Goal: Register for event/course

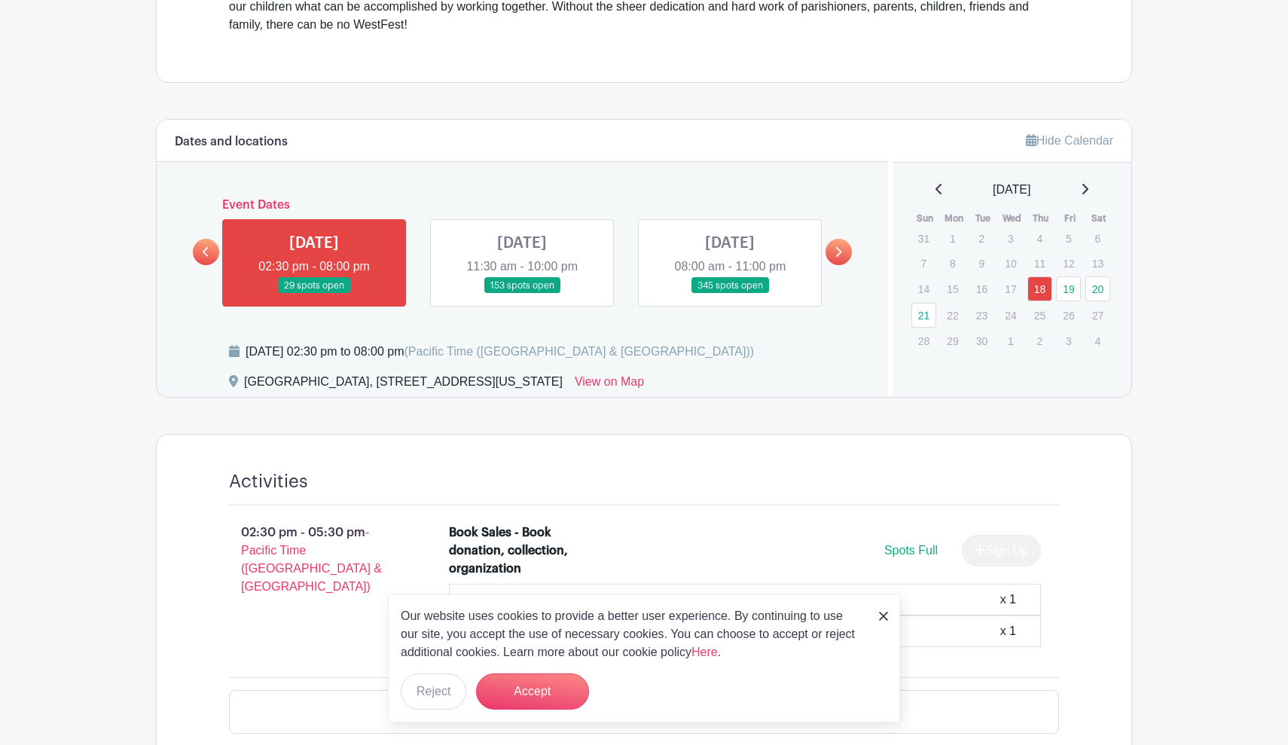
scroll to position [601, 0]
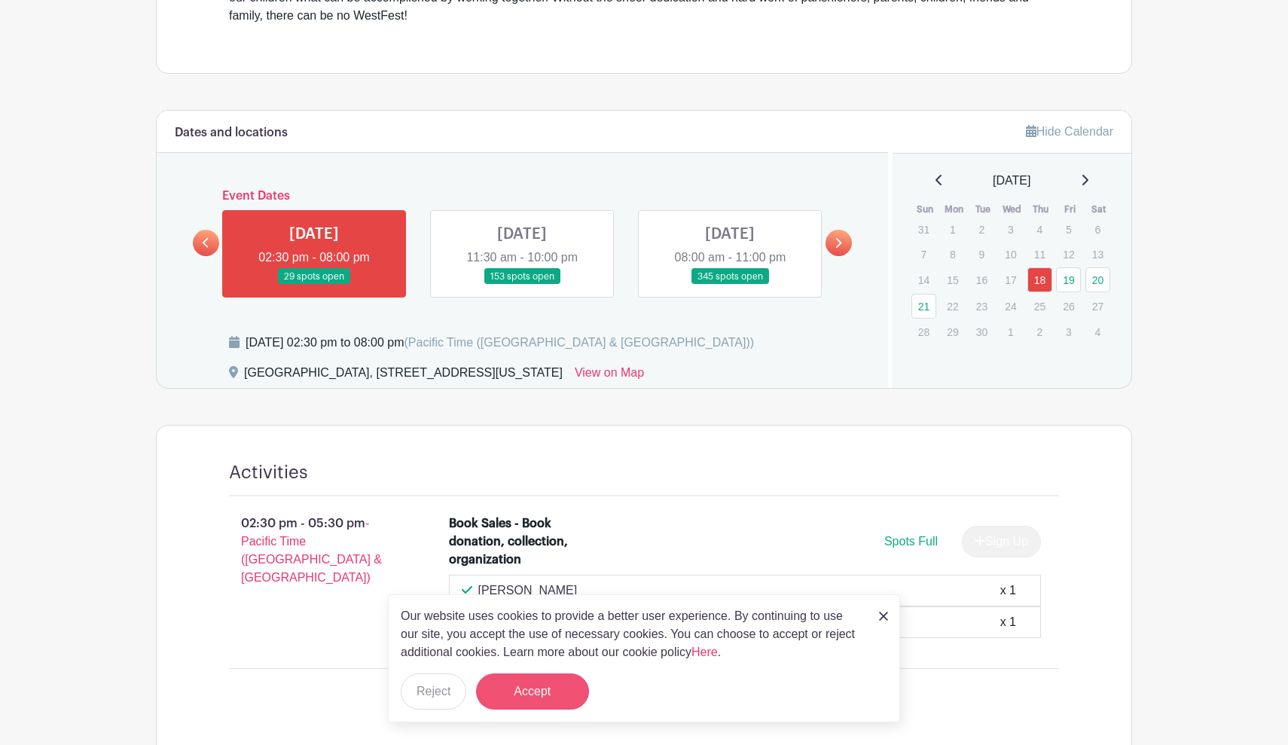
click at [534, 678] on button "Accept" at bounding box center [532, 691] width 113 height 36
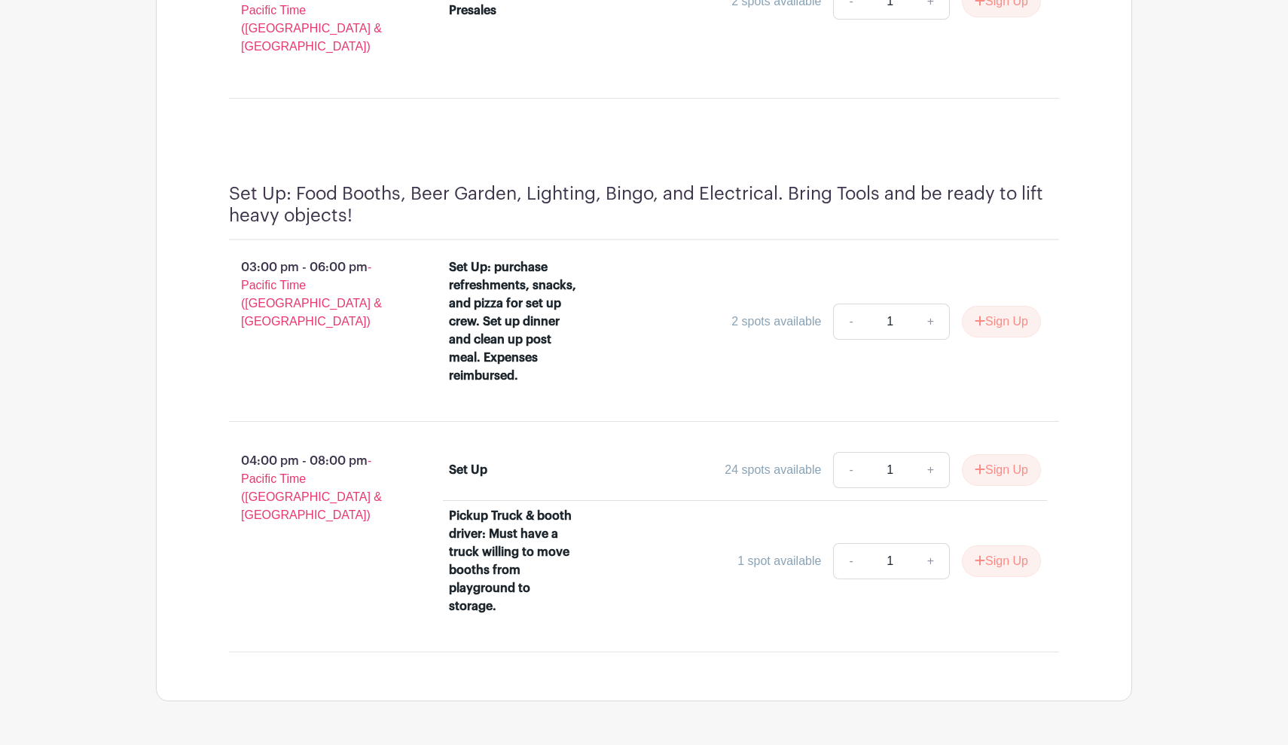
scroll to position [1432, 0]
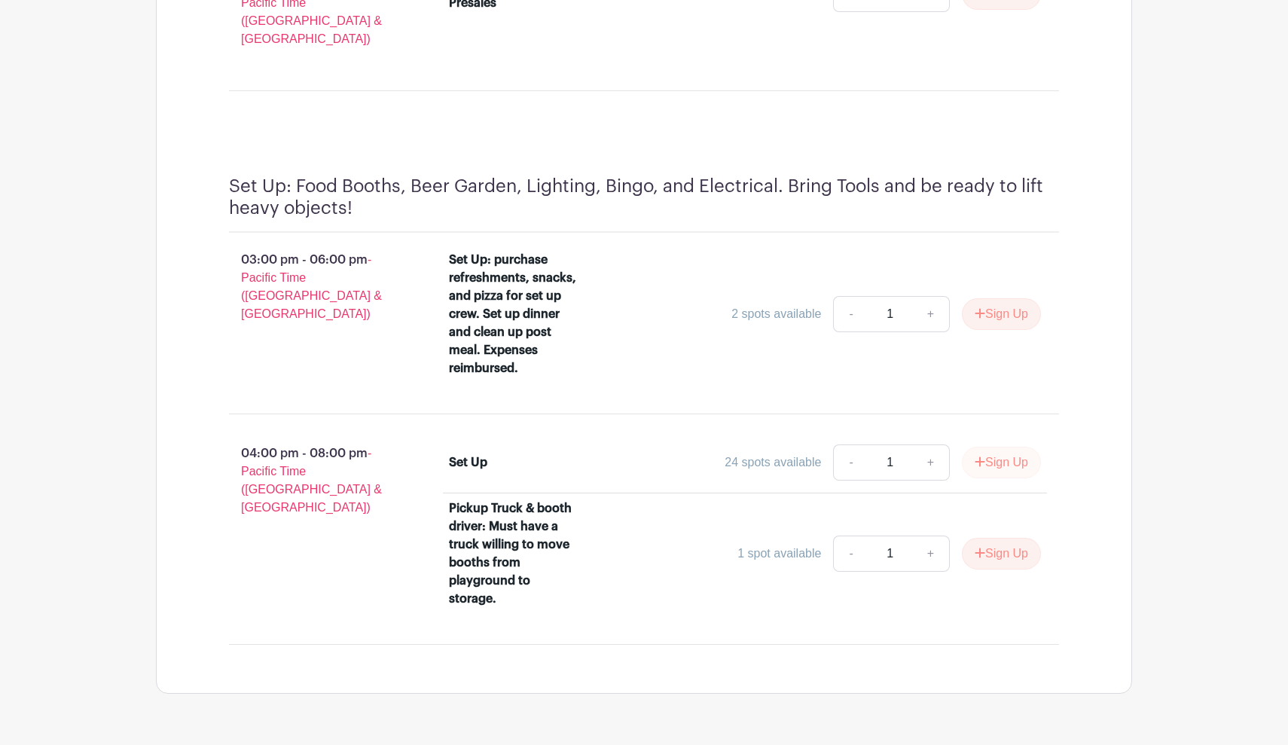
click at [1008, 450] on button "Sign Up" at bounding box center [1001, 463] width 79 height 32
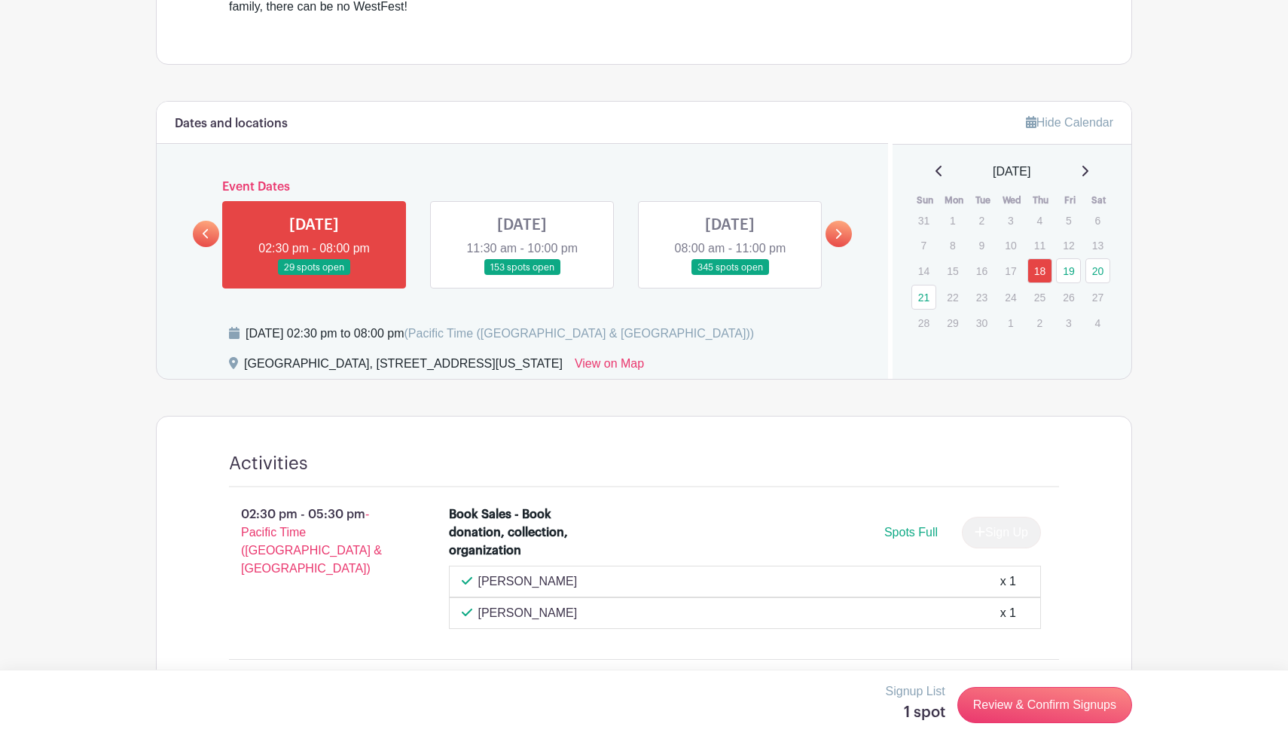
scroll to position [522, 0]
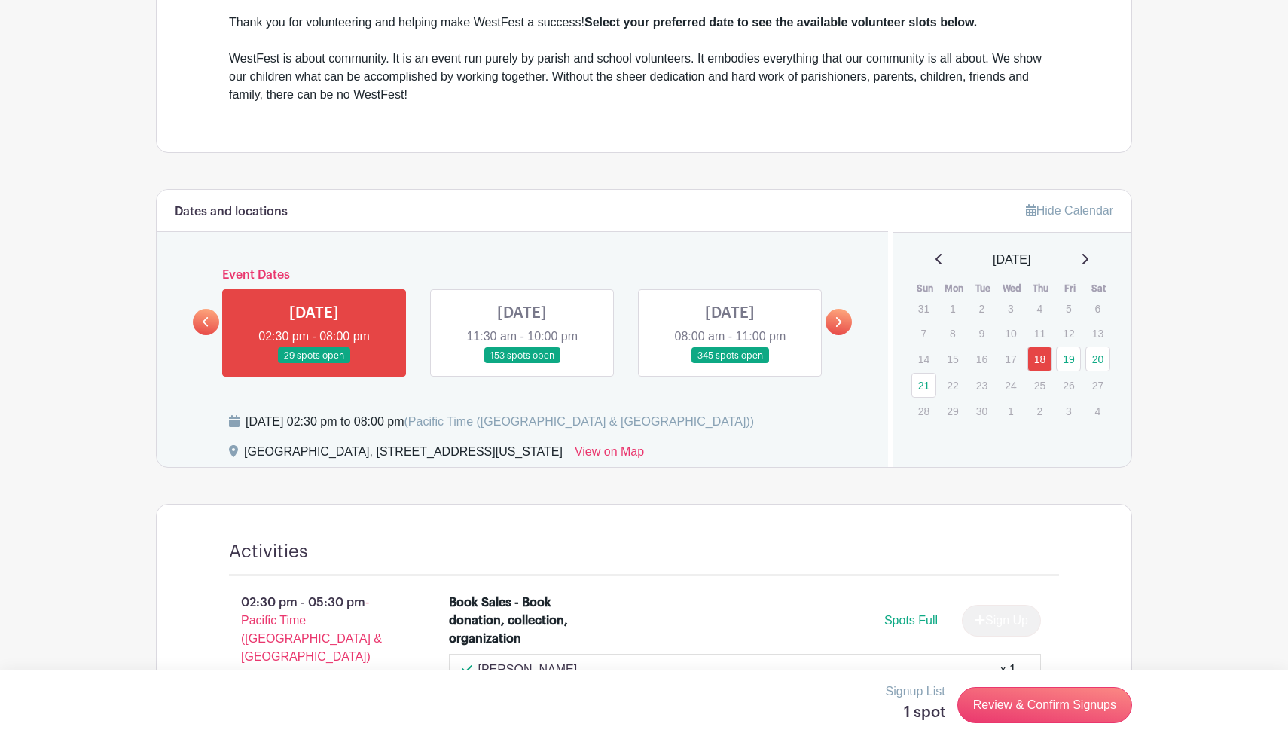
click at [522, 364] on link at bounding box center [522, 364] width 0 height 0
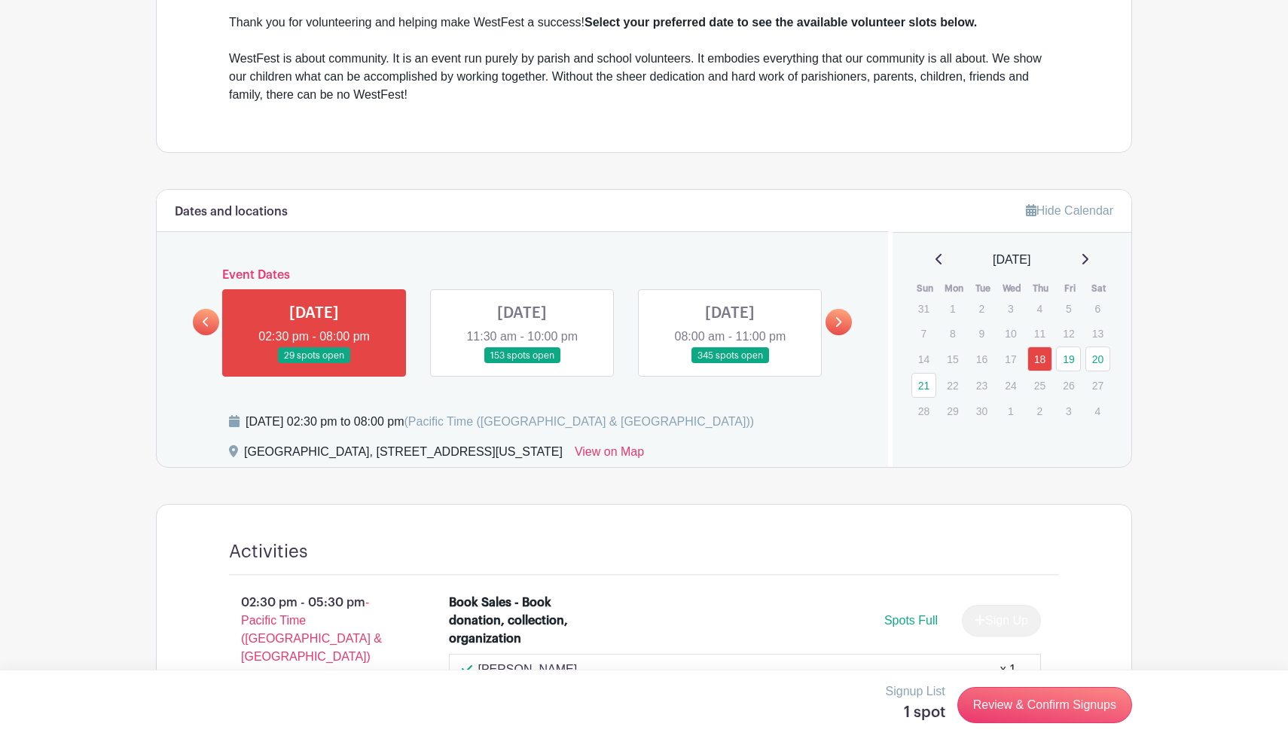
click at [844, 325] on link at bounding box center [839, 322] width 26 height 26
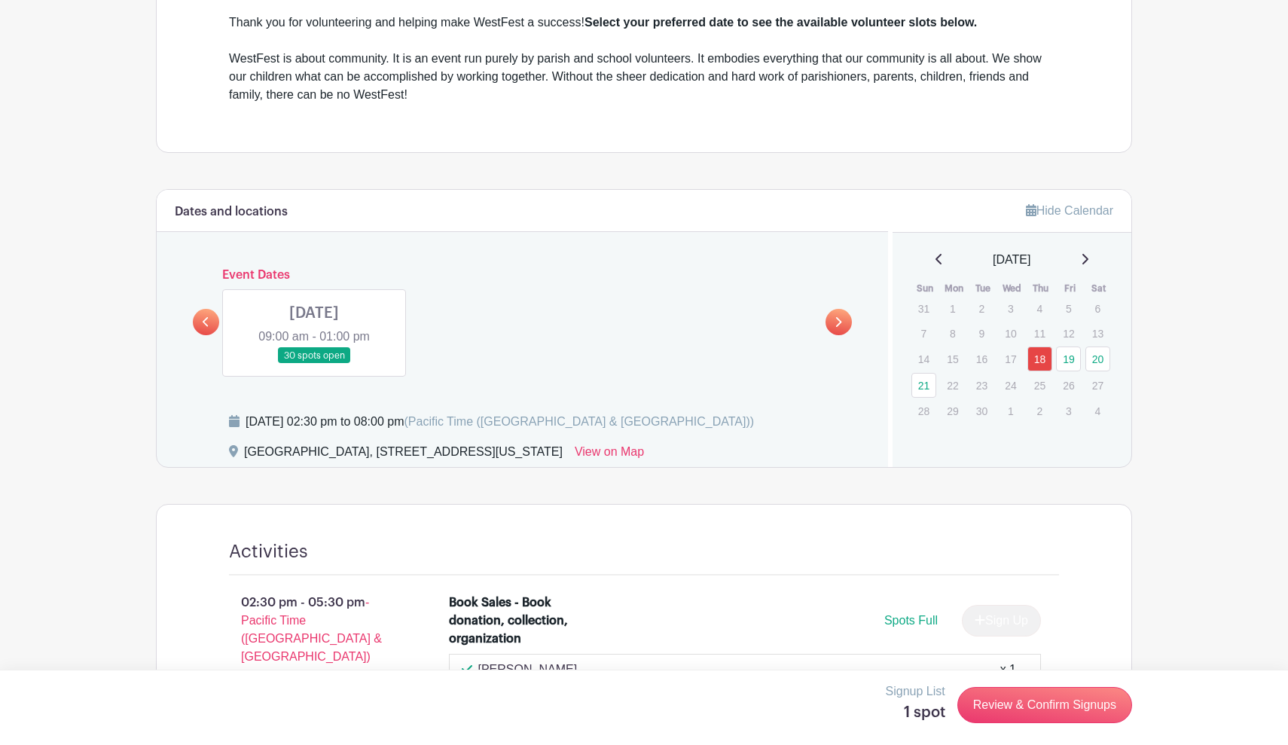
click at [204, 325] on icon at bounding box center [206, 321] width 7 height 11
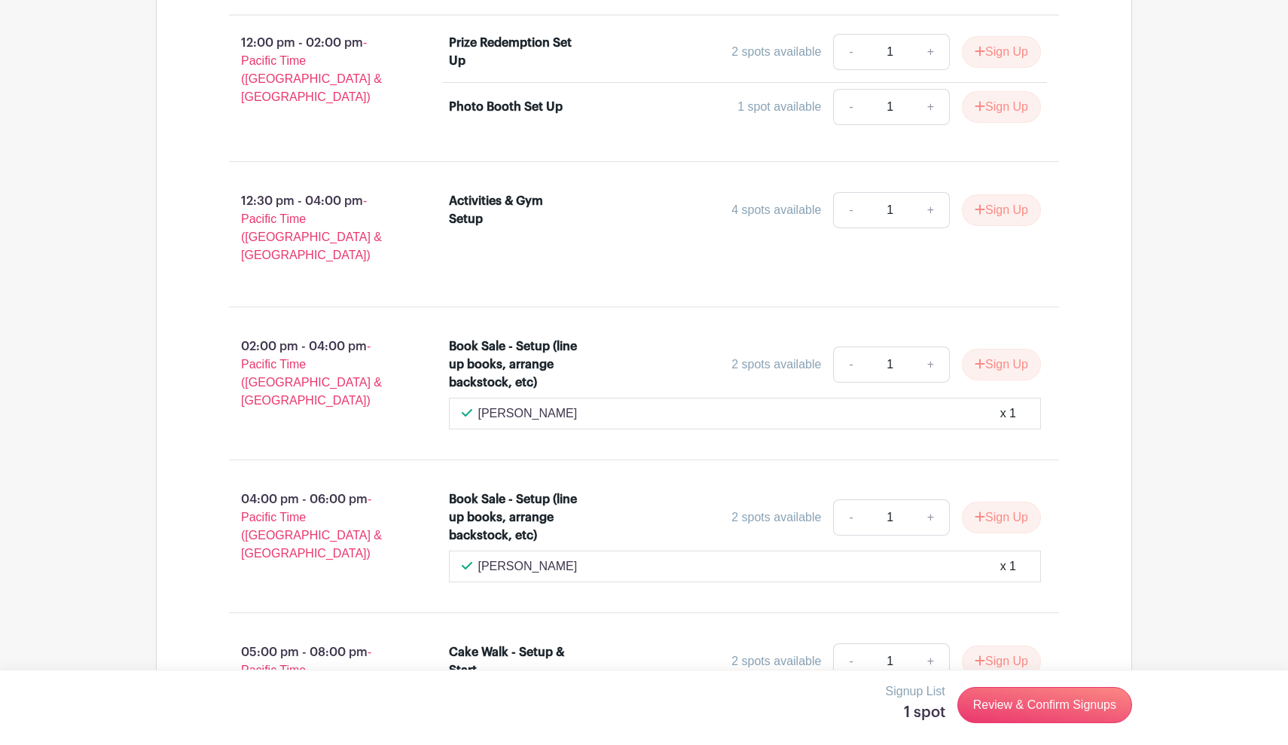
scroll to position [1850, 0]
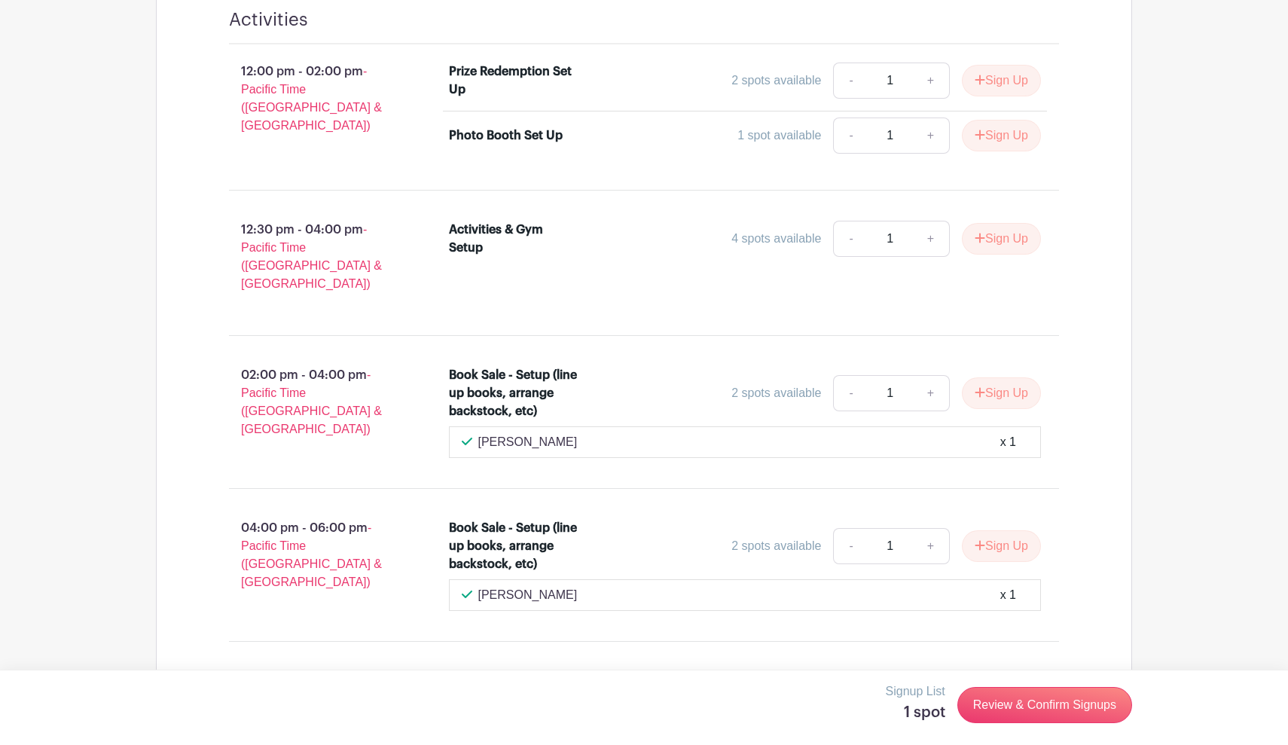
click at [928, 375] on link "+" at bounding box center [931, 393] width 38 height 36
type input "2"
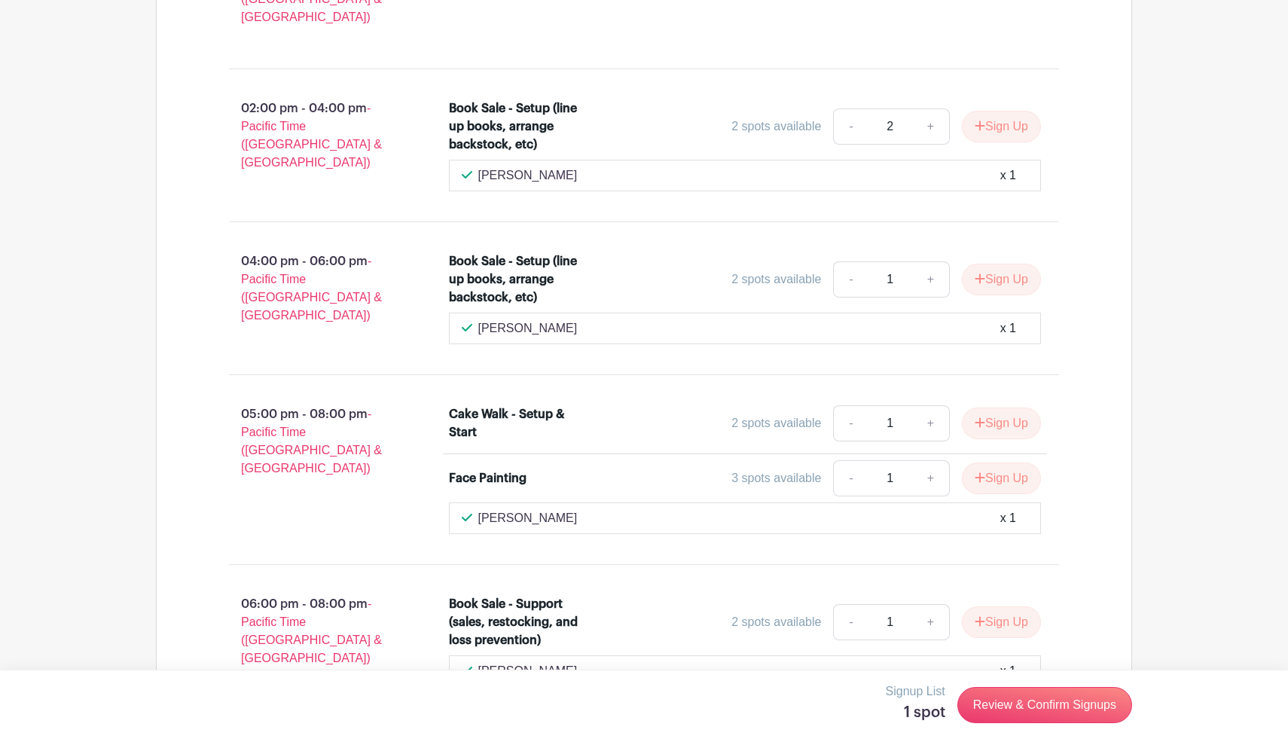
scroll to position [2118, 0]
click at [1003, 704] on link "Review & Confirm Signups" at bounding box center [1044, 705] width 175 height 36
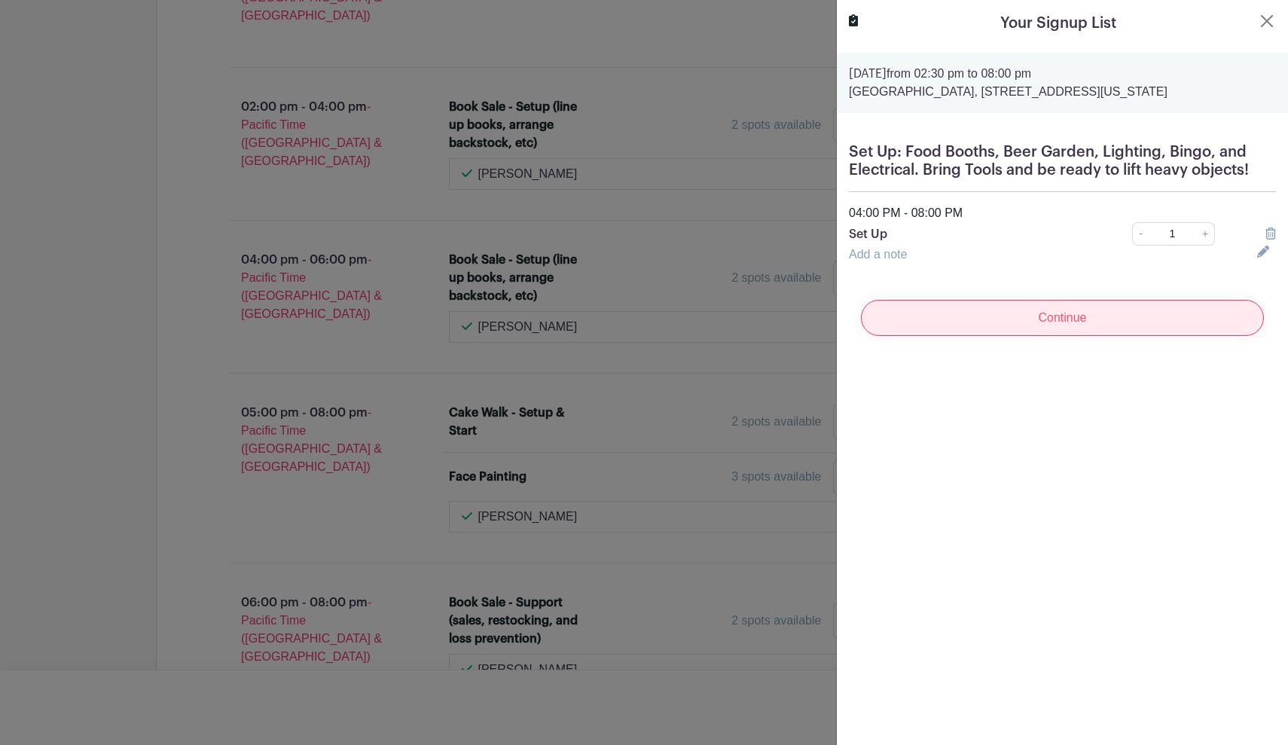
click at [1155, 326] on input "Continue" at bounding box center [1062, 318] width 403 height 36
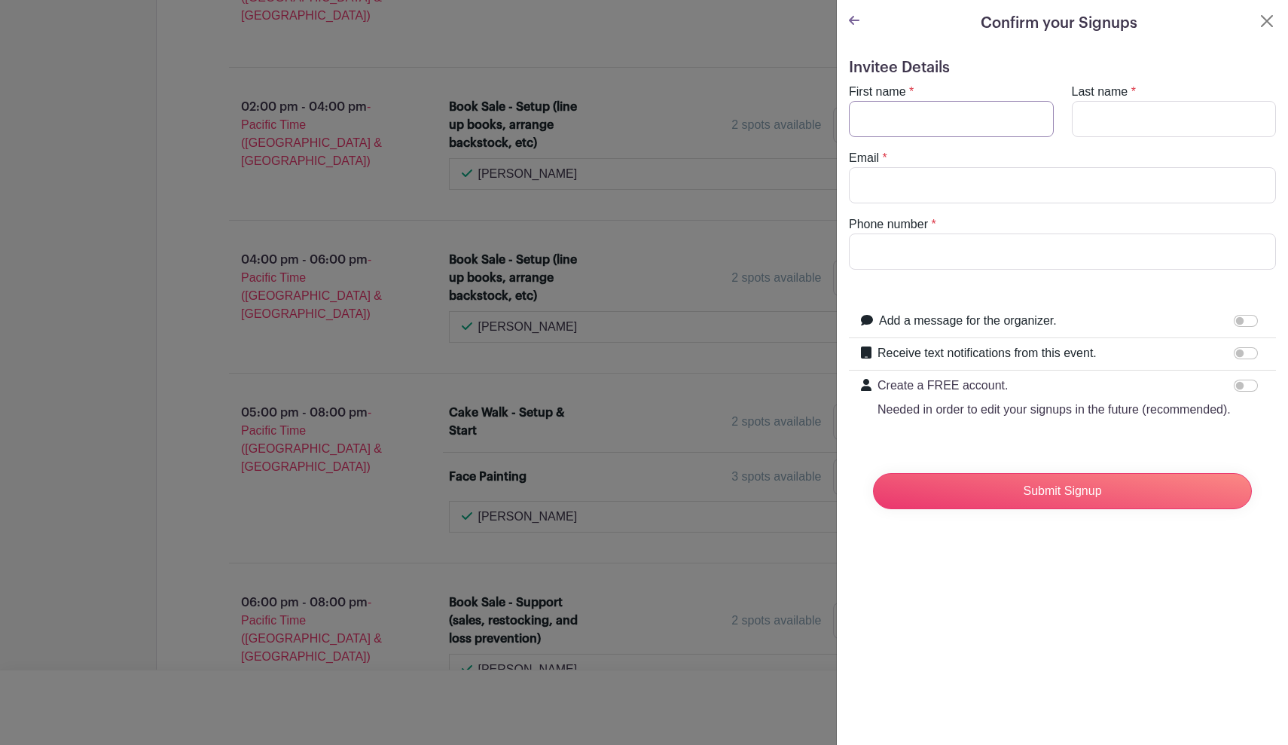
type input "k"
type input "Mark"
type input "Scamehorn"
type input "billyhelena@comcast.net"
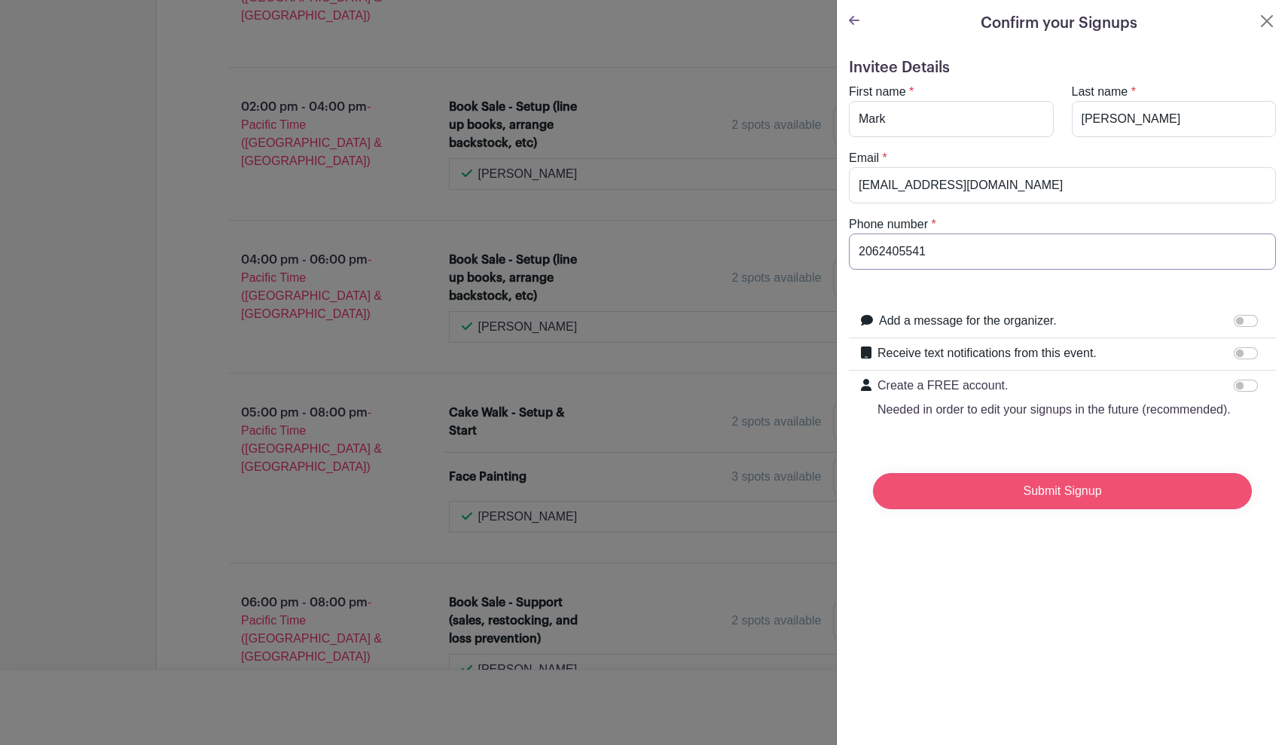
type input "2062405541"
click at [1077, 506] on input "Submit Signup" at bounding box center [1062, 491] width 379 height 36
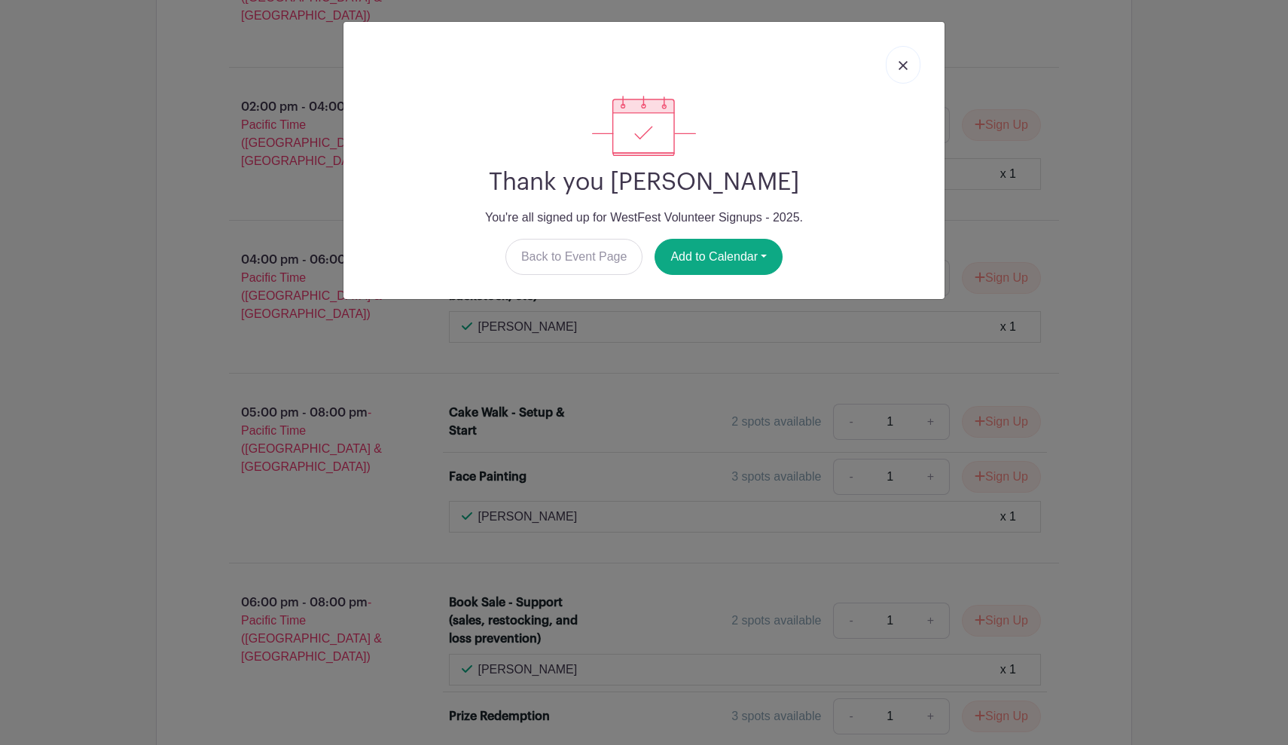
click at [899, 66] on img at bounding box center [903, 65] width 9 height 9
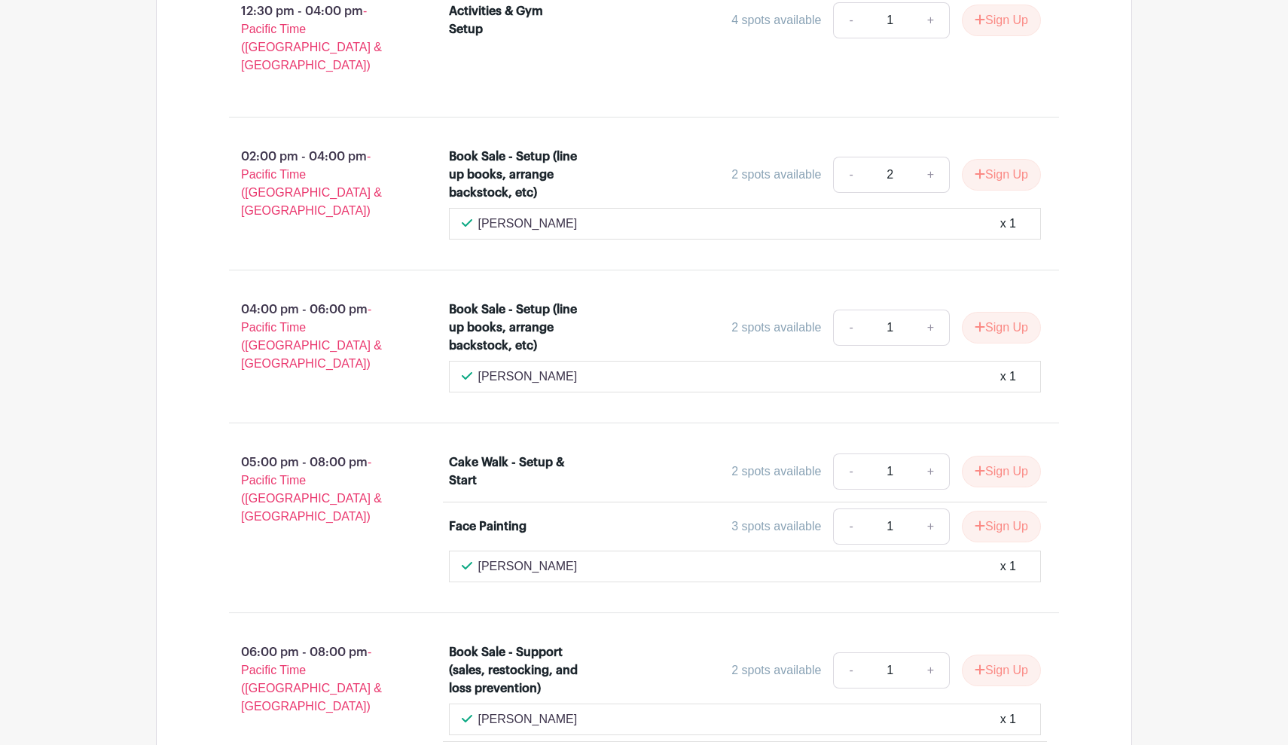
scroll to position [2070, 0]
click at [997, 157] on button "Sign Up" at bounding box center [1001, 173] width 79 height 32
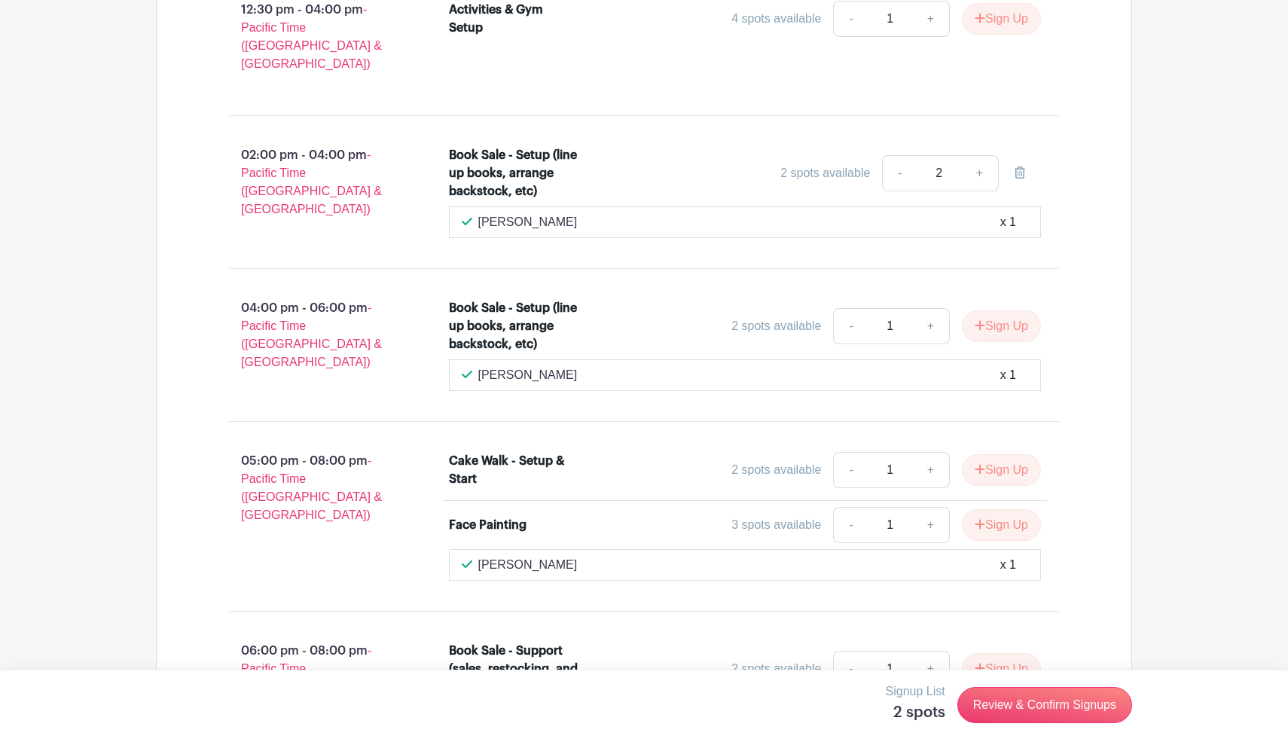
click at [909, 155] on link "-" at bounding box center [899, 173] width 35 height 36
type input "1"
click at [926, 308] on link "+" at bounding box center [931, 326] width 38 height 36
click at [847, 308] on link "-" at bounding box center [850, 326] width 35 height 36
type input "1"
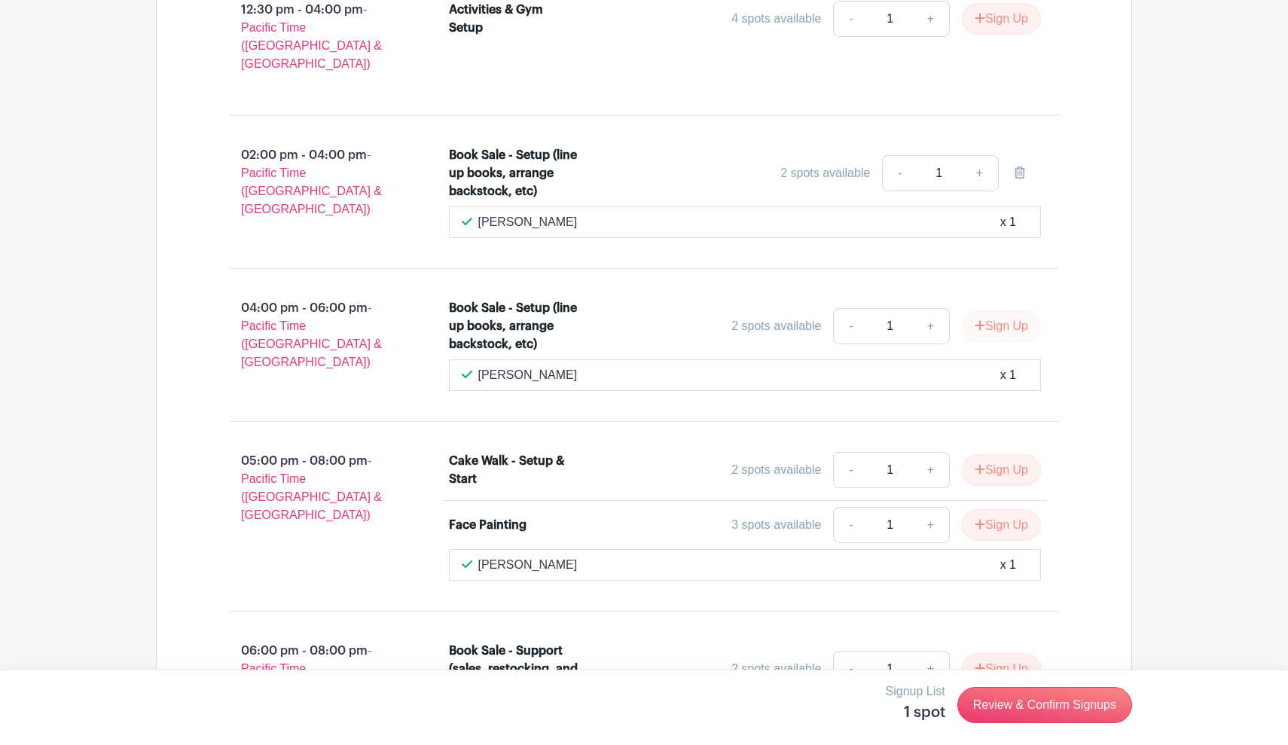
click at [1006, 310] on button "Sign Up" at bounding box center [1001, 326] width 79 height 32
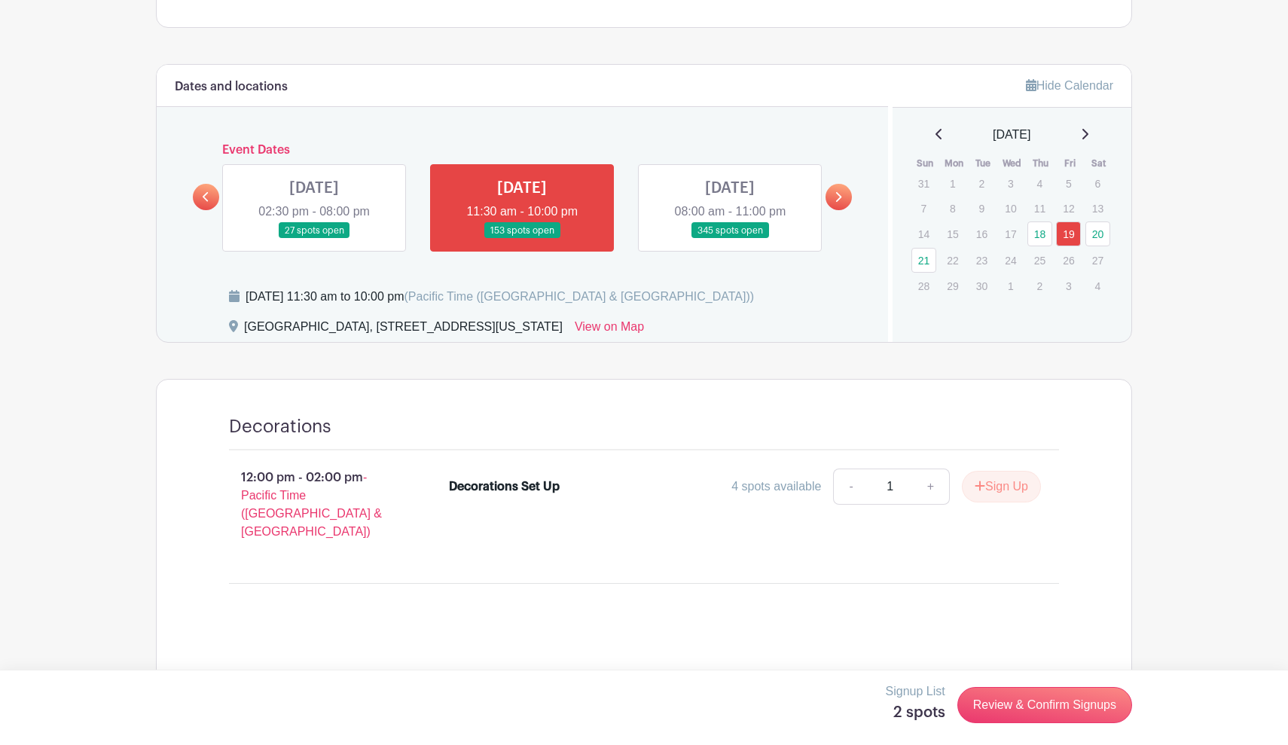
scroll to position [624, 0]
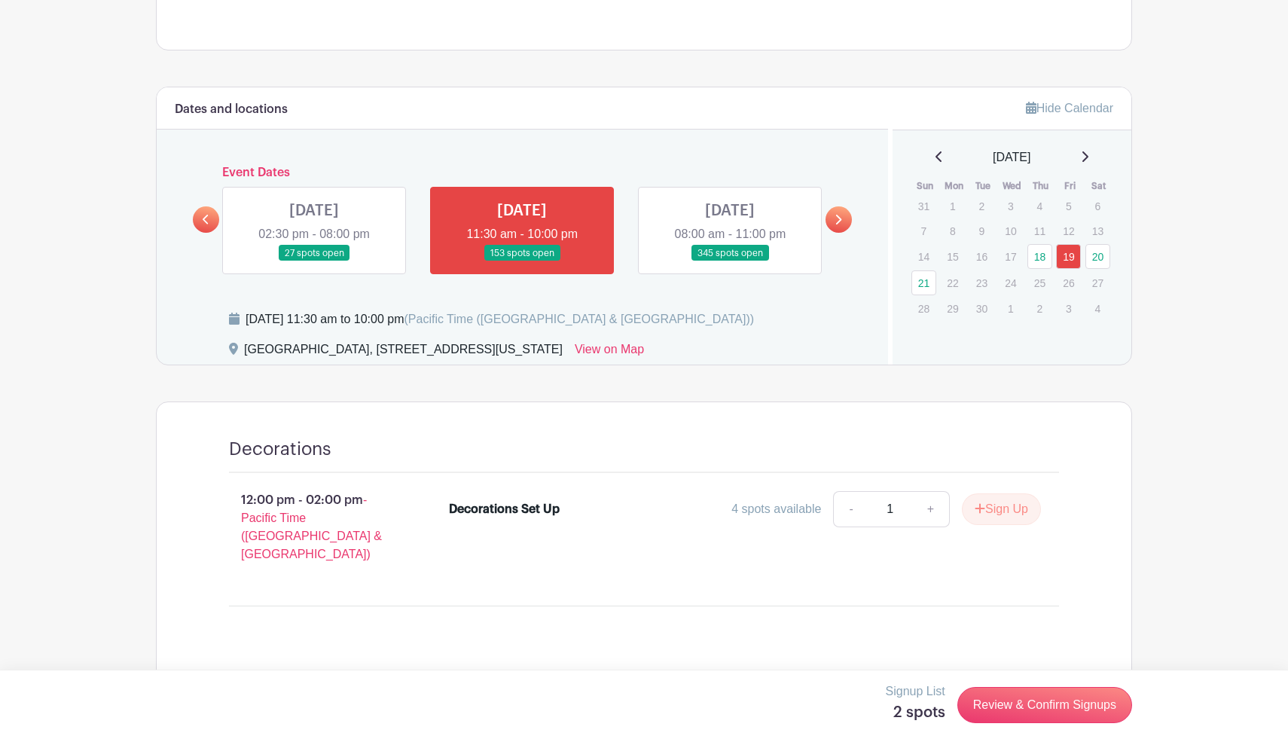
click at [730, 261] on link at bounding box center [730, 261] width 0 height 0
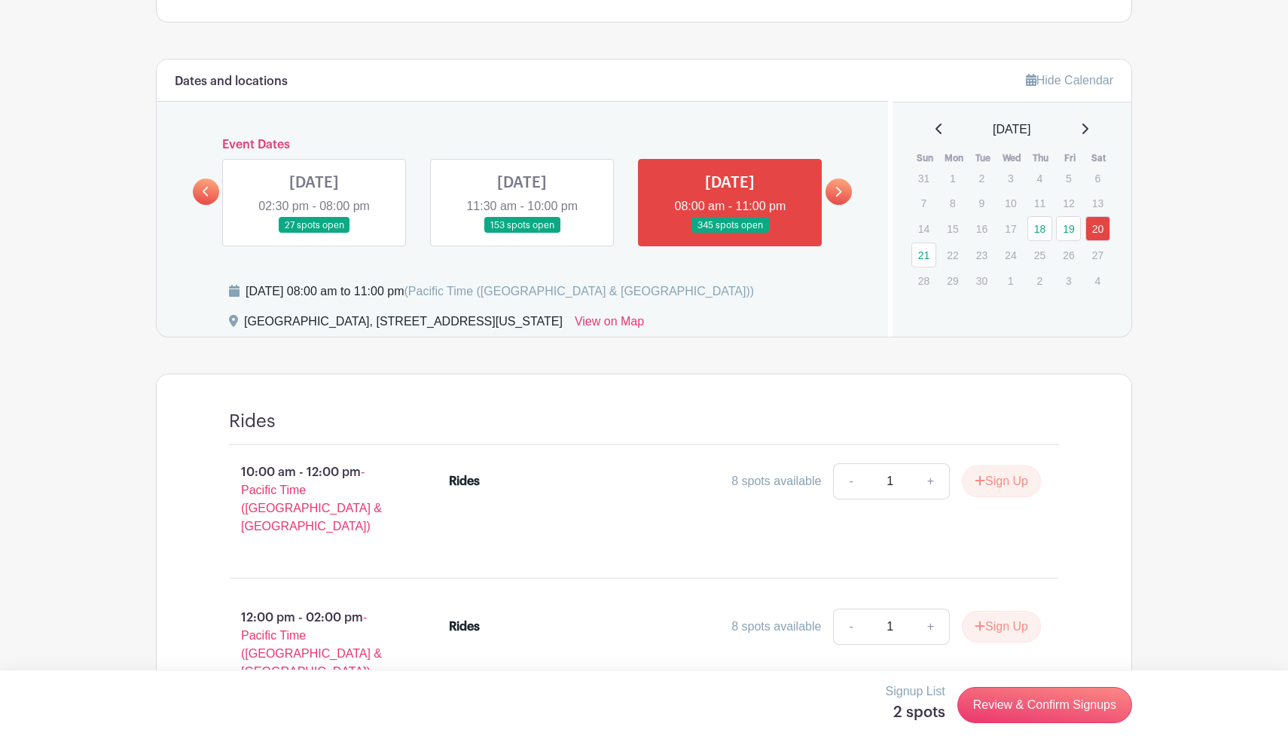
scroll to position [649, 0]
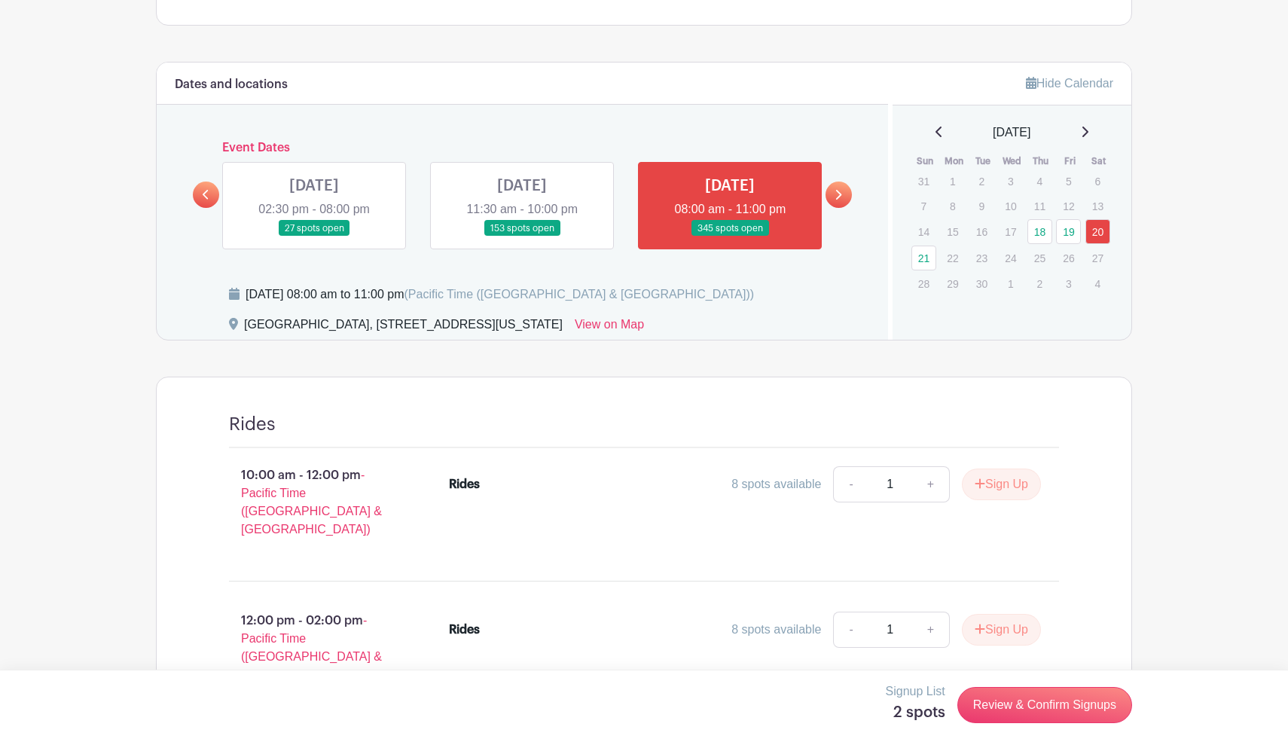
click at [522, 237] on link at bounding box center [522, 237] width 0 height 0
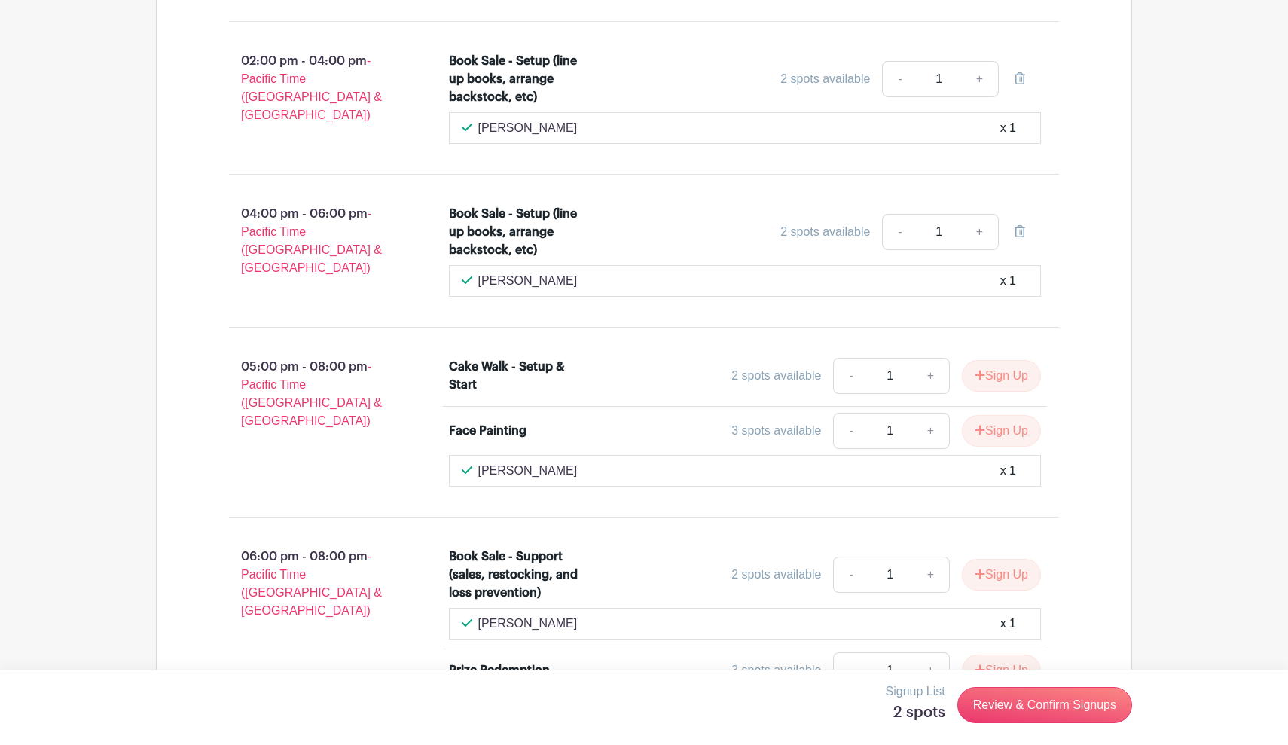
scroll to position [2162, 0]
click at [1053, 706] on link "Review & Confirm Signups" at bounding box center [1044, 705] width 175 height 36
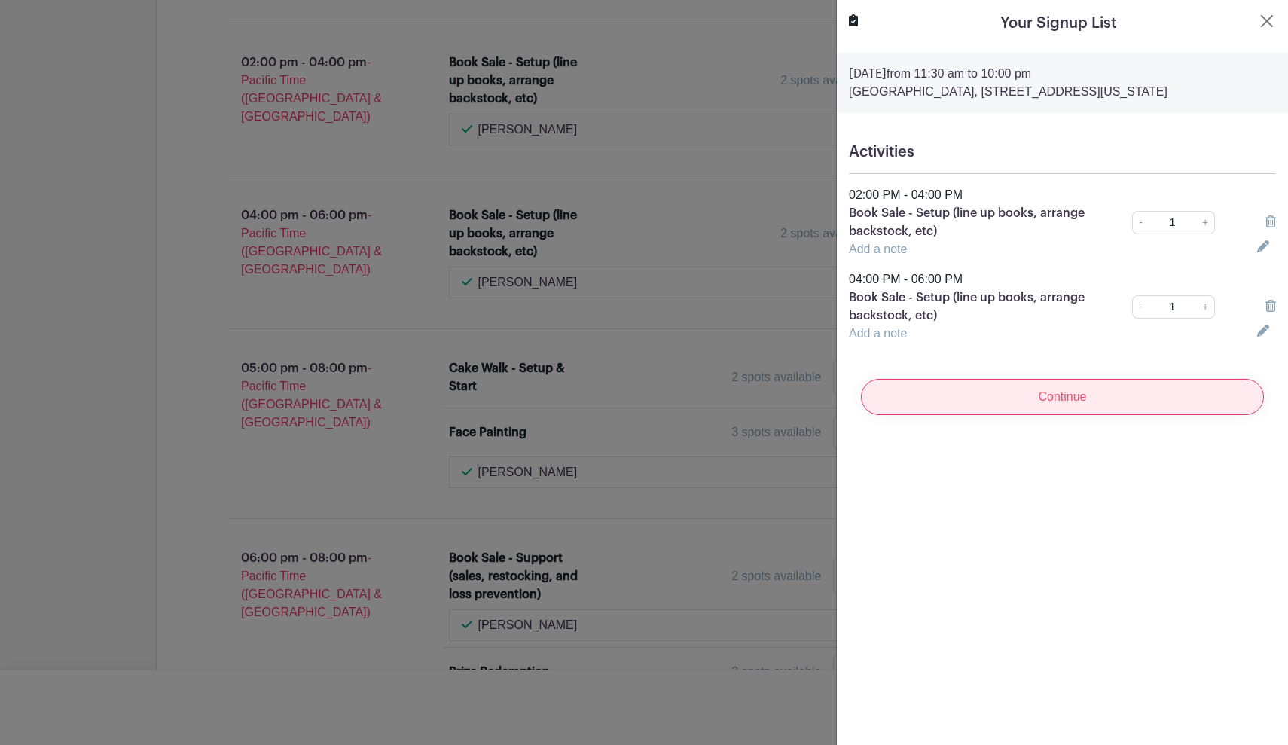
click at [1085, 406] on input "Continue" at bounding box center [1062, 397] width 403 height 36
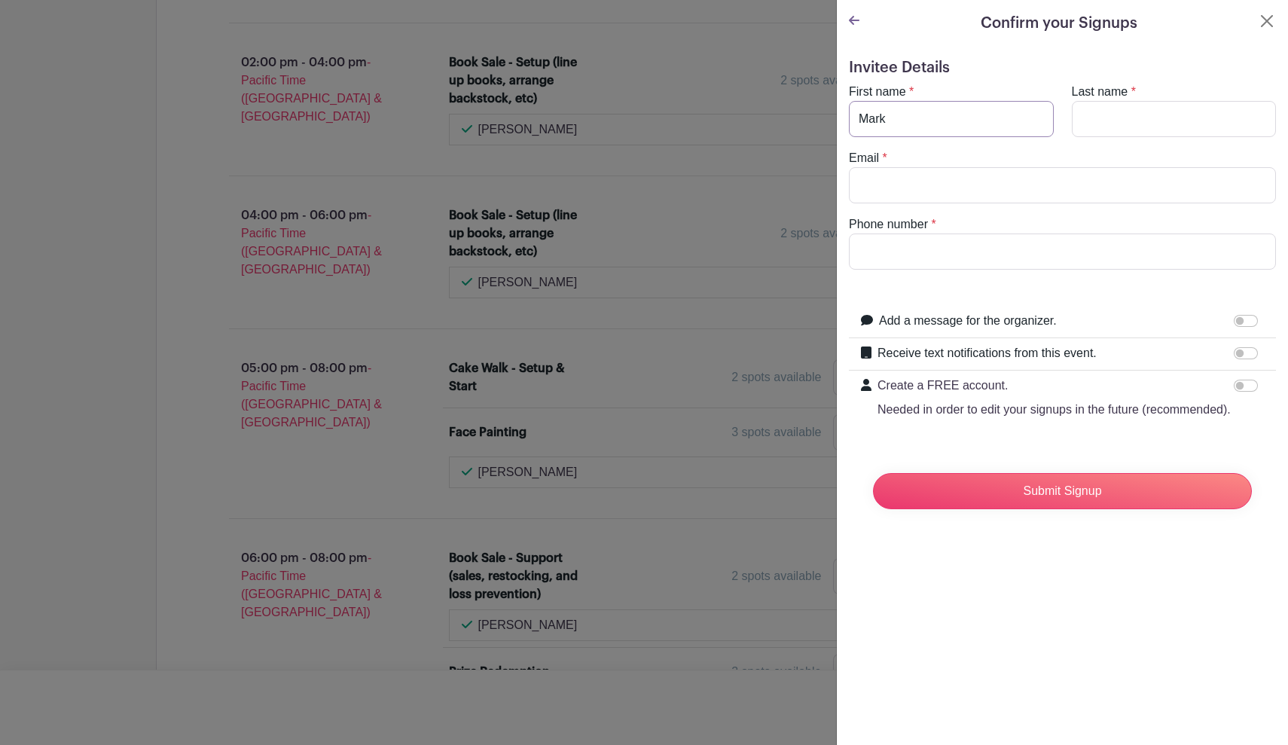
type input "Mark"
type input "Scamehorn"
type input "billyhelena@comcast.net"
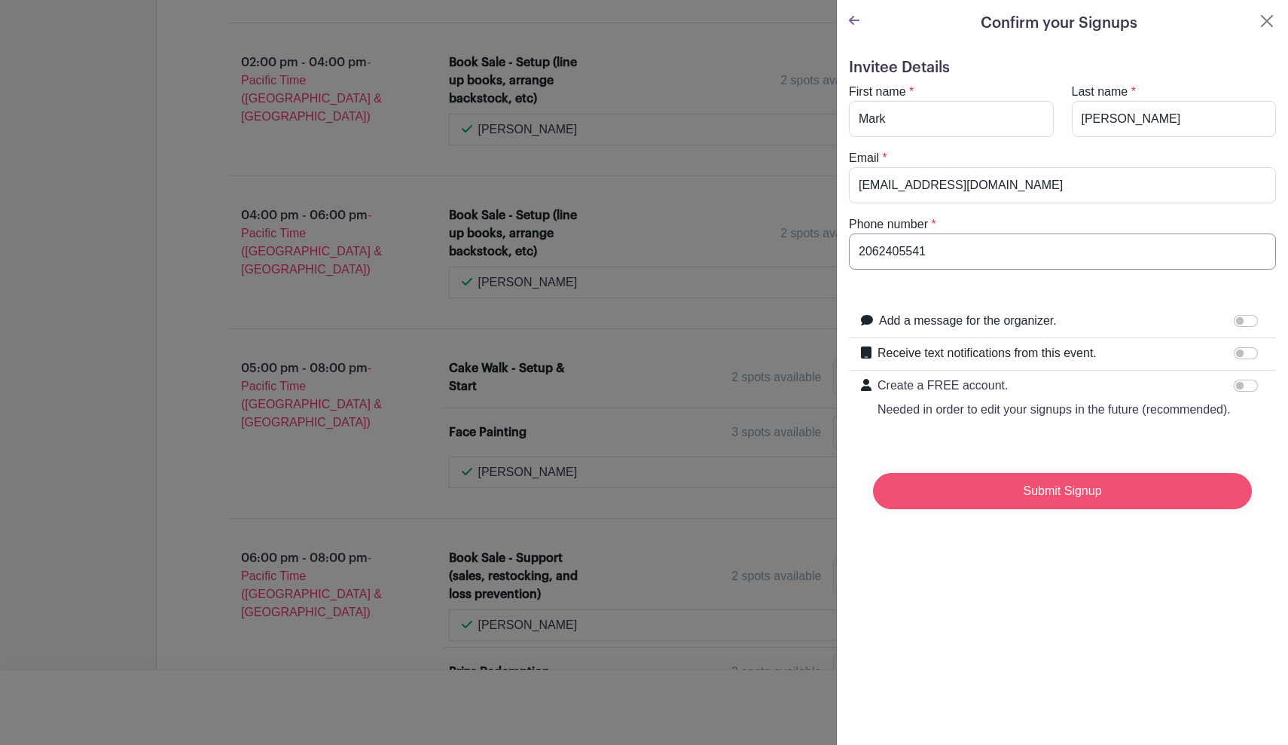
type input "2062405541"
click at [1083, 505] on input "Submit Signup" at bounding box center [1062, 491] width 379 height 36
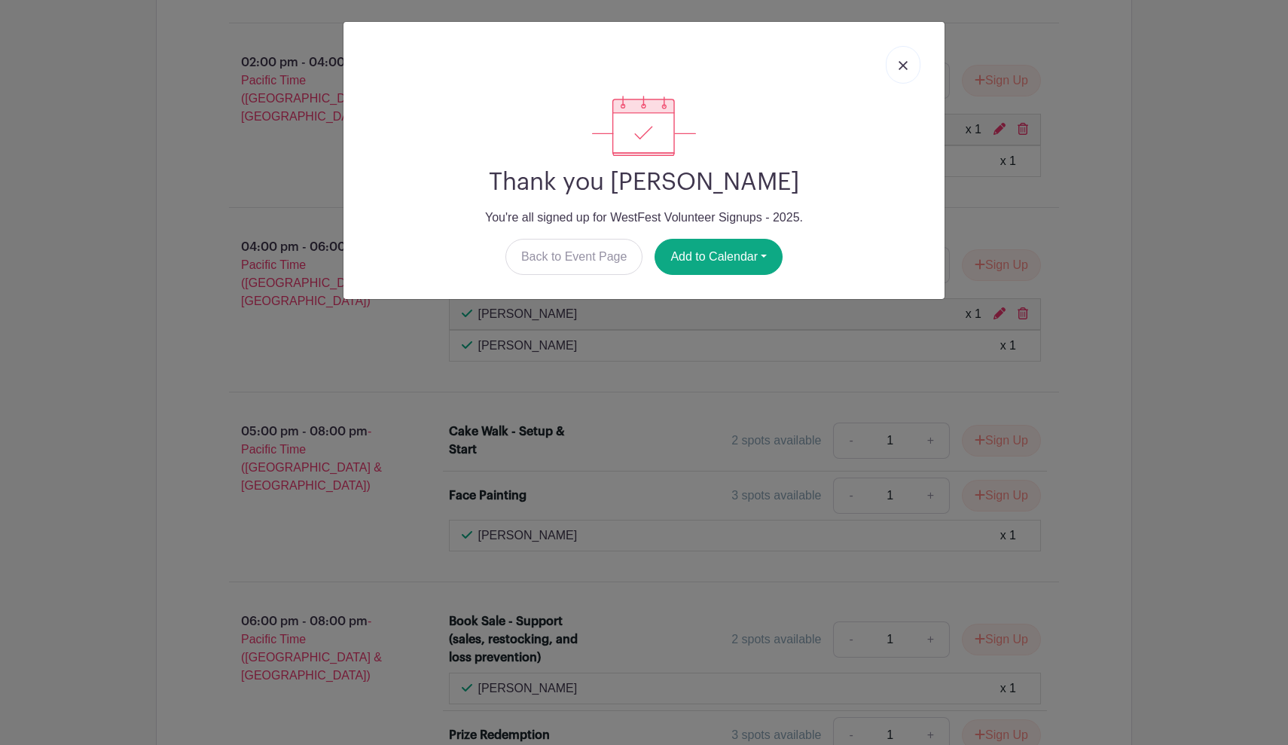
click at [901, 66] on img at bounding box center [903, 65] width 9 height 9
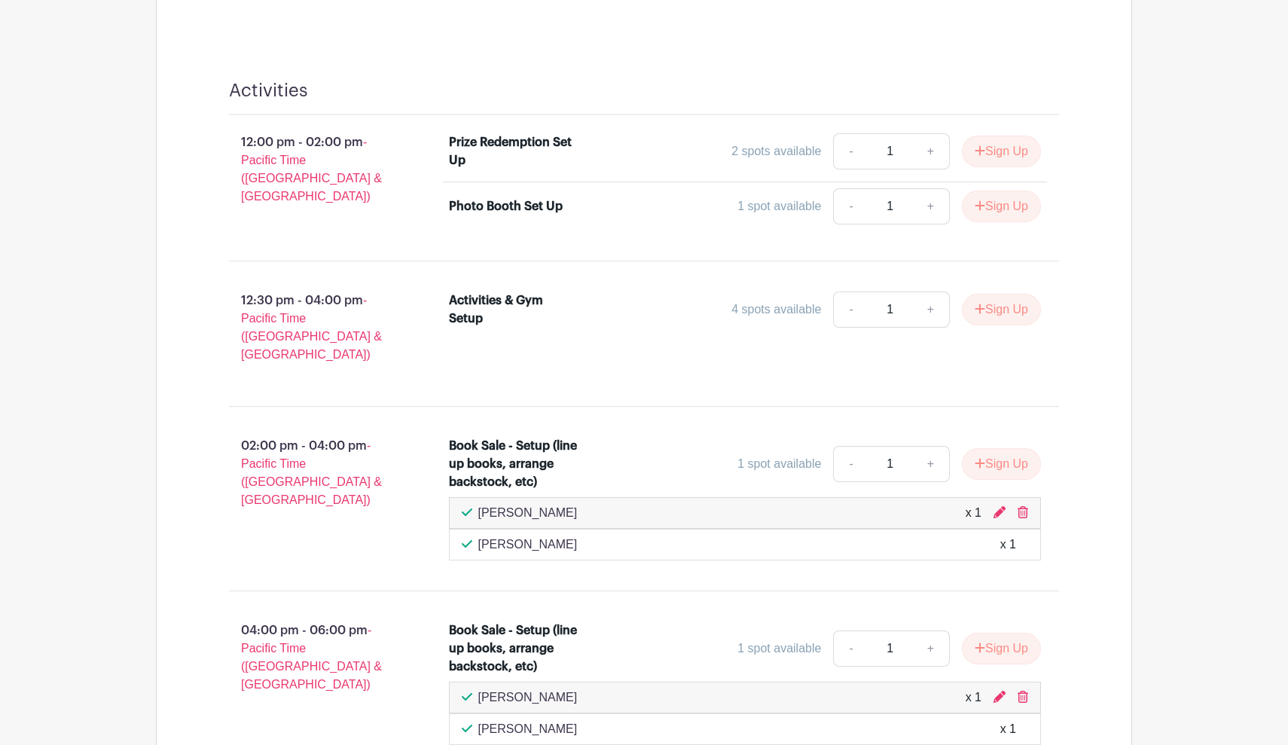
scroll to position [1771, 0]
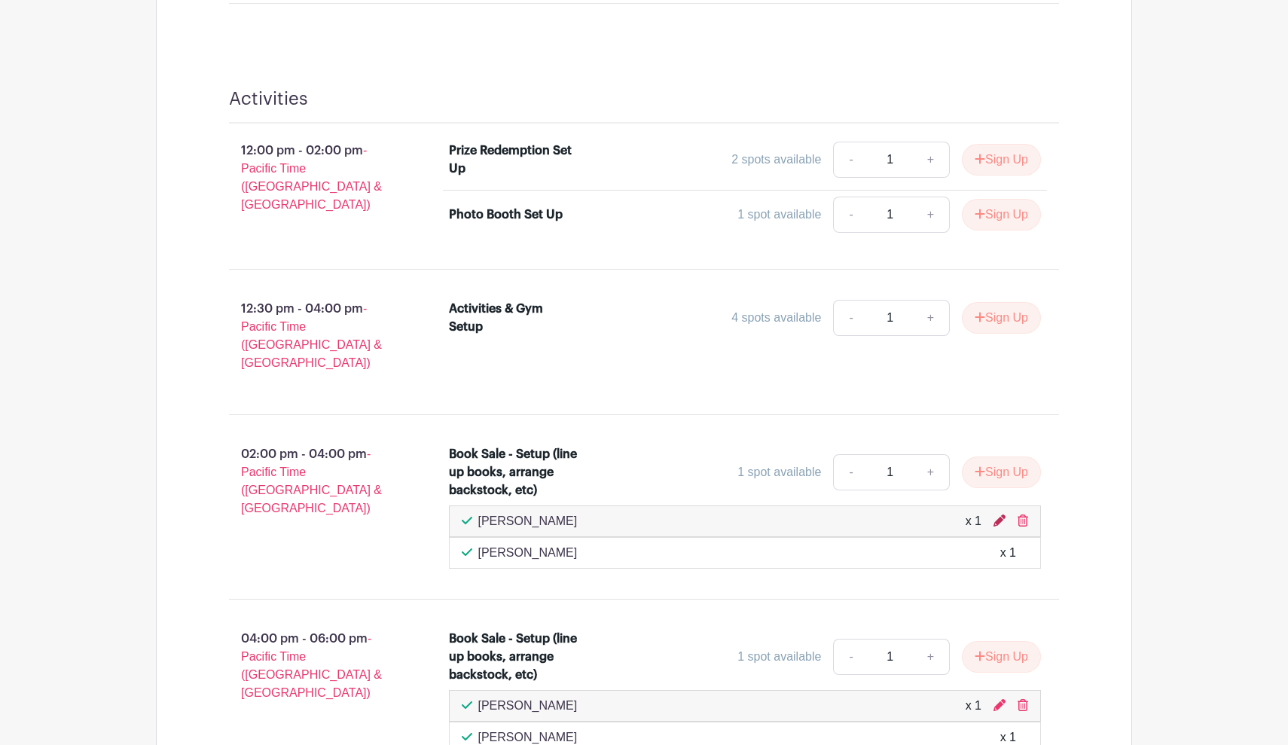
click at [998, 514] on icon at bounding box center [999, 520] width 12 height 12
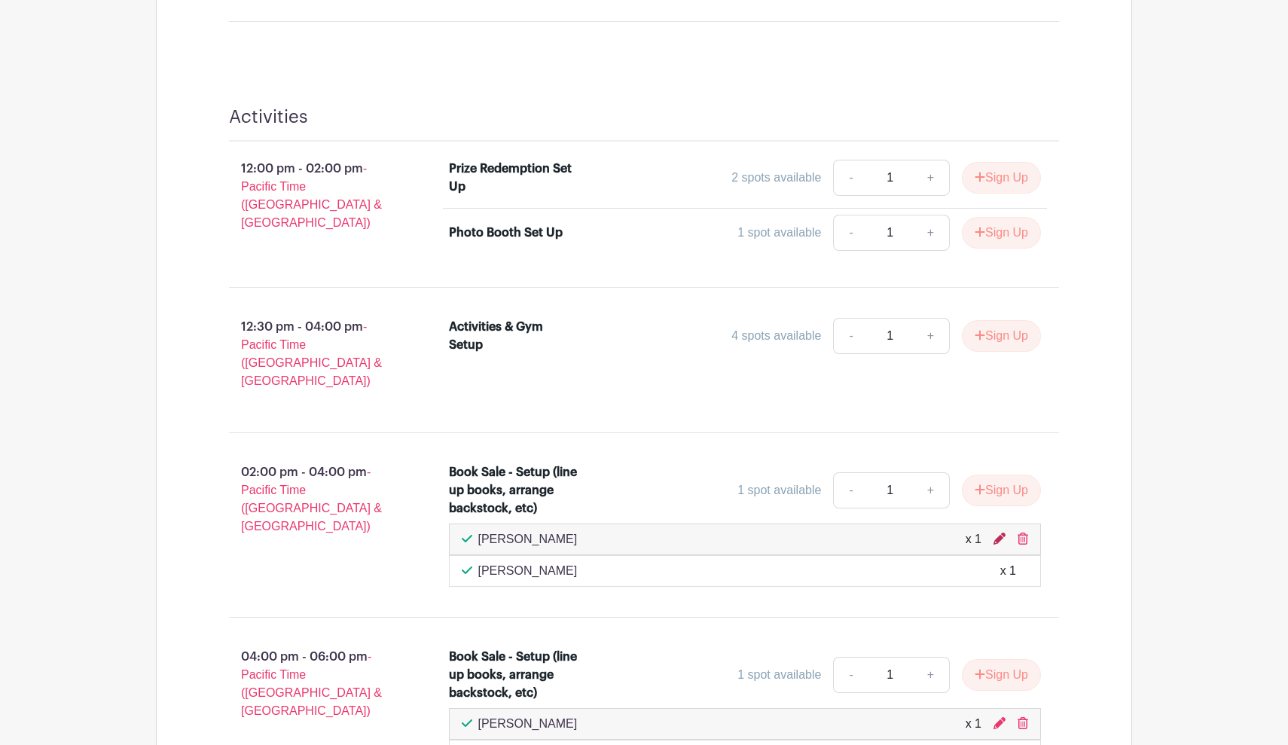
click at [1000, 533] on icon at bounding box center [999, 539] width 12 height 12
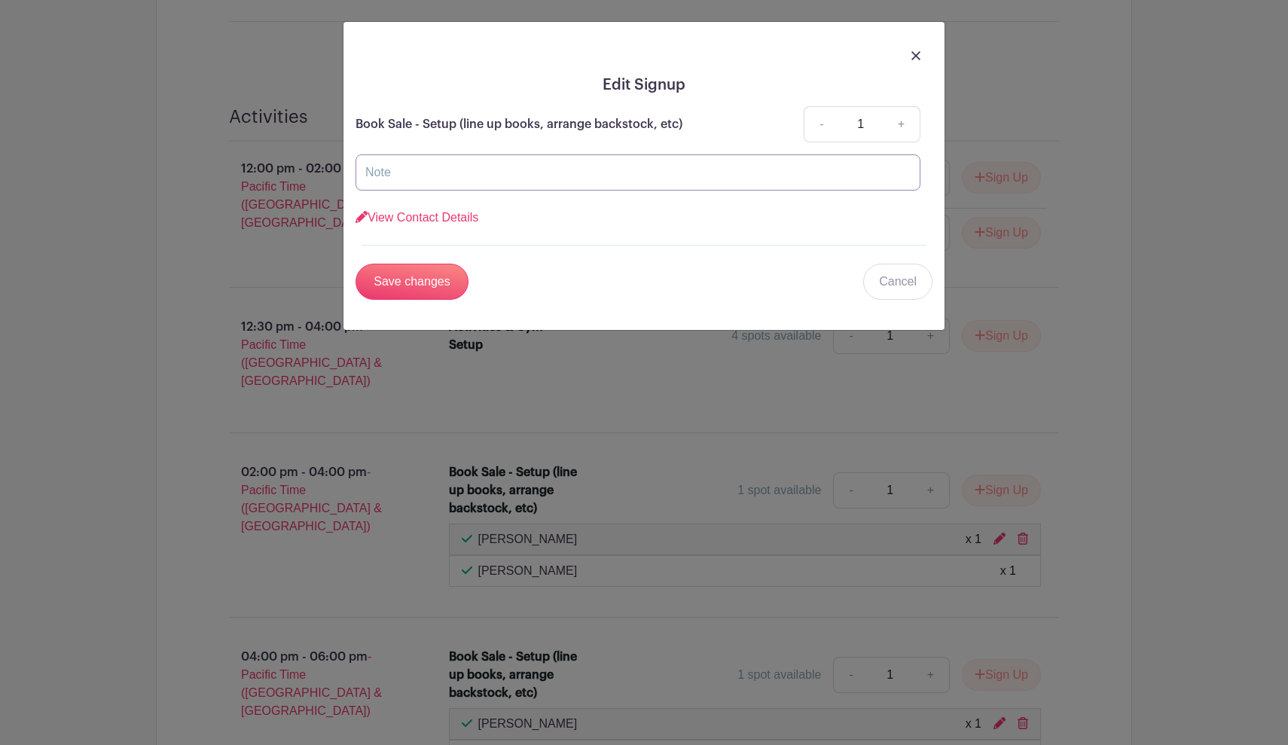
click at [690, 178] on input "text" at bounding box center [638, 172] width 565 height 36
click at [461, 215] on link "View Contact Details" at bounding box center [417, 217] width 123 height 13
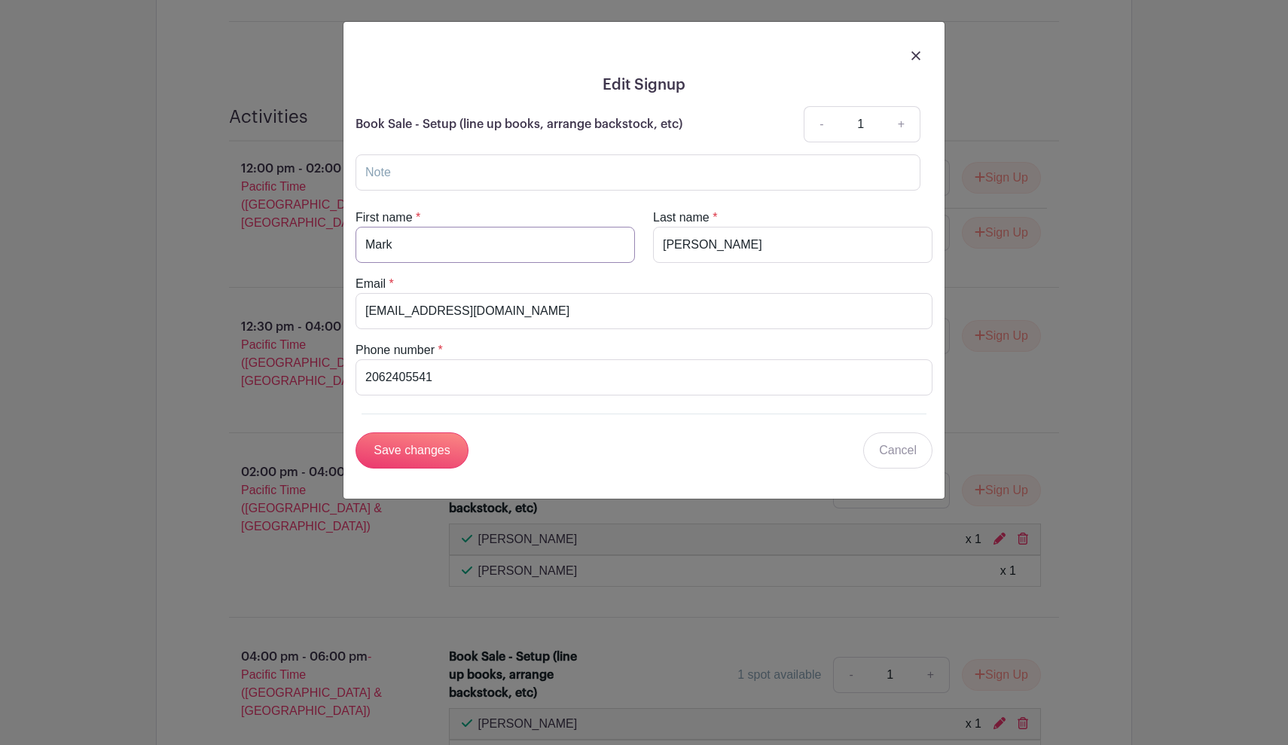
drag, startPoint x: 447, startPoint y: 235, endPoint x: 328, endPoint y: 243, distance: 118.5
type input "Helena"
click at [394, 445] on input "Save changes" at bounding box center [412, 450] width 113 height 36
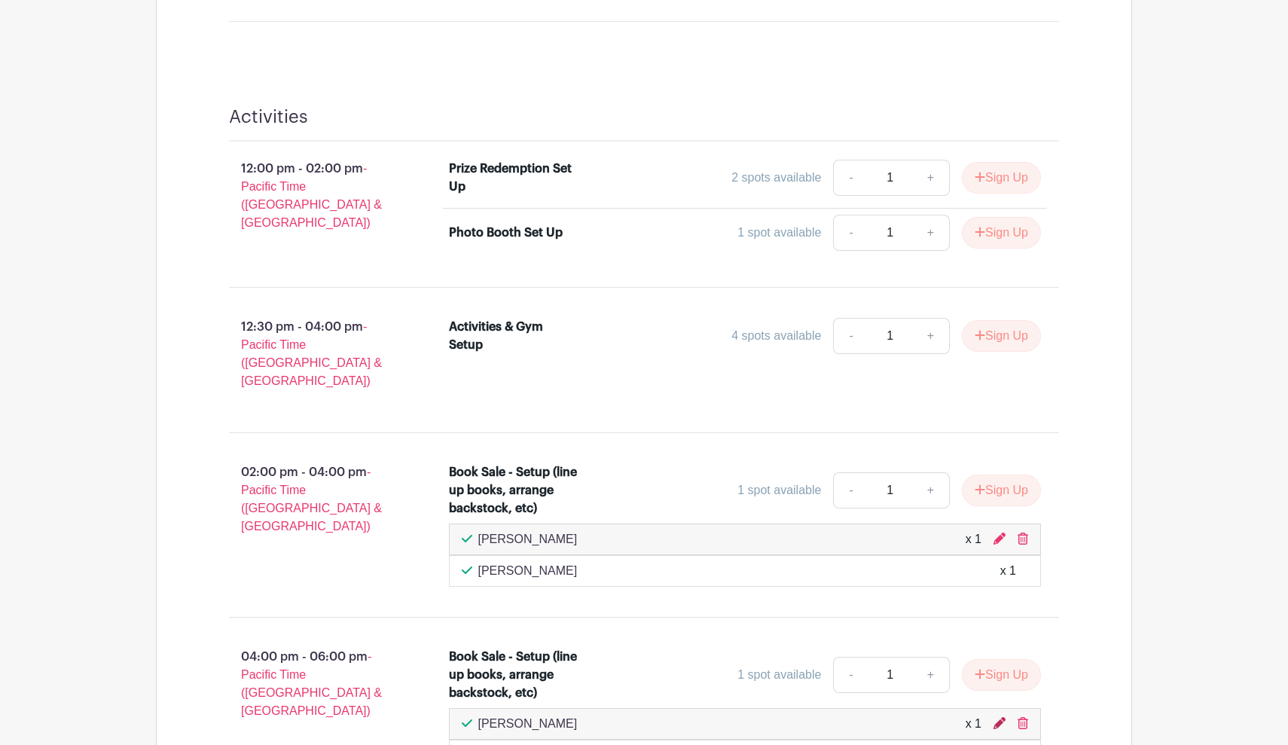
click at [1000, 717] on icon at bounding box center [999, 723] width 12 height 12
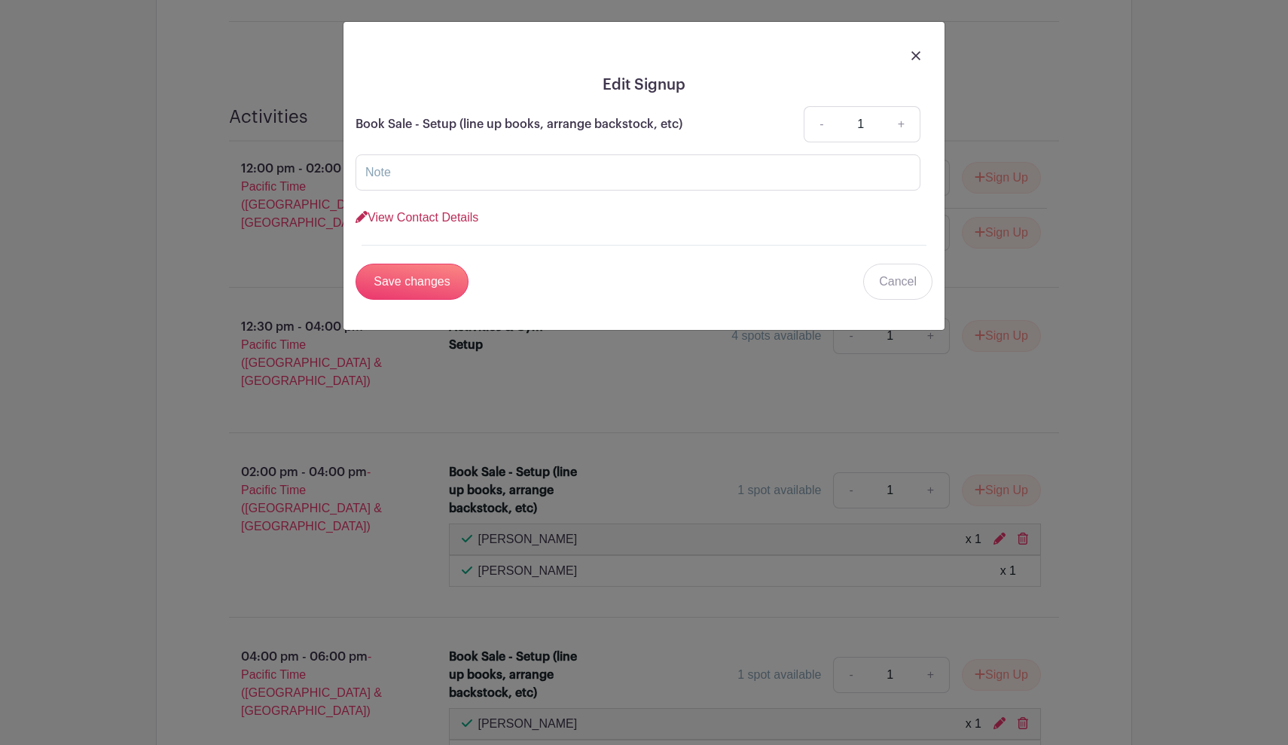
click at [372, 220] on link "View Contact Details" at bounding box center [417, 217] width 123 height 13
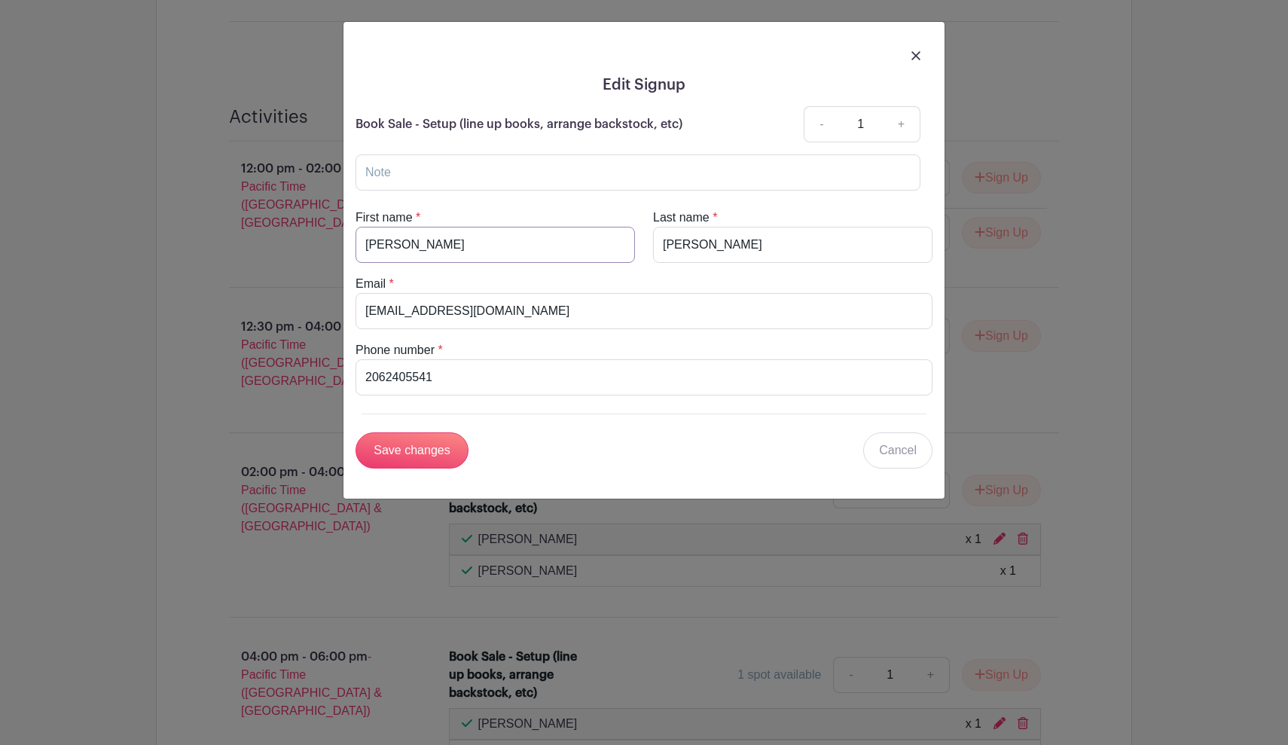
drag, startPoint x: 417, startPoint y: 244, endPoint x: 334, endPoint y: 245, distance: 83.6
click at [400, 452] on input "Save changes" at bounding box center [412, 450] width 113 height 36
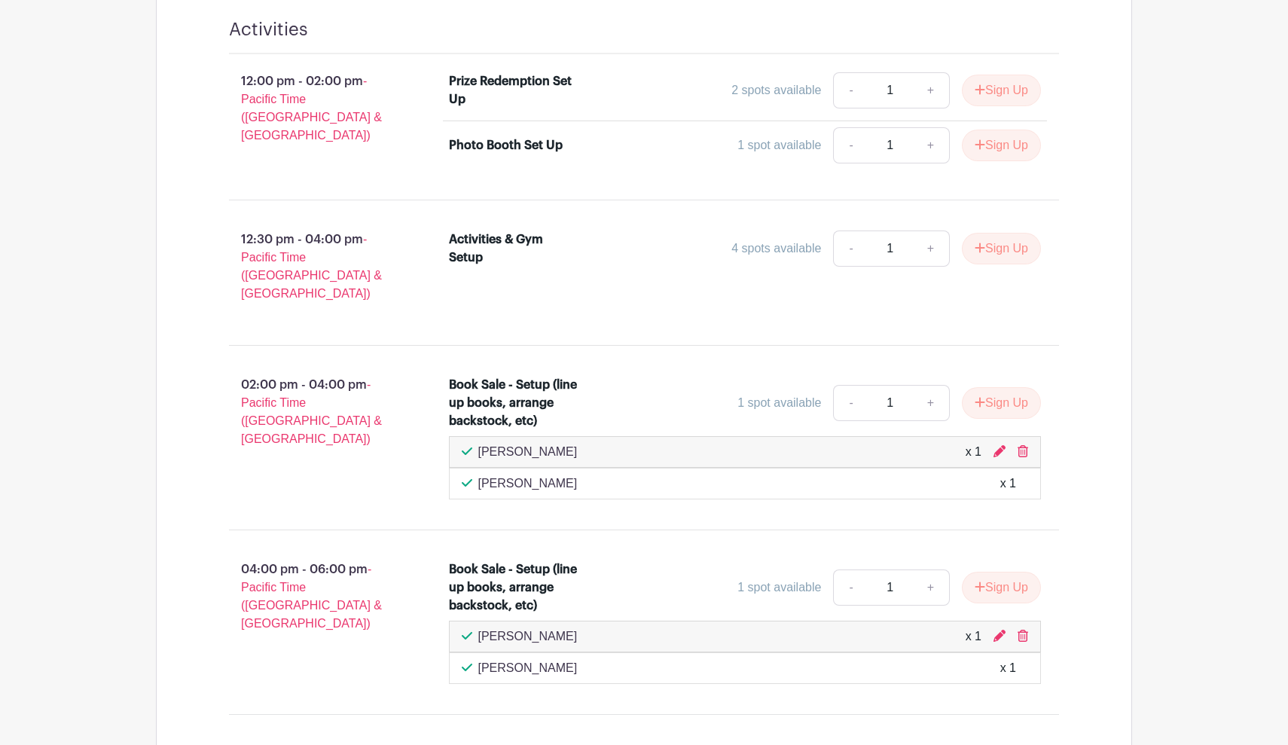
scroll to position [1848, 0]
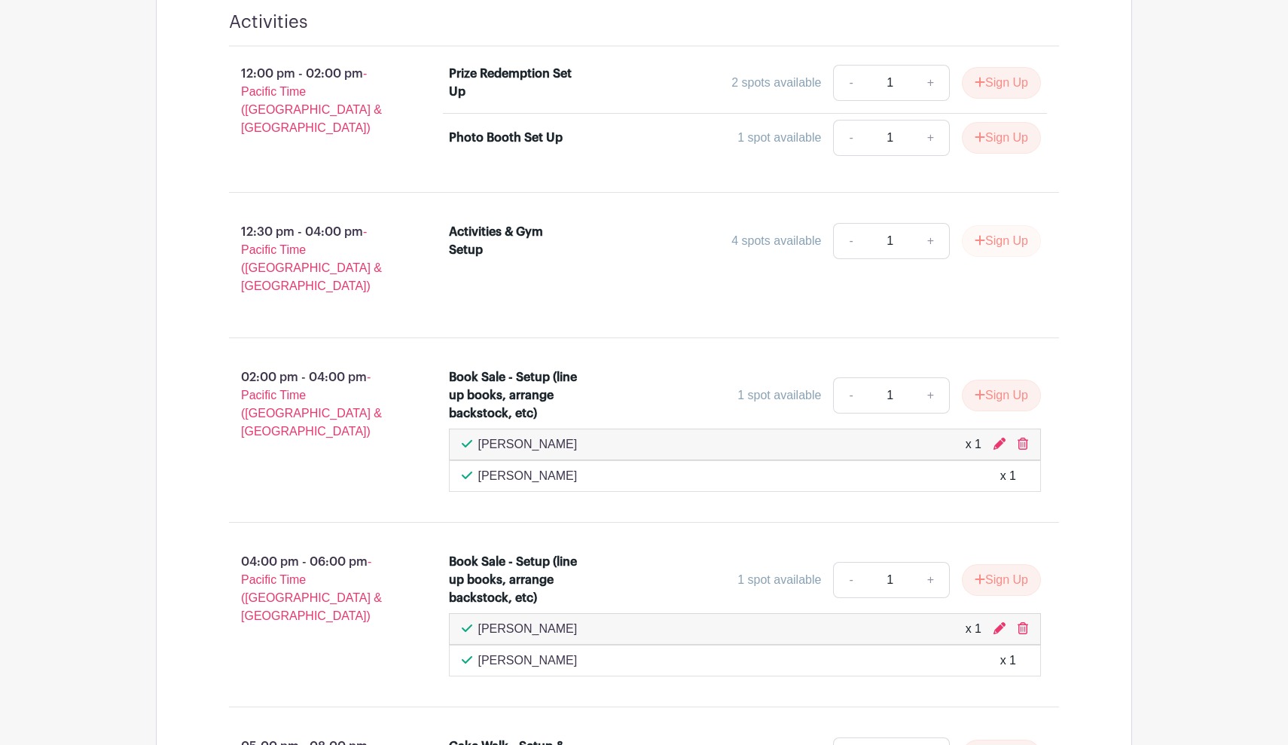
click at [1006, 225] on button "Sign Up" at bounding box center [1001, 241] width 79 height 32
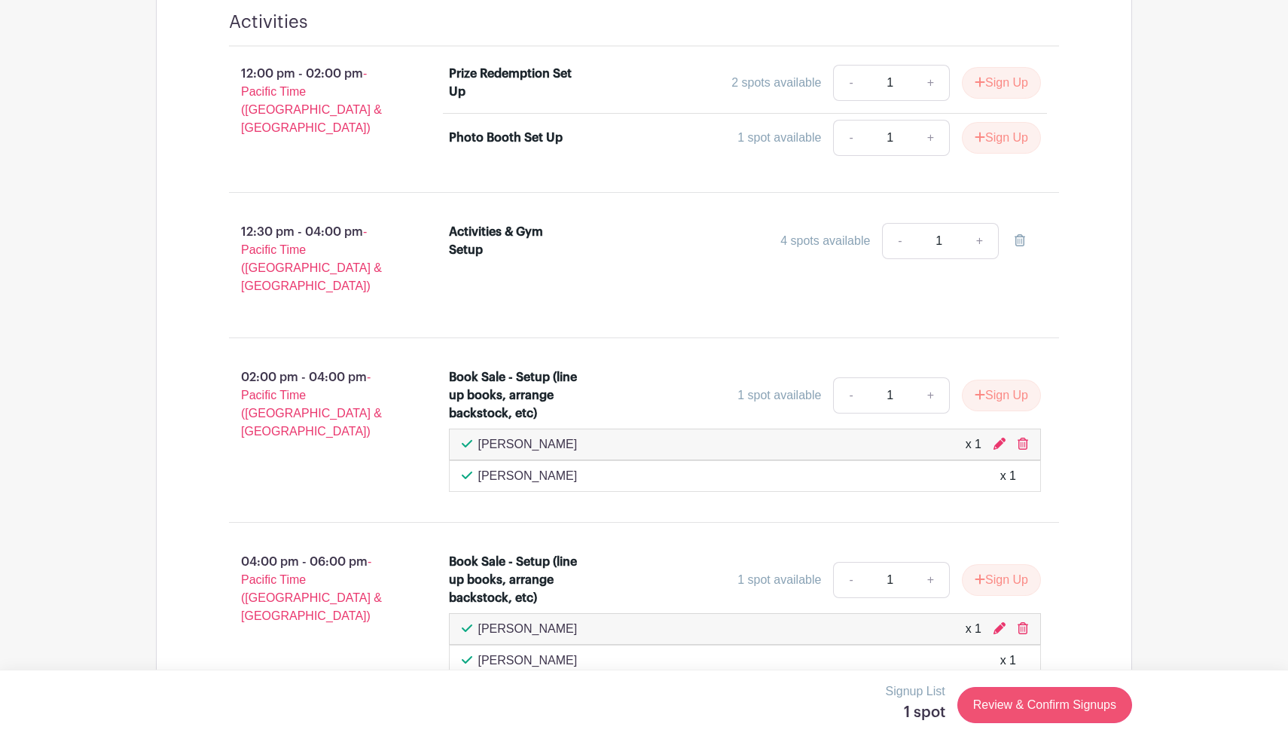
click at [1057, 698] on link "Review & Confirm Signups" at bounding box center [1044, 705] width 175 height 36
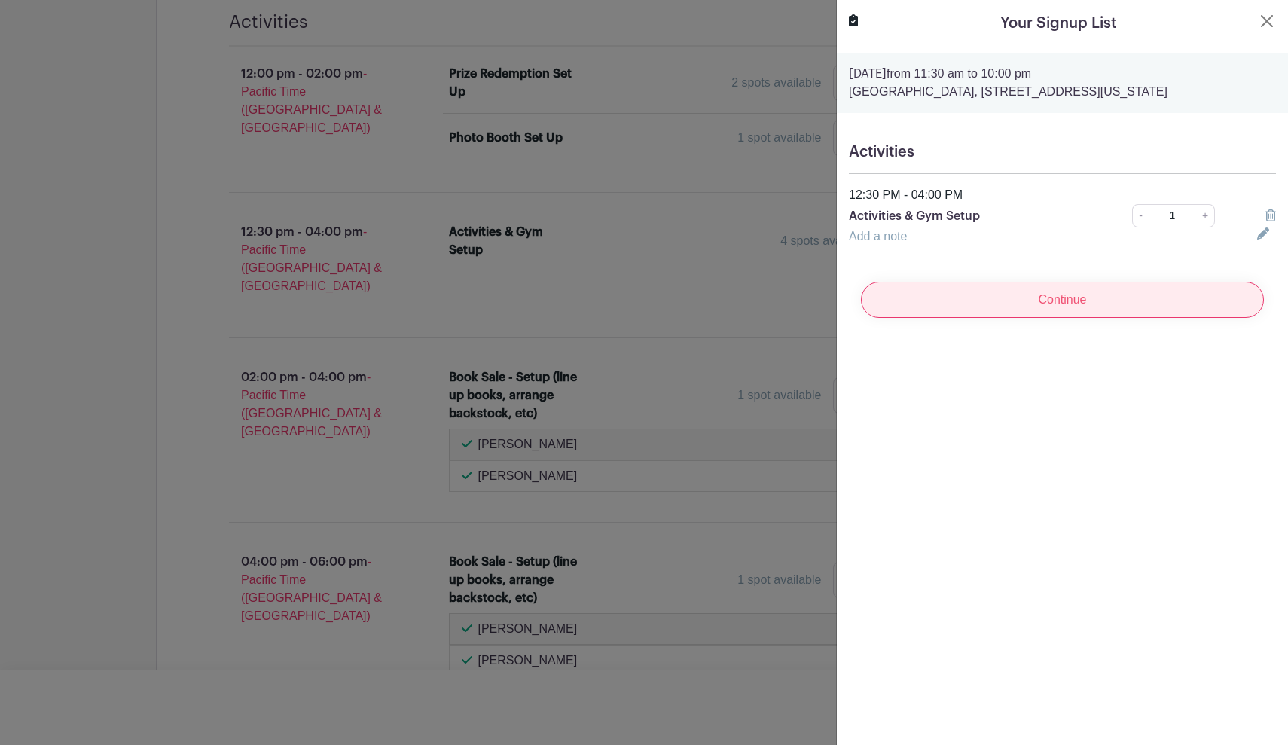
click at [1047, 296] on input "Continue" at bounding box center [1062, 300] width 403 height 36
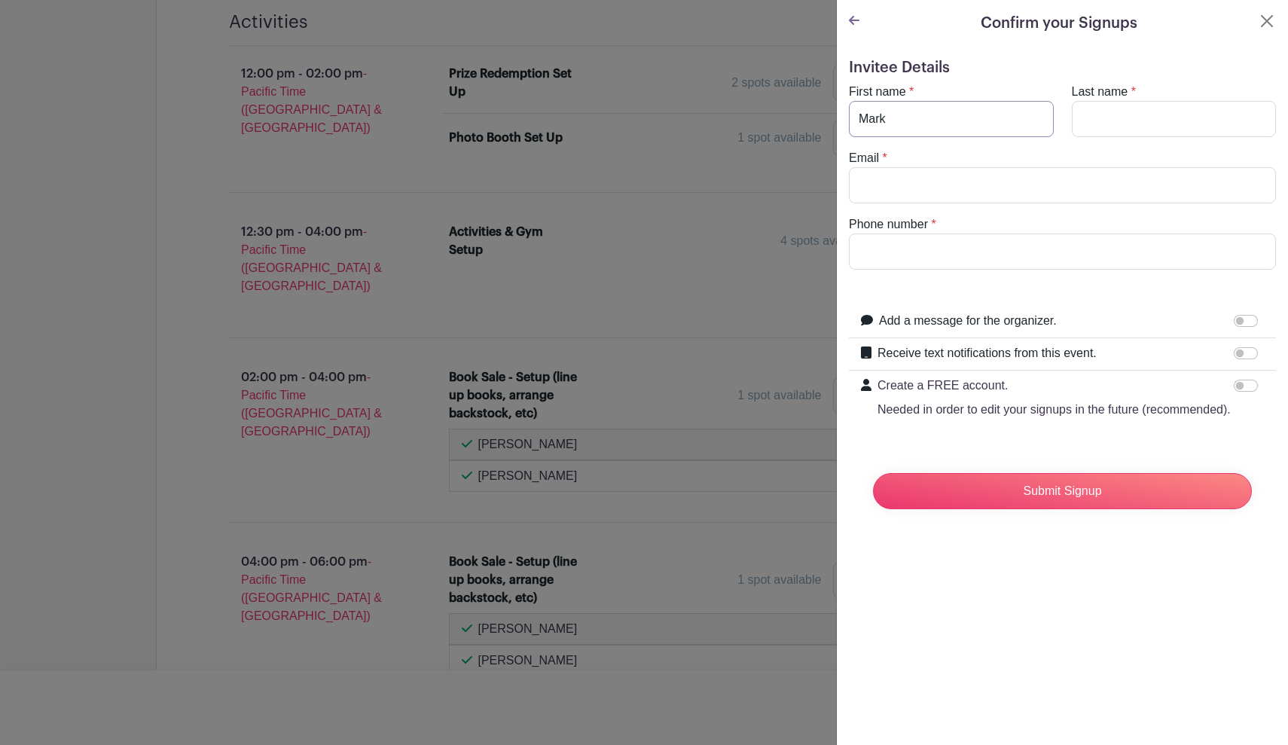
type input "Mark"
type input "Scamehorn"
type input "billyhelena@comast.net"
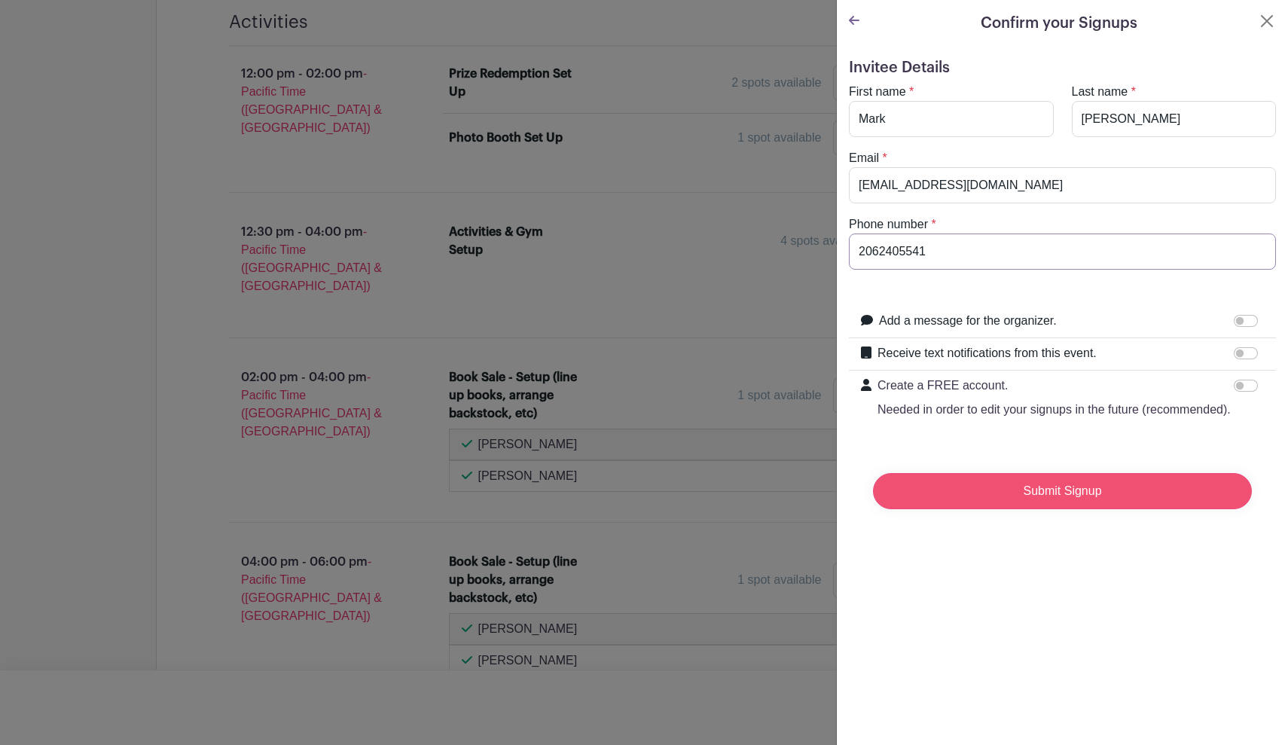
type input "2062405541"
click at [1062, 500] on input "Submit Signup" at bounding box center [1062, 491] width 379 height 36
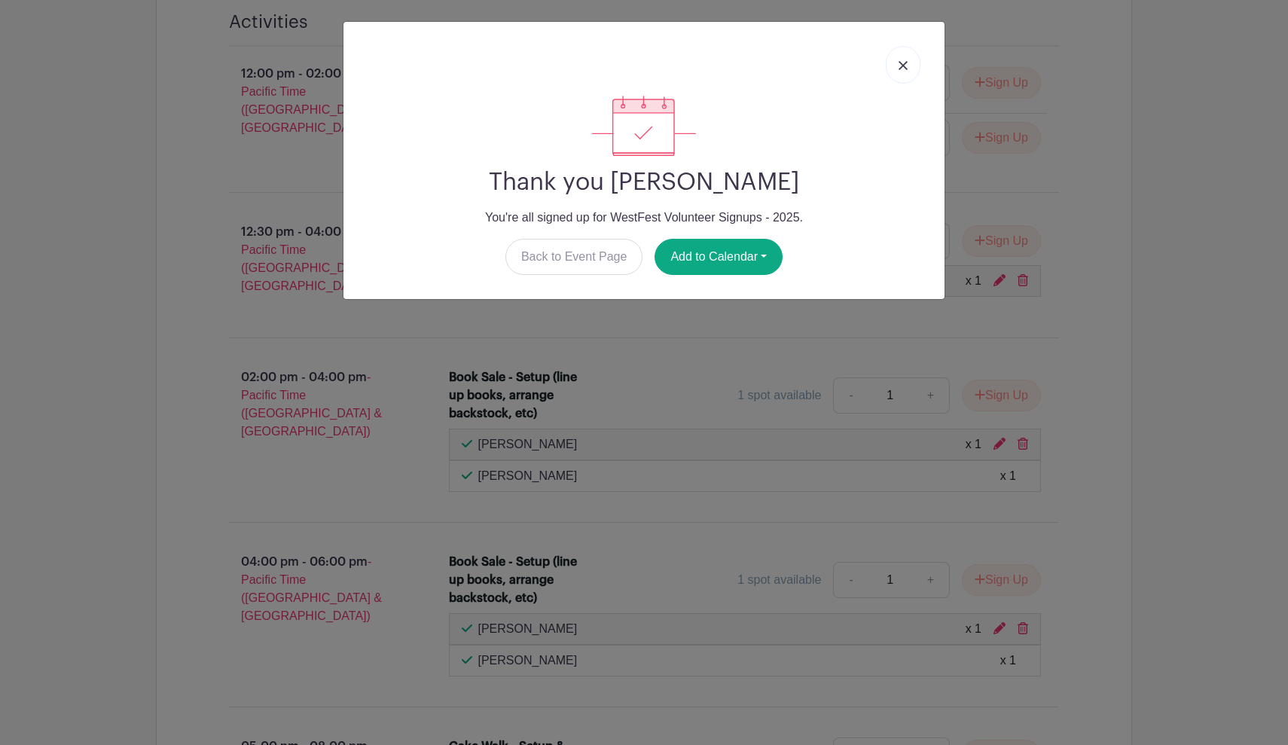
click at [900, 63] on img at bounding box center [903, 65] width 9 height 9
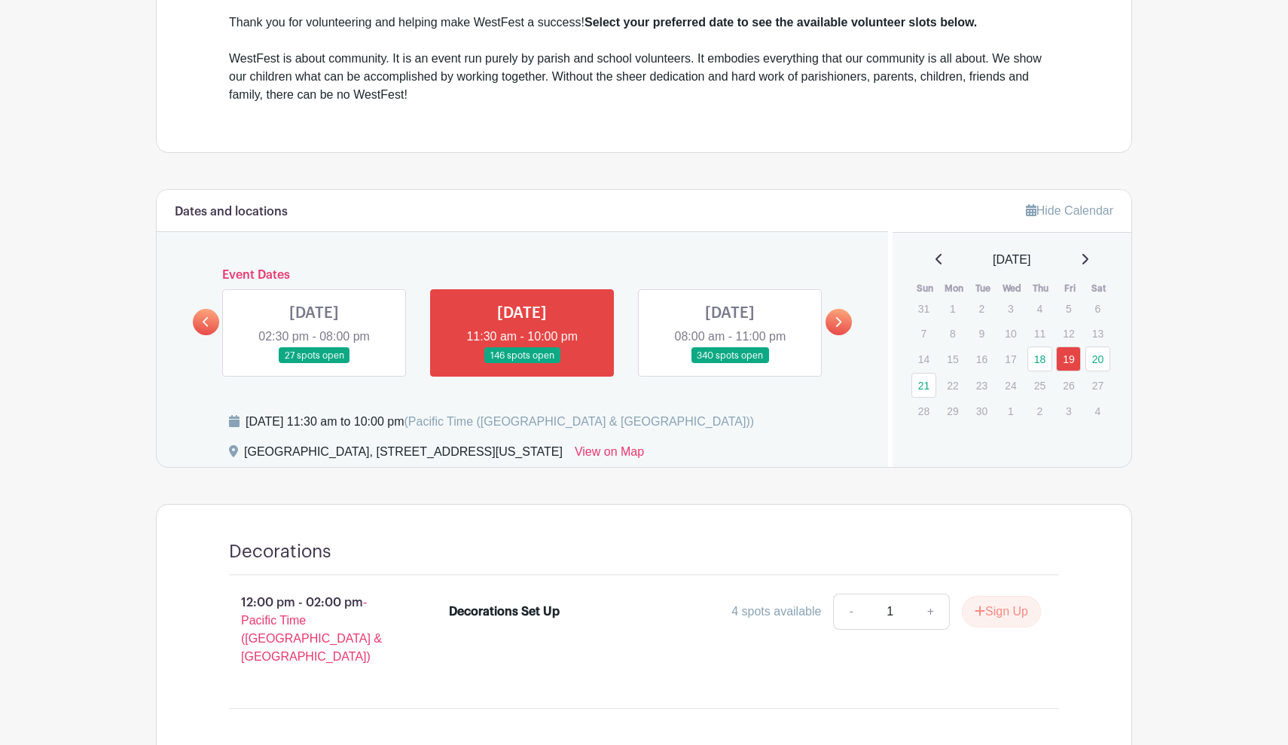
scroll to position [520, 0]
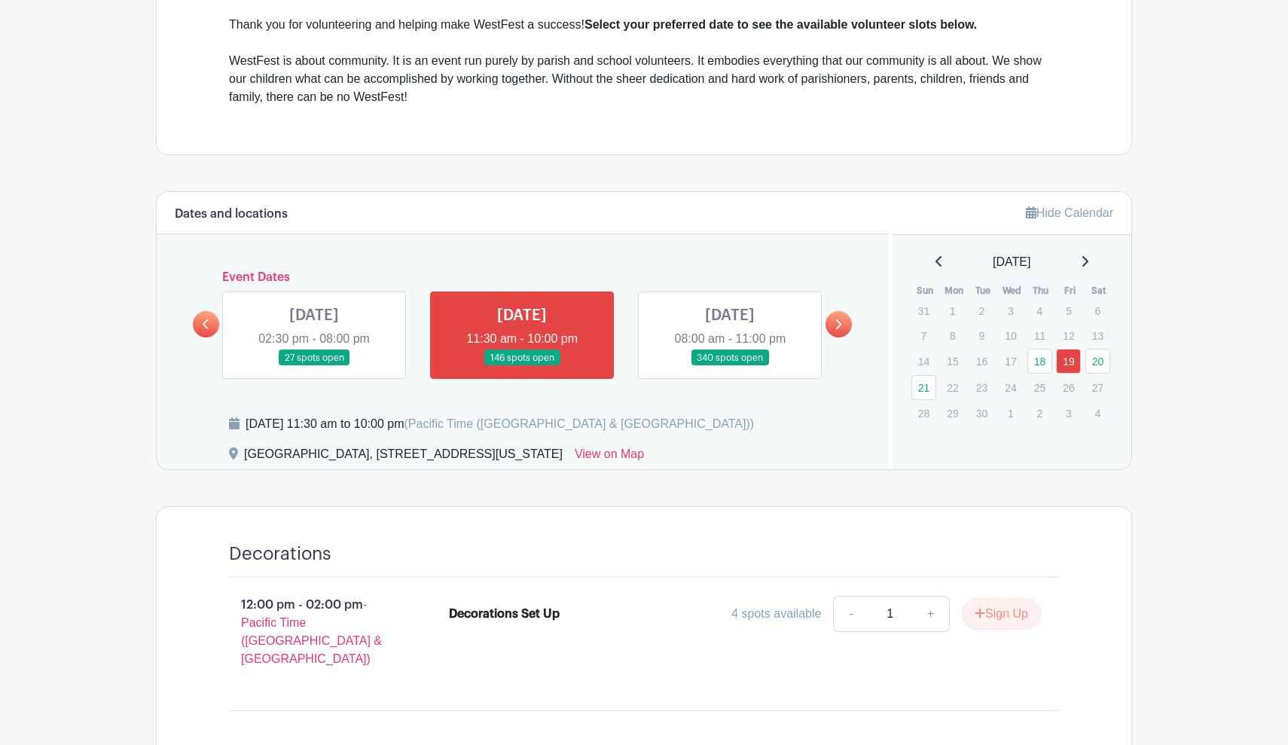
click at [730, 366] on link at bounding box center [730, 366] width 0 height 0
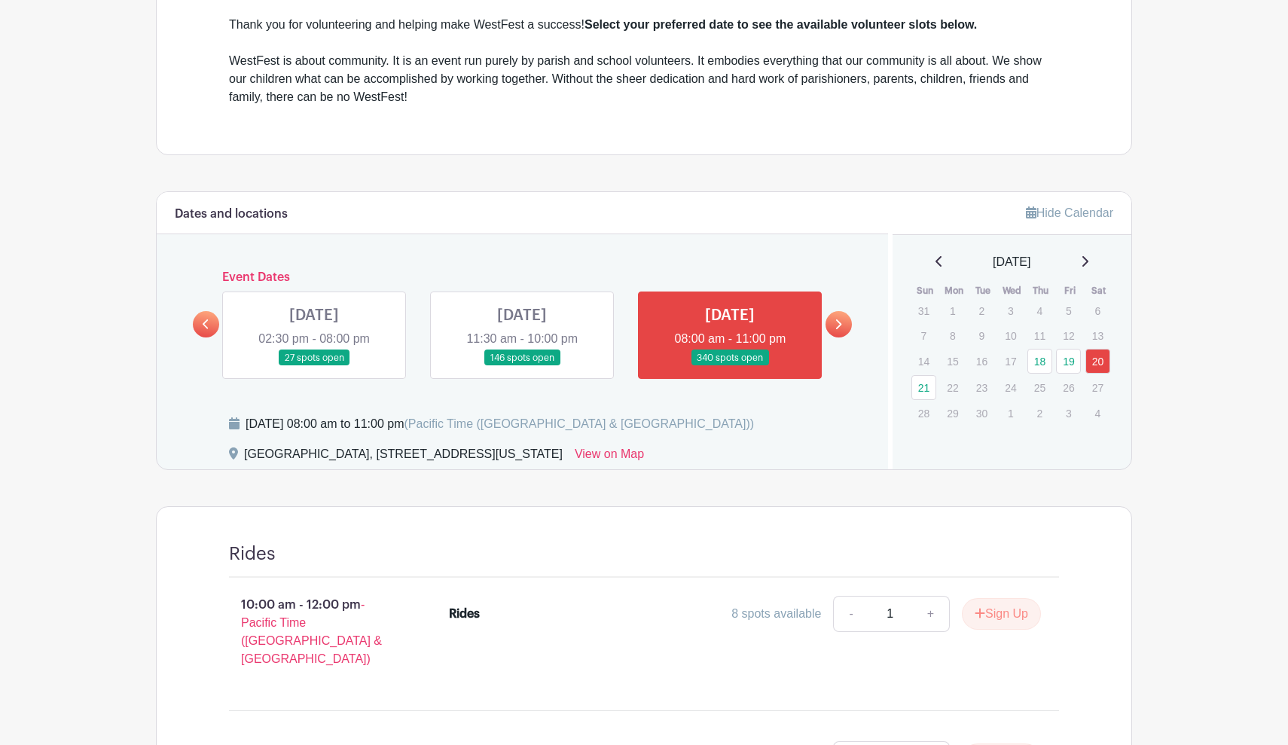
click at [730, 366] on link at bounding box center [730, 366] width 0 height 0
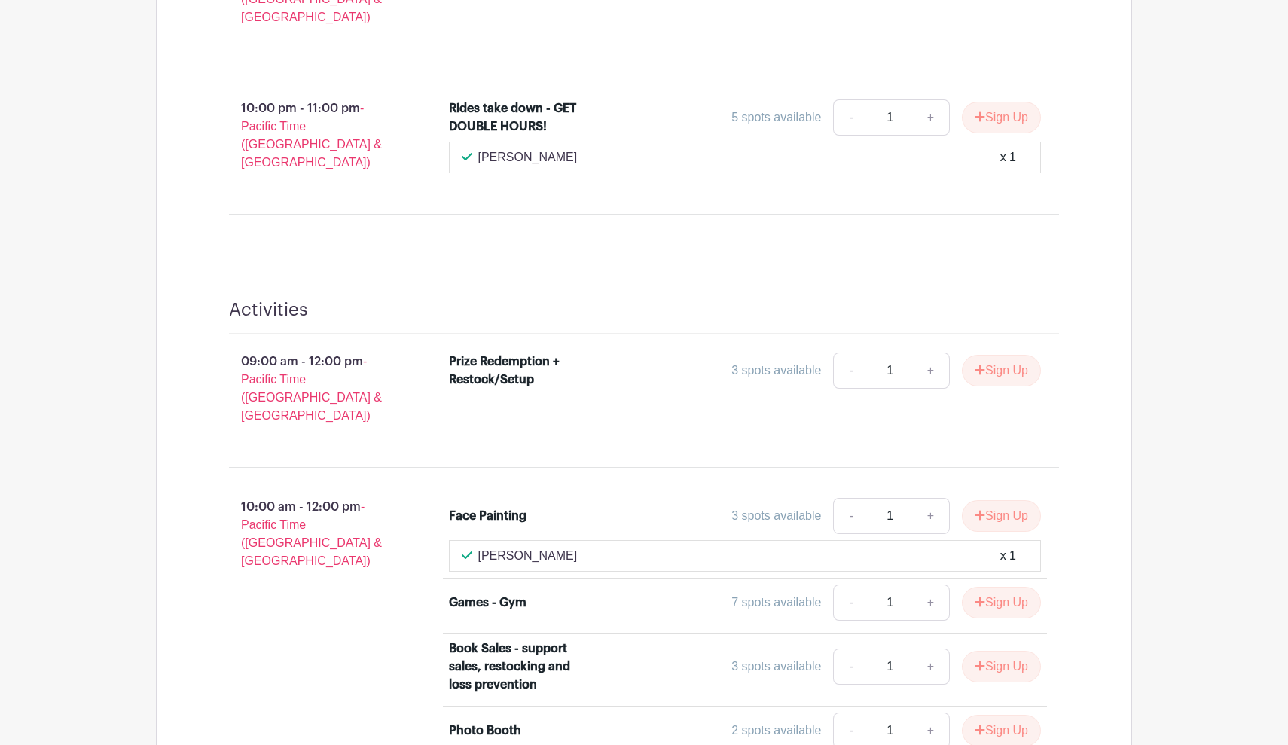
scroll to position [1899, 0]
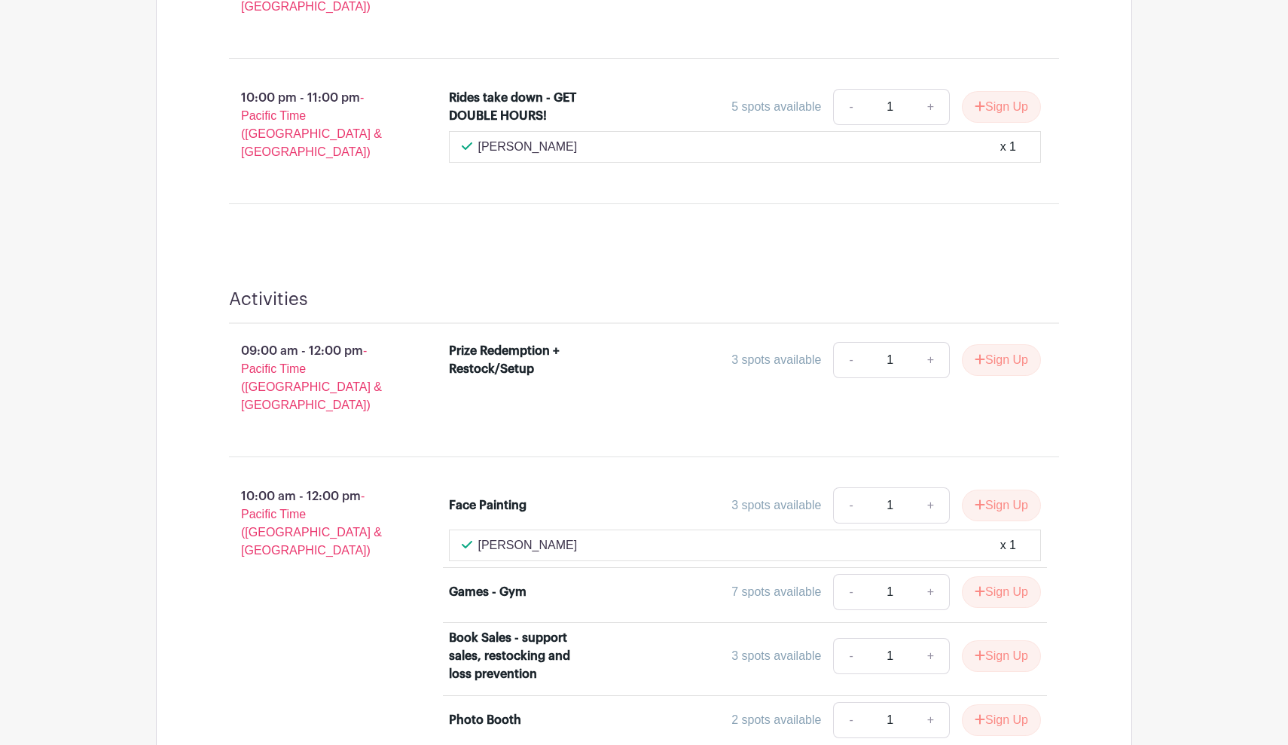
click at [920, 342] on link "+" at bounding box center [931, 360] width 38 height 36
type input "2"
click at [976, 344] on button "Sign Up" at bounding box center [1001, 360] width 79 height 32
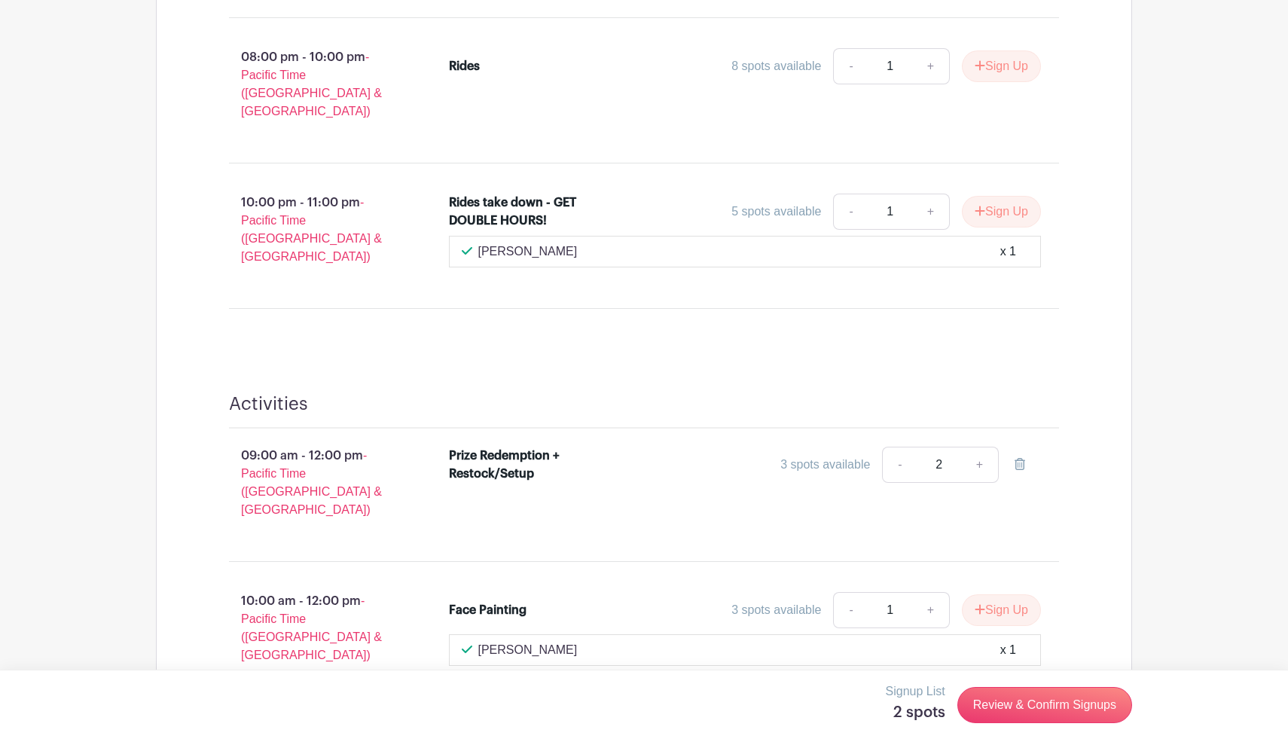
scroll to position [1637, 0]
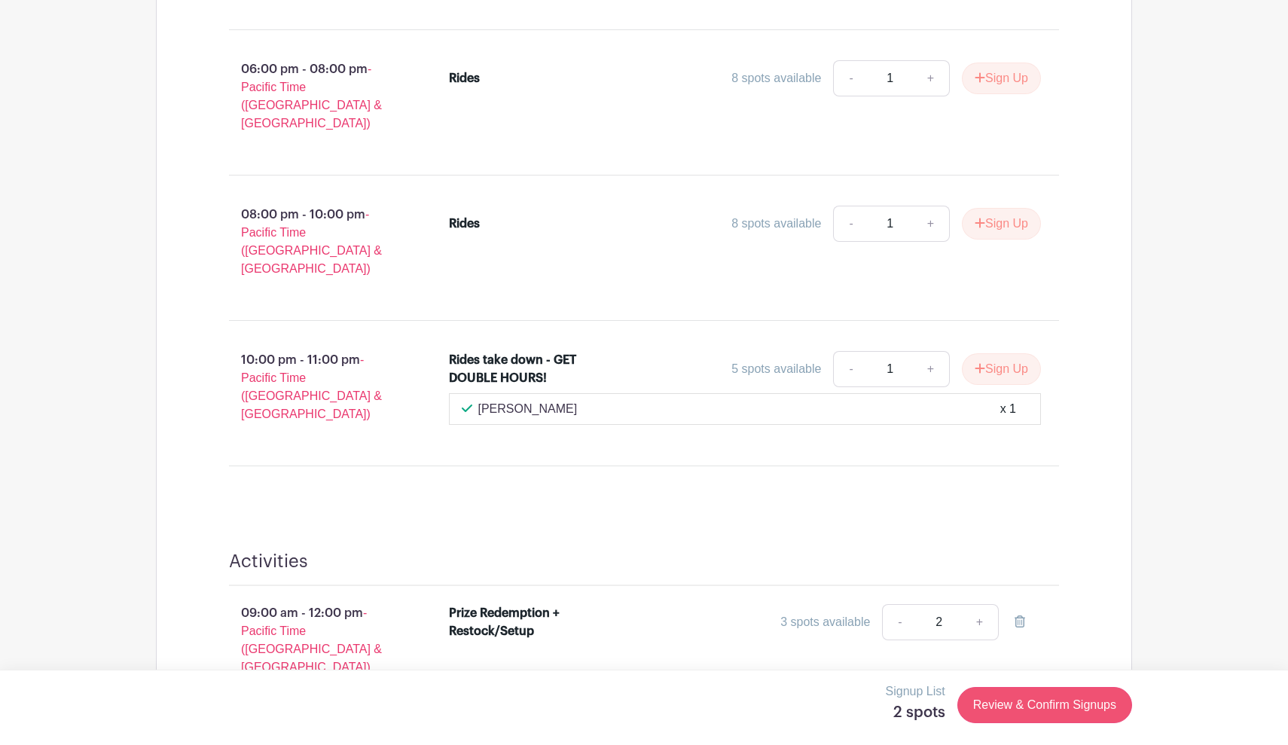
click at [1007, 701] on link "Review & Confirm Signups" at bounding box center [1044, 705] width 175 height 36
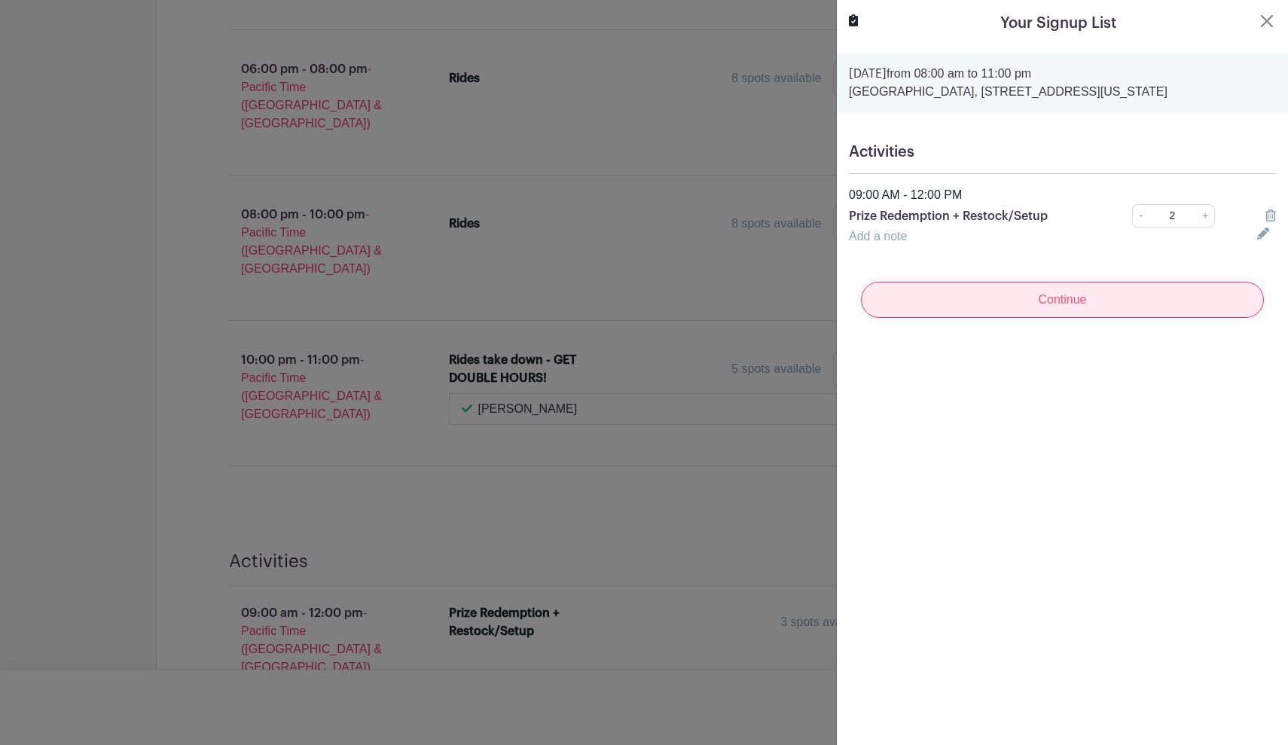
click at [1072, 306] on input "Continue" at bounding box center [1062, 300] width 403 height 36
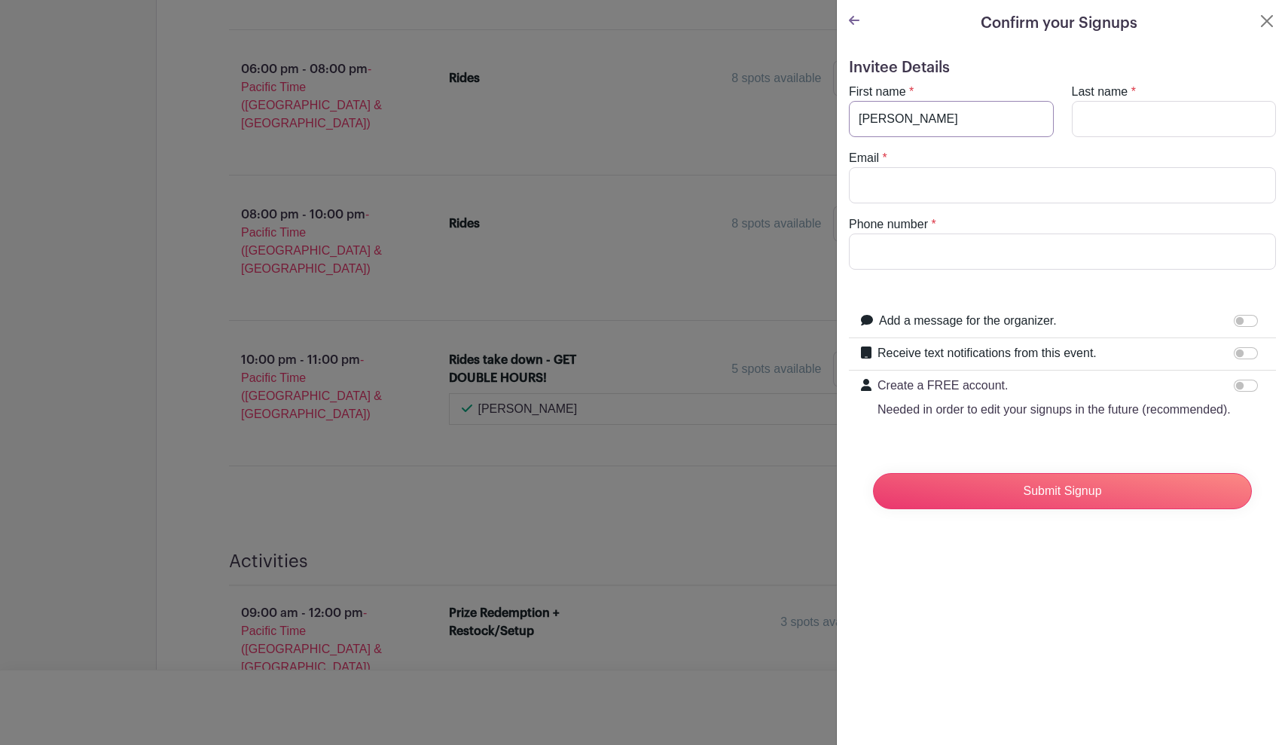
type input "Helena"
type input "Scamehorn"
type input "billyhelena@comast.net"
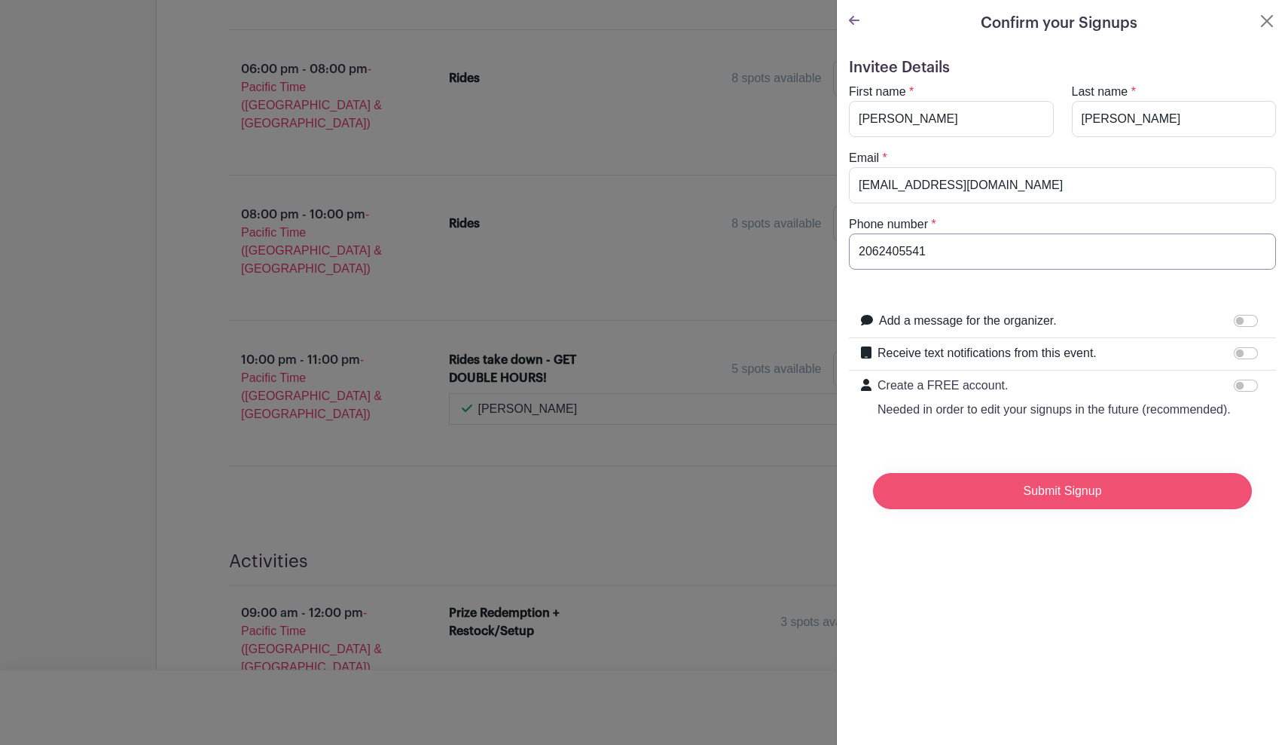
type input "2062405541"
click at [1100, 484] on input "Submit Signup" at bounding box center [1062, 491] width 379 height 36
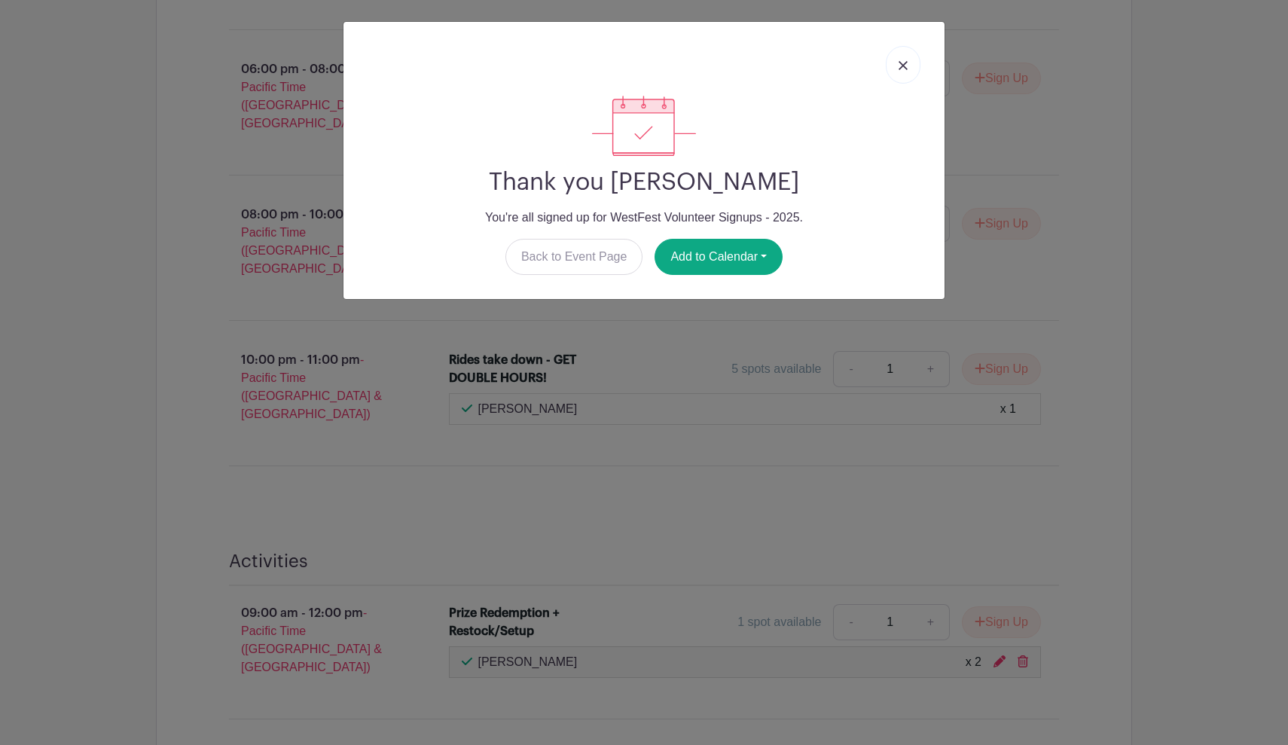
click at [901, 75] on link at bounding box center [903, 65] width 35 height 38
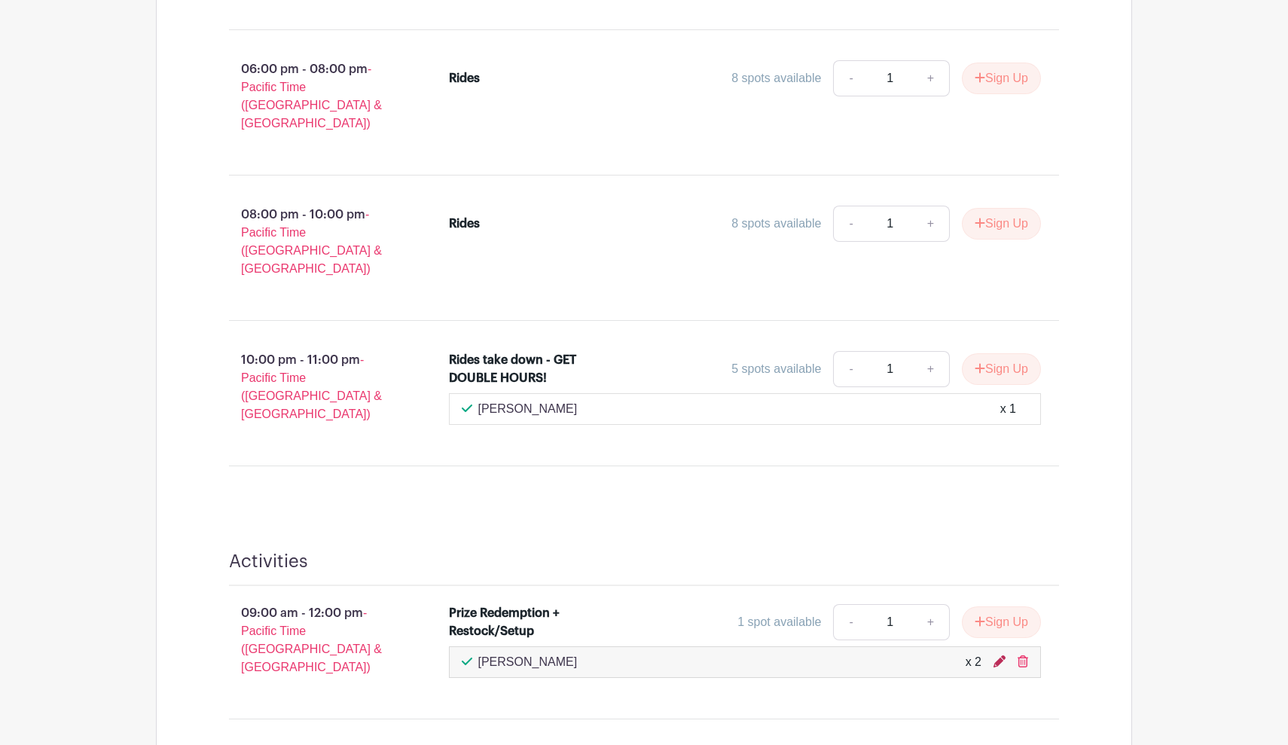
click at [1000, 655] on icon at bounding box center [999, 661] width 12 height 12
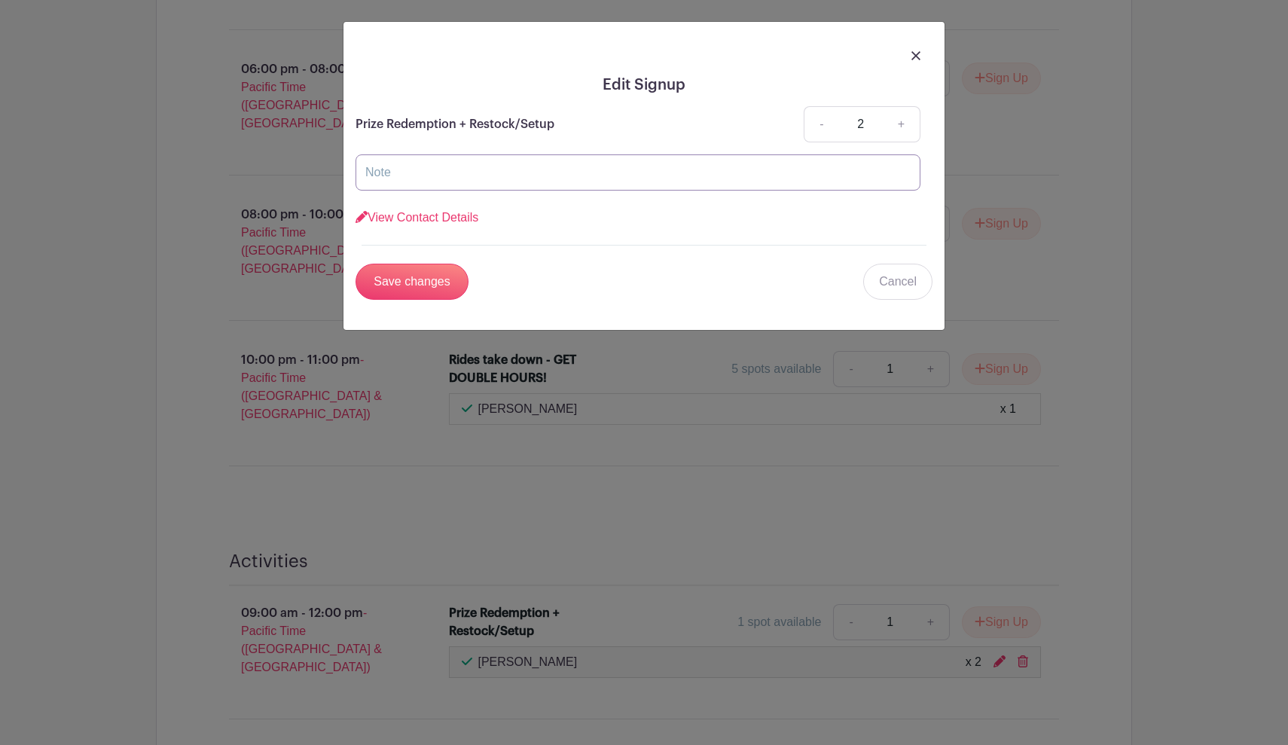
click at [646, 181] on input "text" at bounding box center [638, 172] width 565 height 36
type input "Helena & Mark Scamehorn"
click at [438, 282] on input "Save changes" at bounding box center [412, 282] width 113 height 36
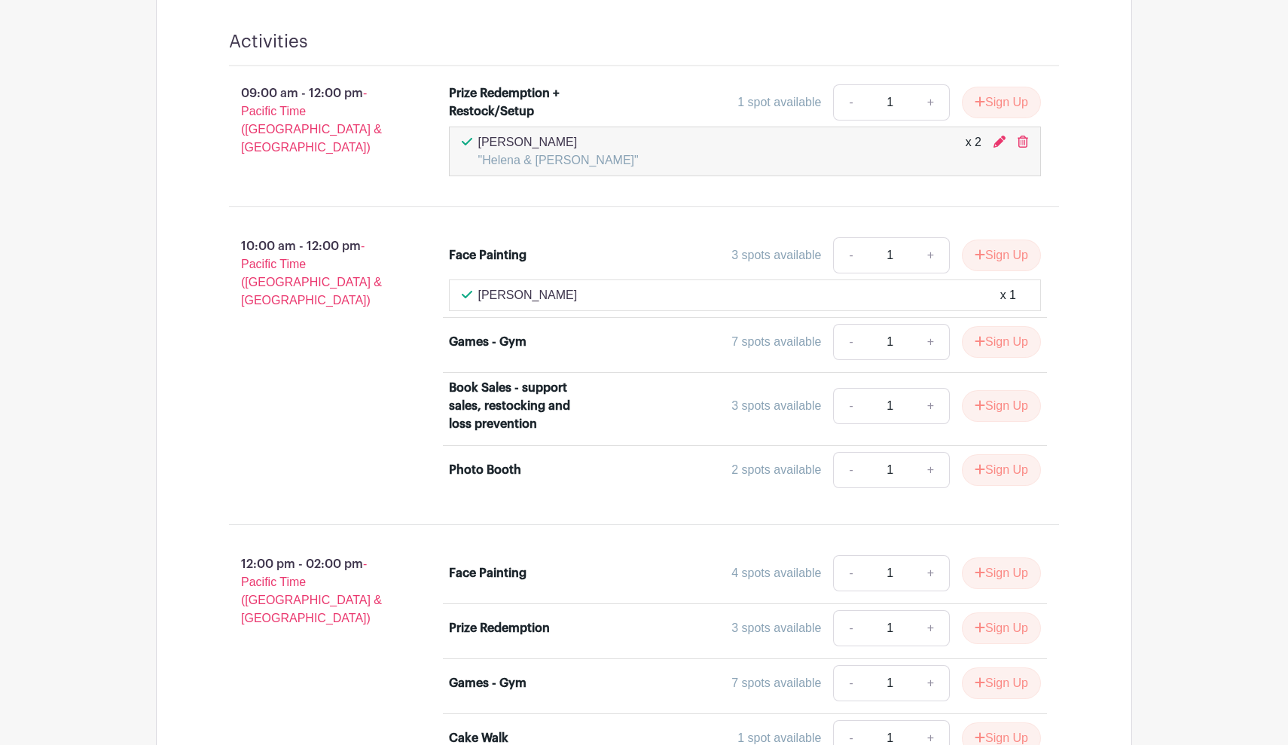
scroll to position [2184, 0]
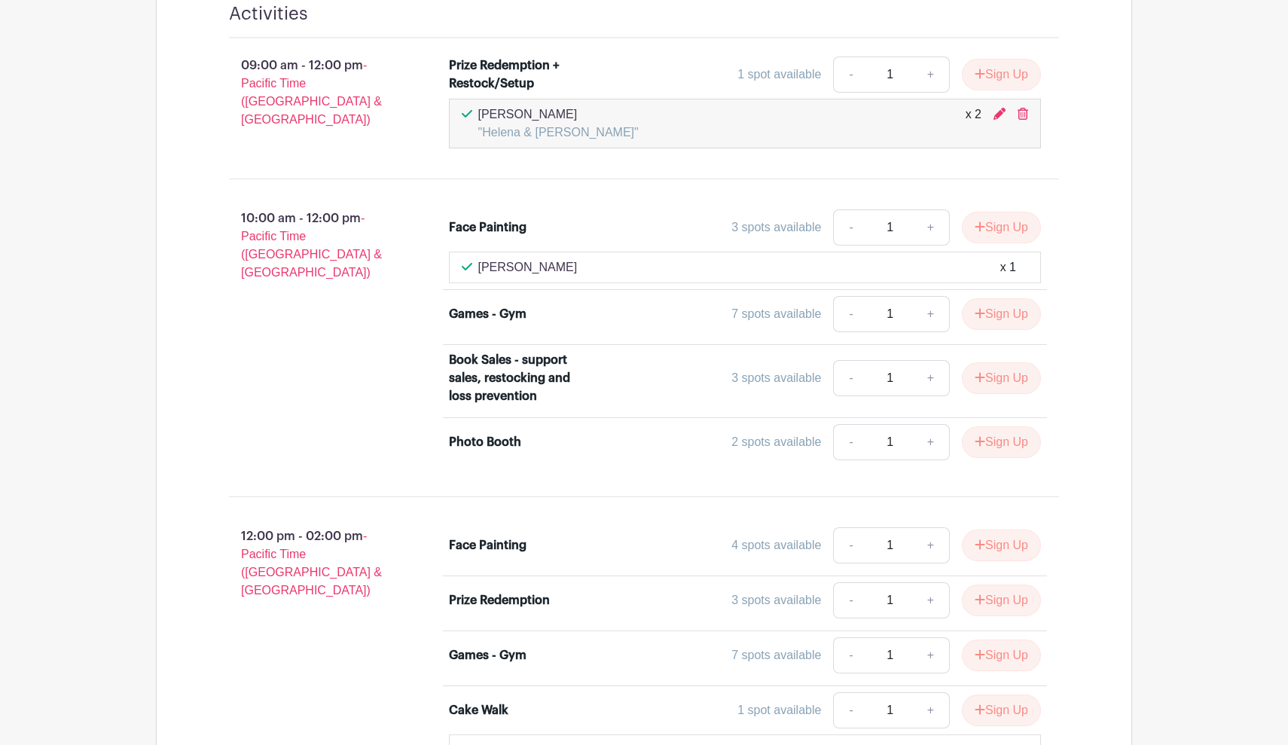
click at [927, 582] on link "+" at bounding box center [931, 600] width 38 height 36
type input "2"
click at [968, 584] on button "Sign Up" at bounding box center [1001, 600] width 79 height 32
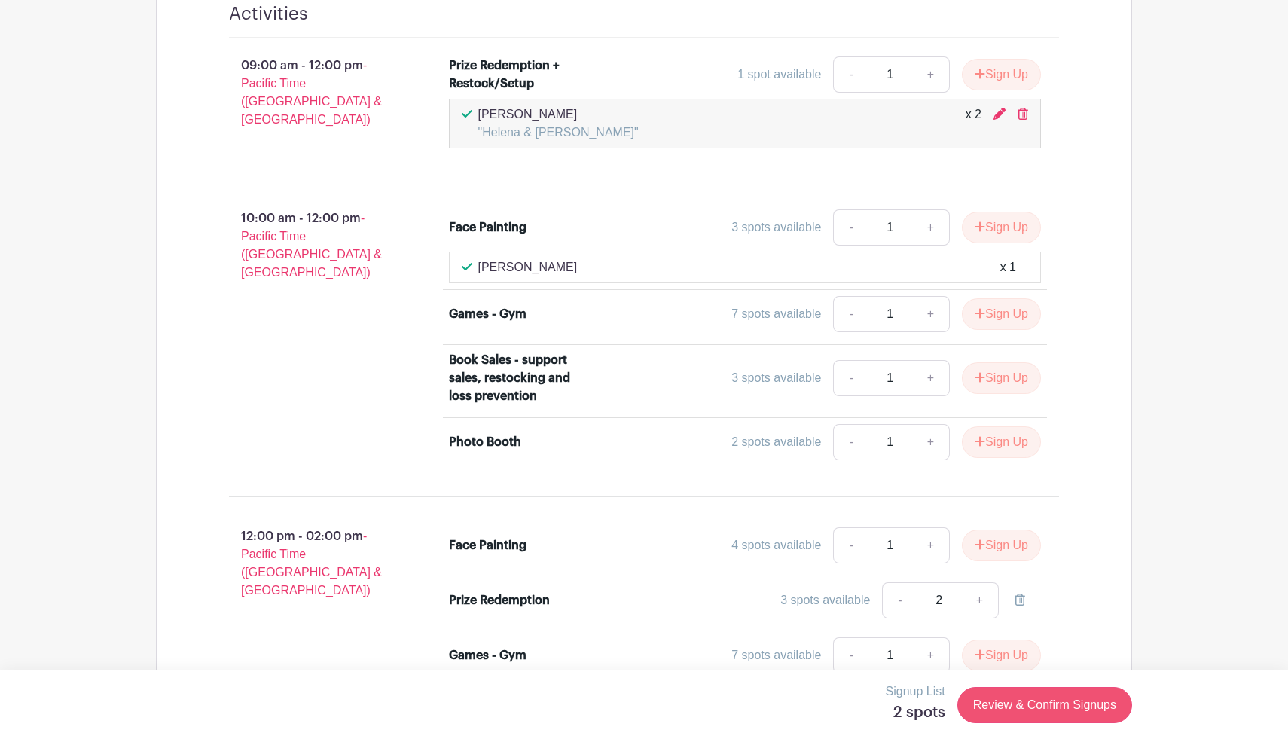
click at [1027, 712] on link "Review & Confirm Signups" at bounding box center [1044, 705] width 175 height 36
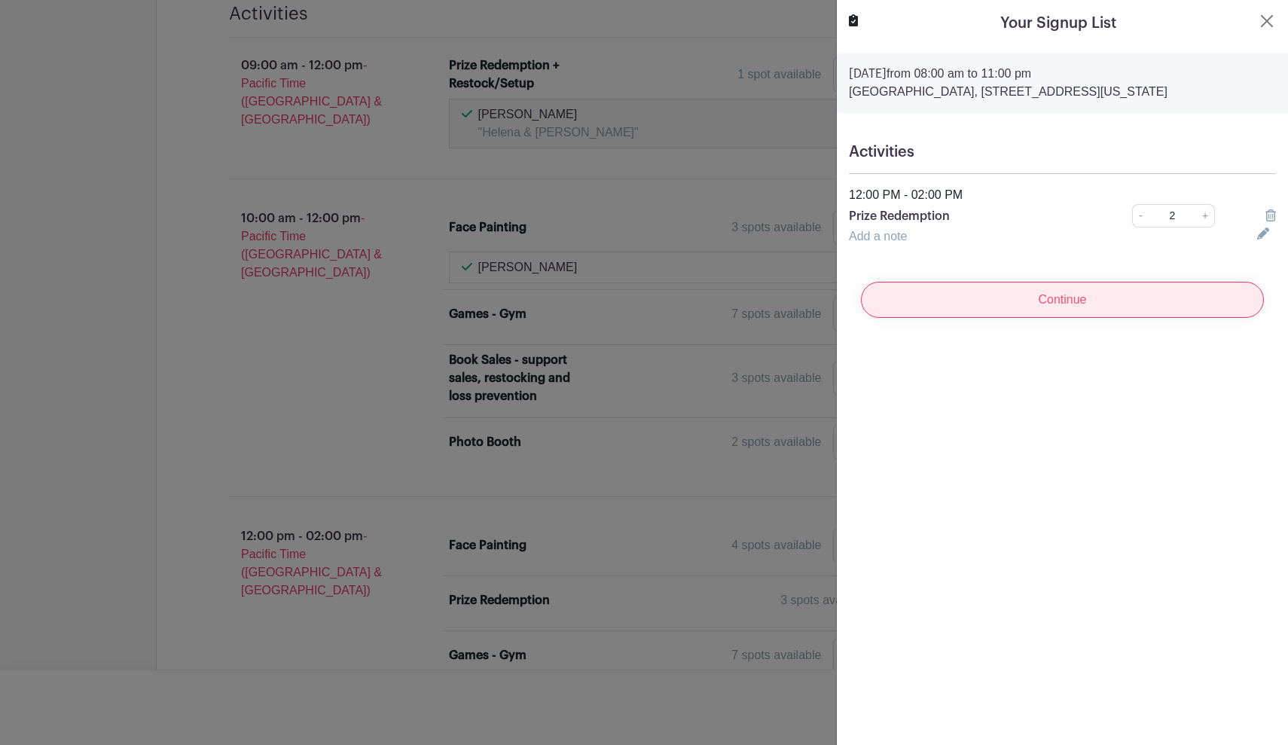
click at [1048, 299] on input "Continue" at bounding box center [1062, 300] width 403 height 36
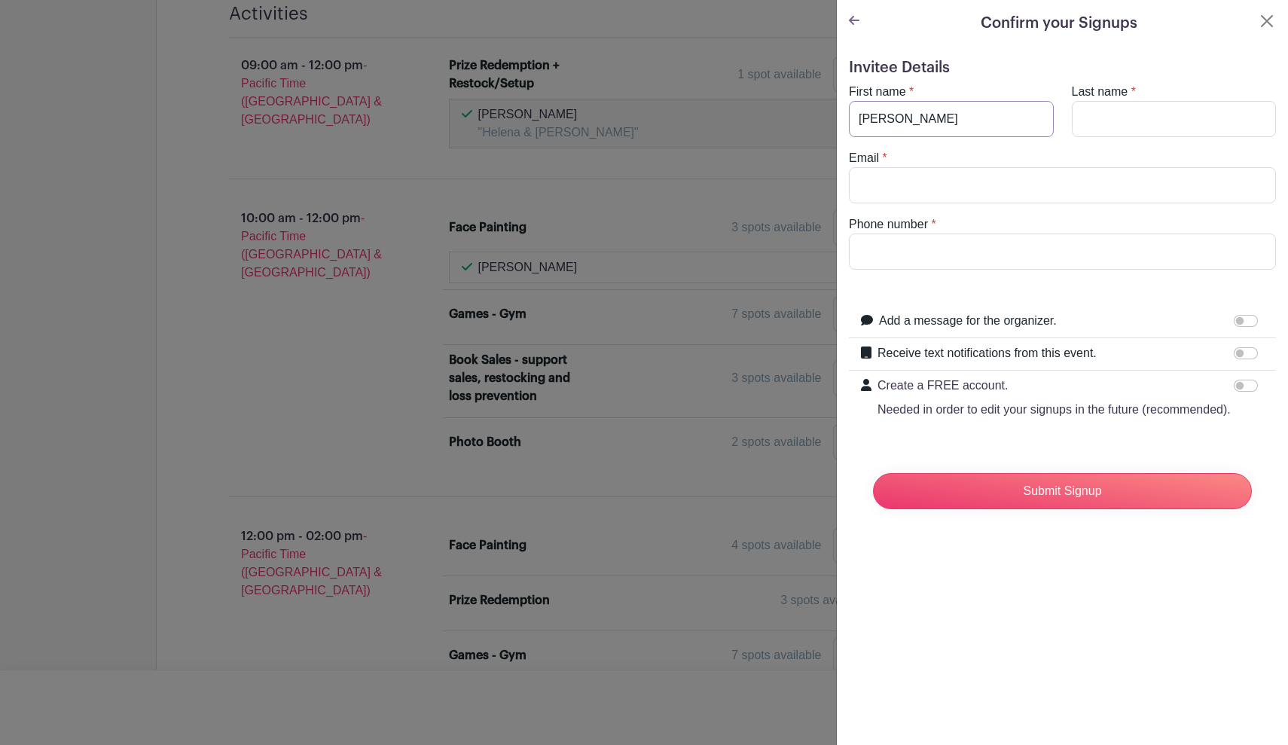
type input "Helena"
type input "Scamehorn"
type input "billyhelena@comcast.nert"
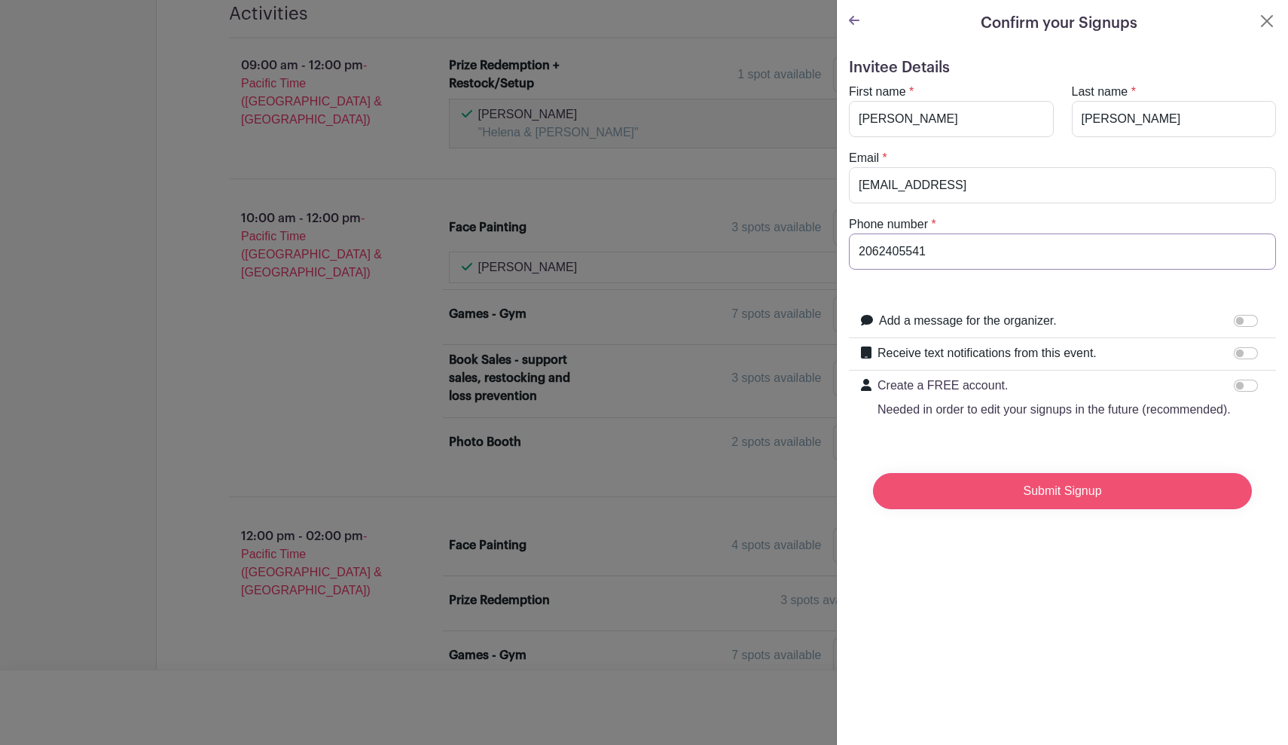
type input "2062405541"
click at [1052, 490] on input "Submit Signup" at bounding box center [1062, 491] width 379 height 36
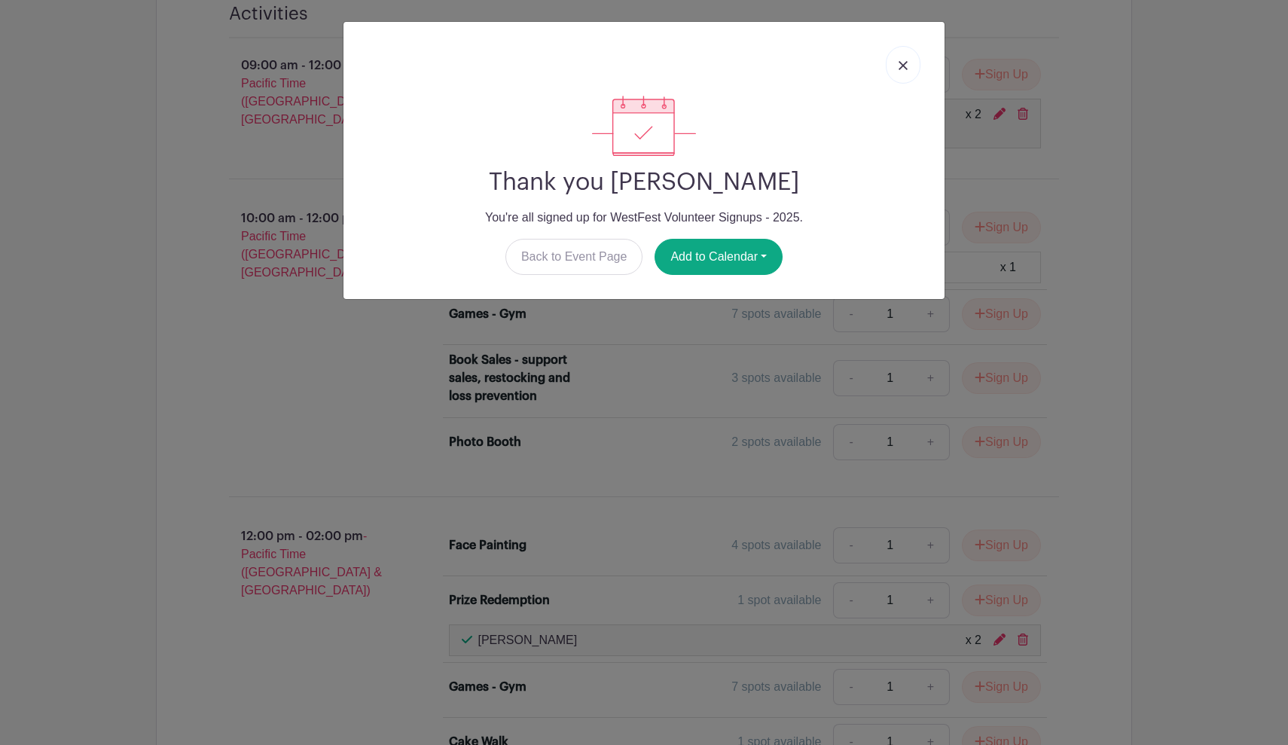
click at [903, 62] on img at bounding box center [903, 65] width 9 height 9
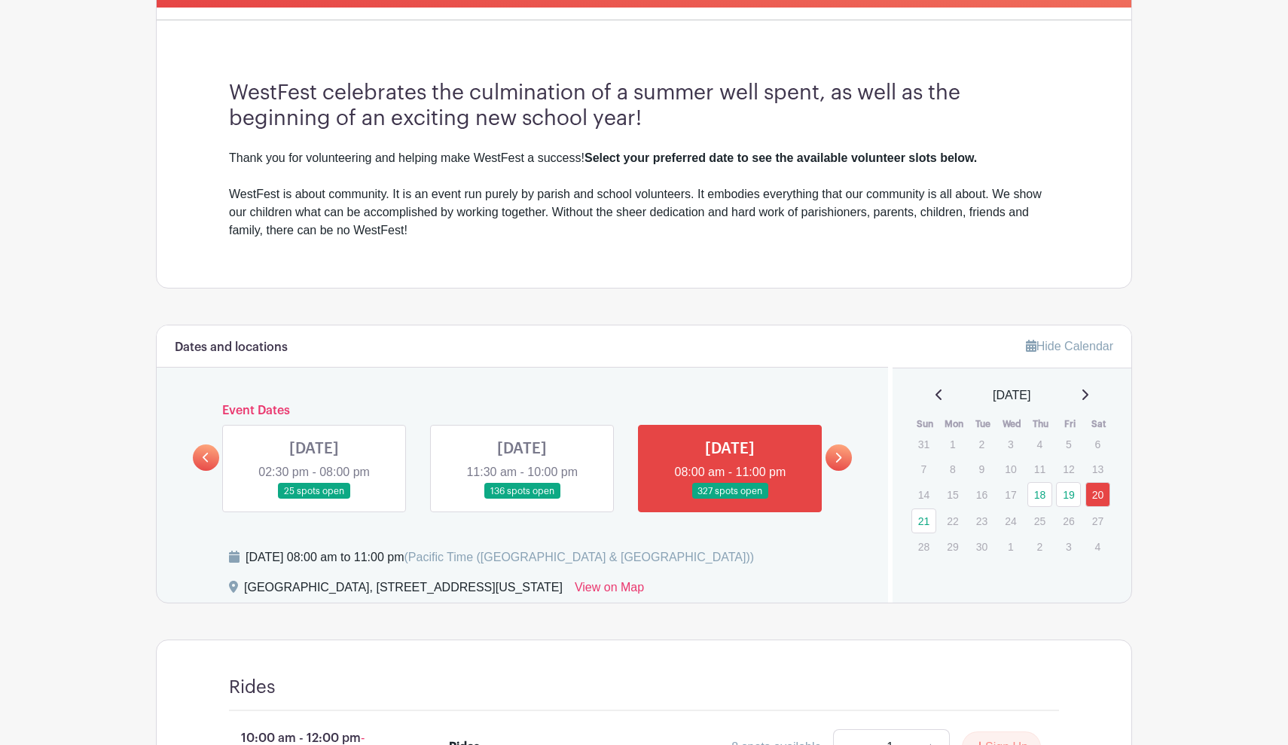
scroll to position [389, 0]
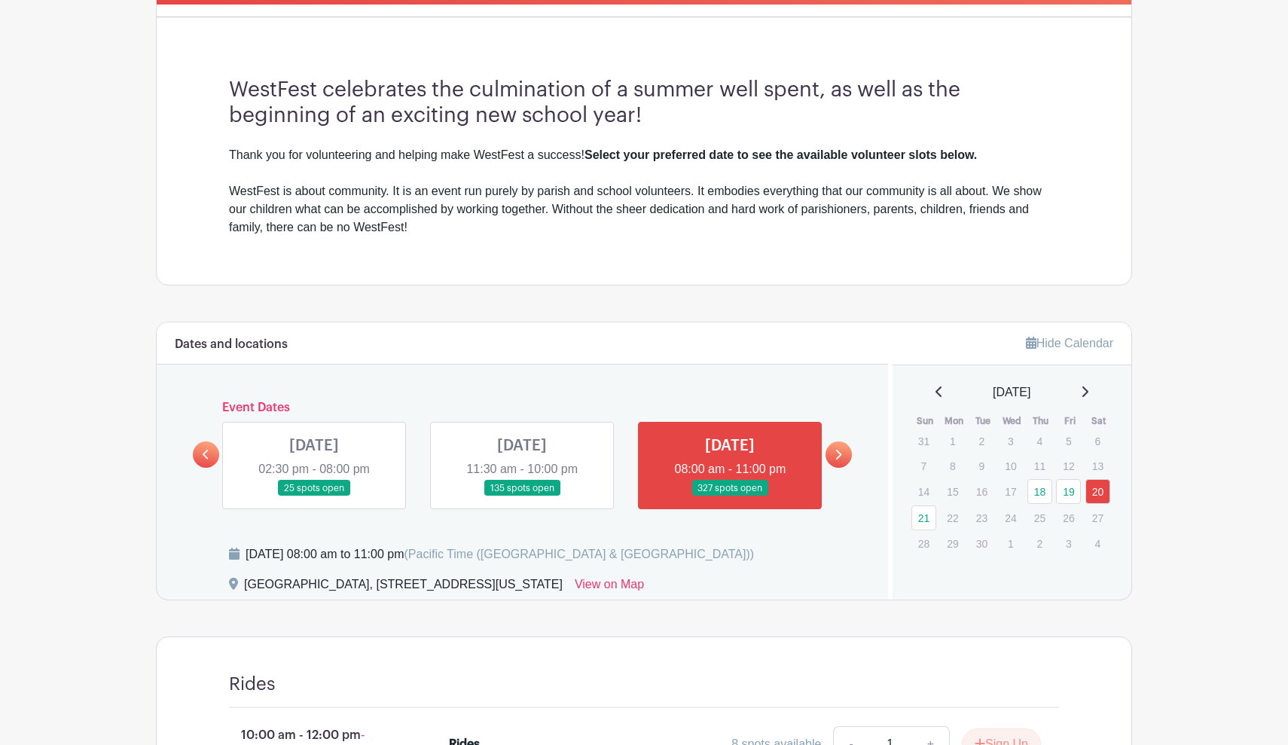
click at [836, 453] on icon at bounding box center [838, 454] width 7 height 11
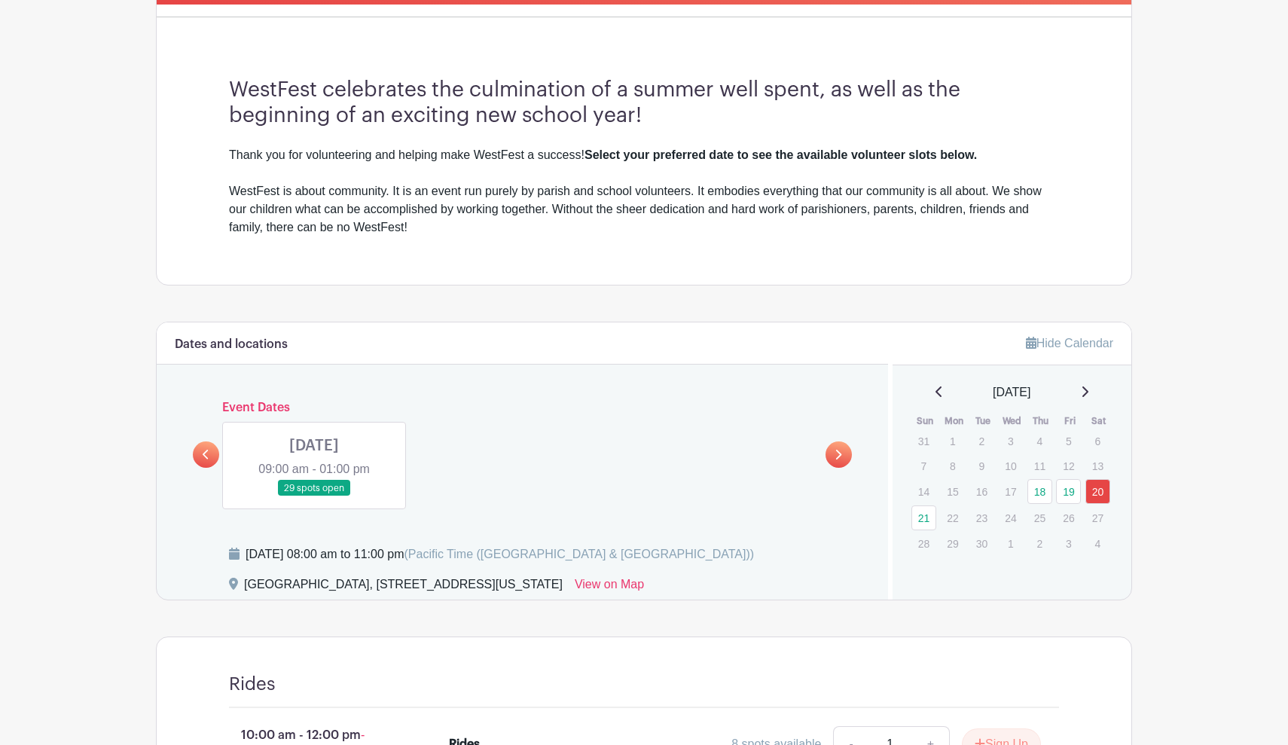
click at [314, 496] on link at bounding box center [314, 496] width 0 height 0
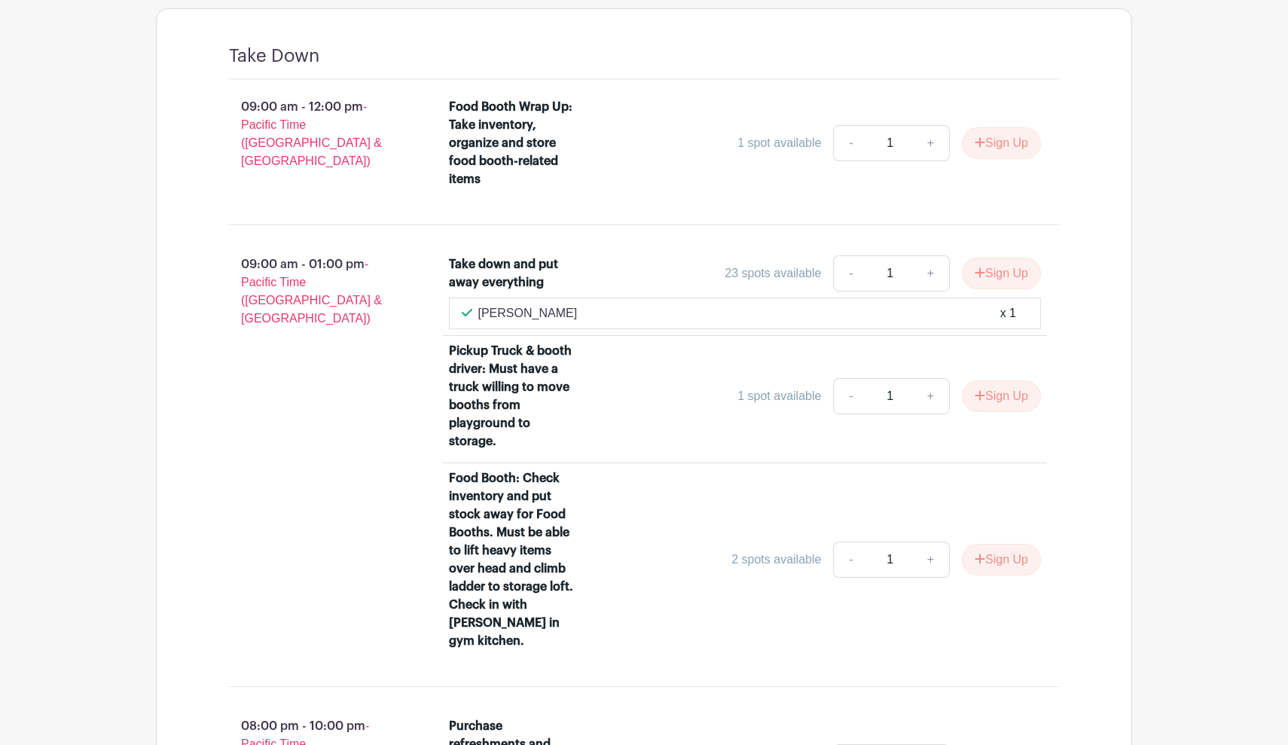
scroll to position [1019, 0]
click at [994, 276] on button "Sign Up" at bounding box center [1001, 272] width 79 height 32
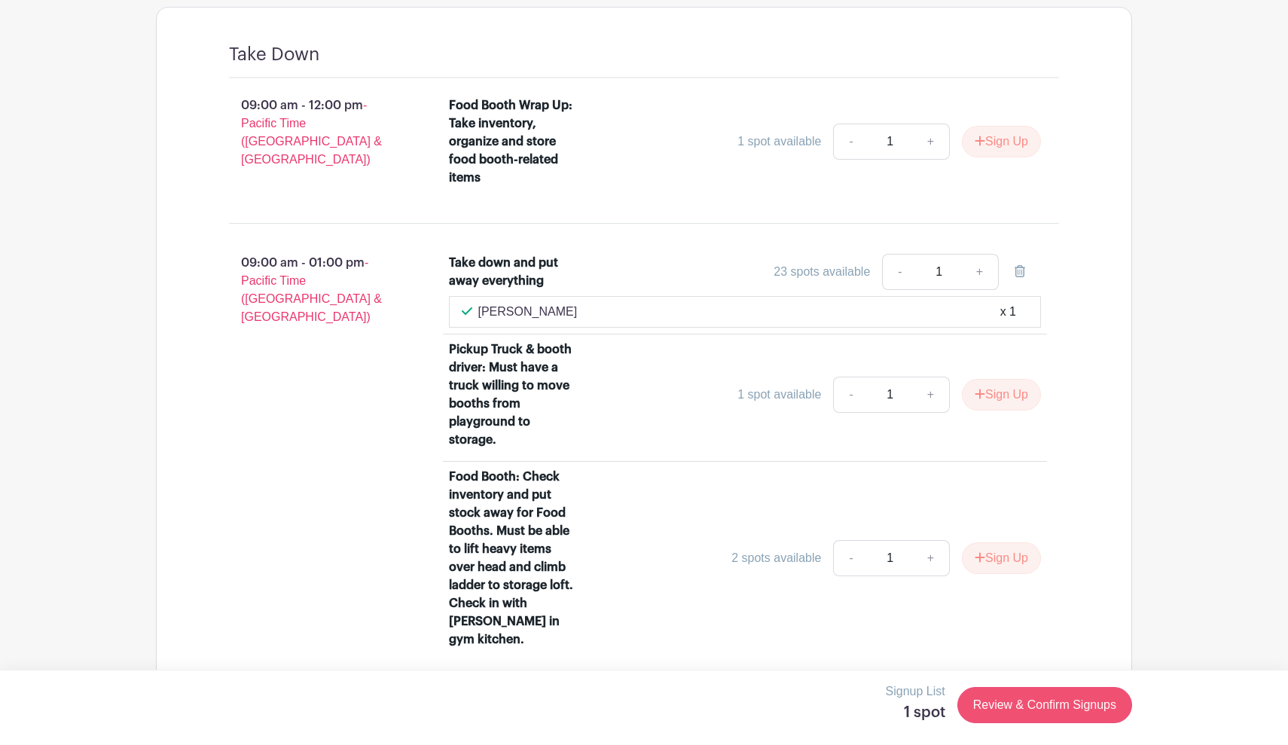
click at [1021, 713] on link "Review & Confirm Signups" at bounding box center [1044, 705] width 175 height 36
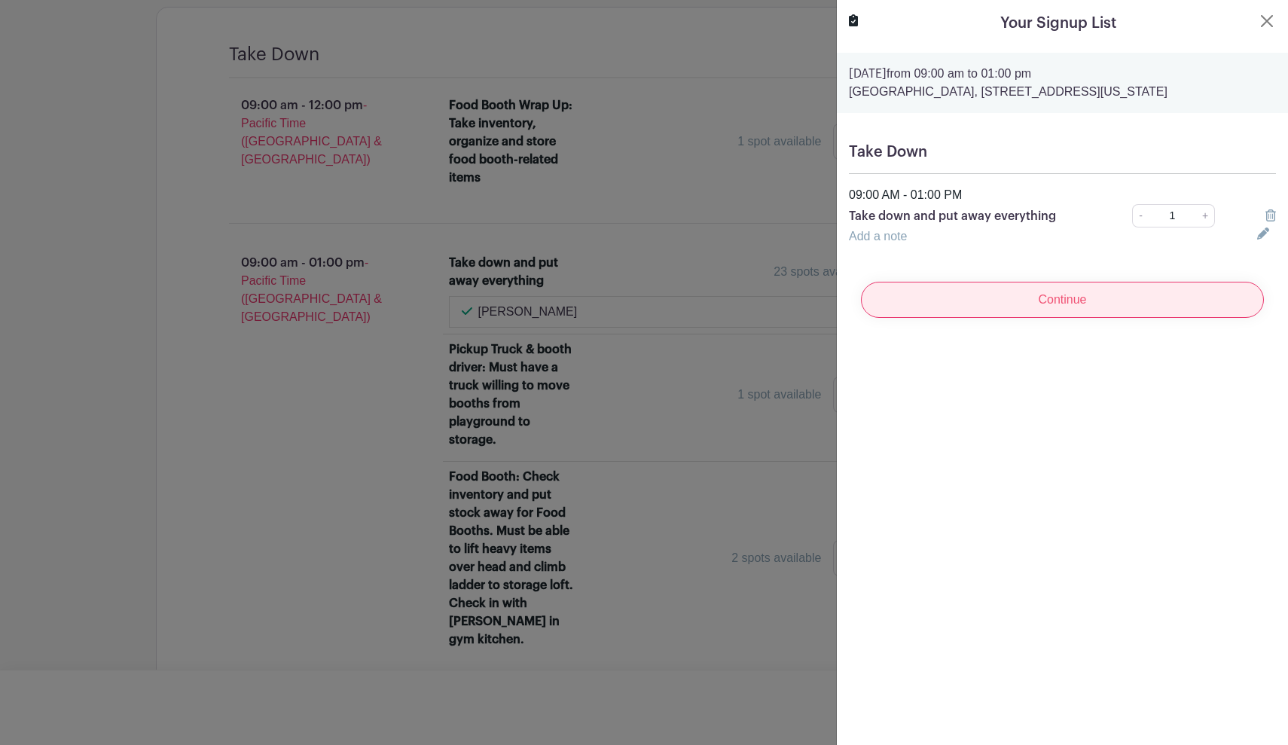
click at [1102, 309] on input "Continue" at bounding box center [1062, 300] width 403 height 36
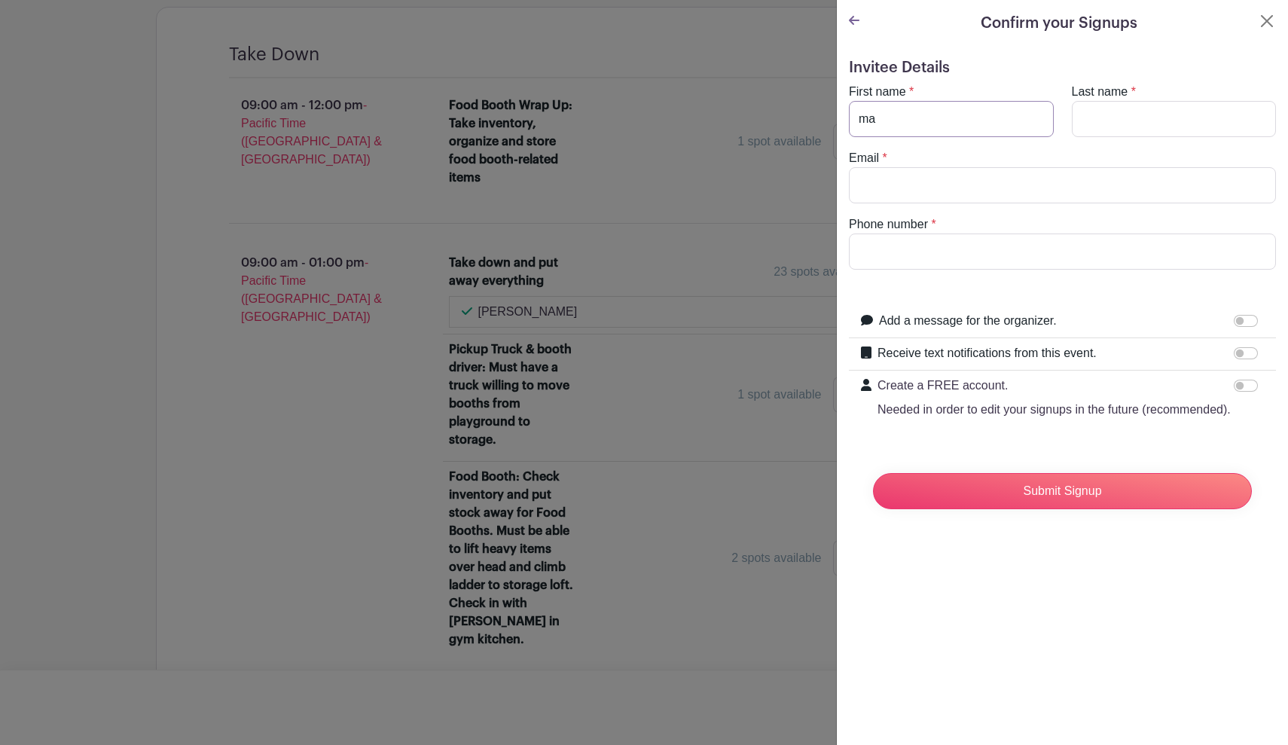
type input "m"
type input "Mark"
type input "Scamehorn"
type input "billyhelena@comcast.net"
click at [881, 257] on input "2052405541" at bounding box center [1062, 251] width 427 height 36
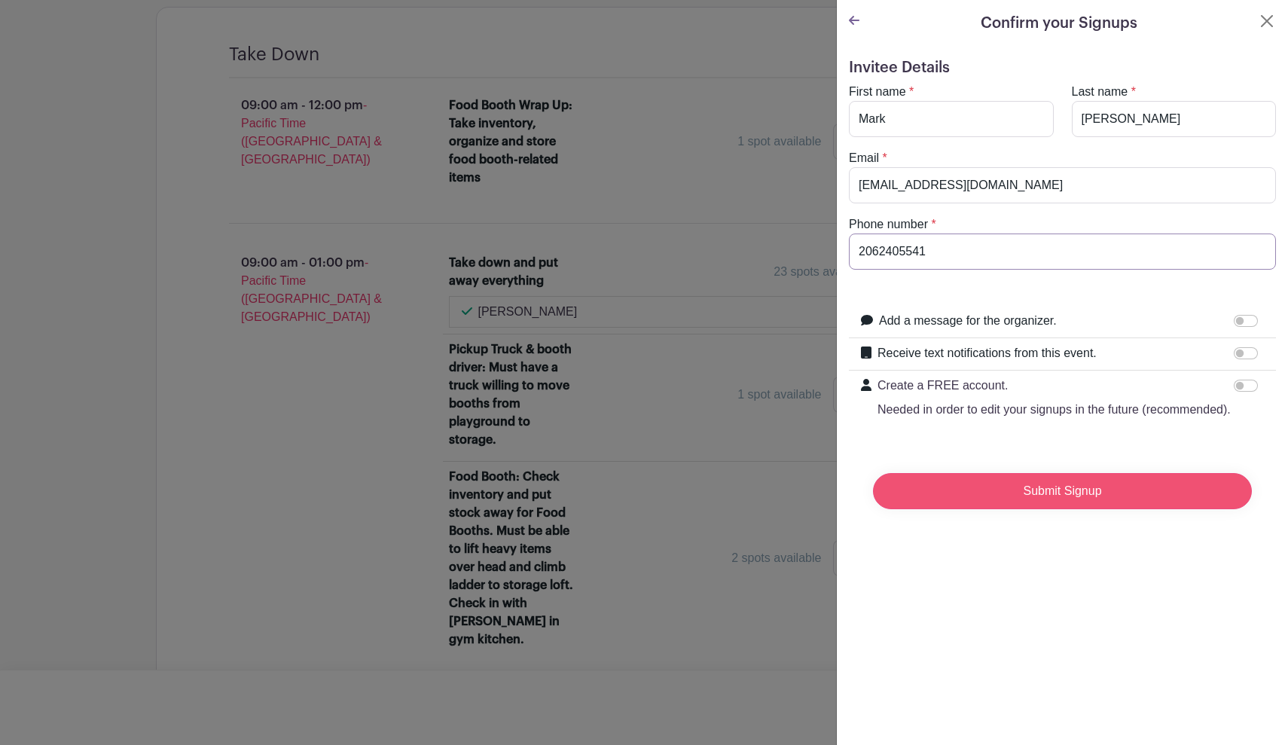
type input "2062405541"
click at [1052, 499] on input "Submit Signup" at bounding box center [1062, 491] width 379 height 36
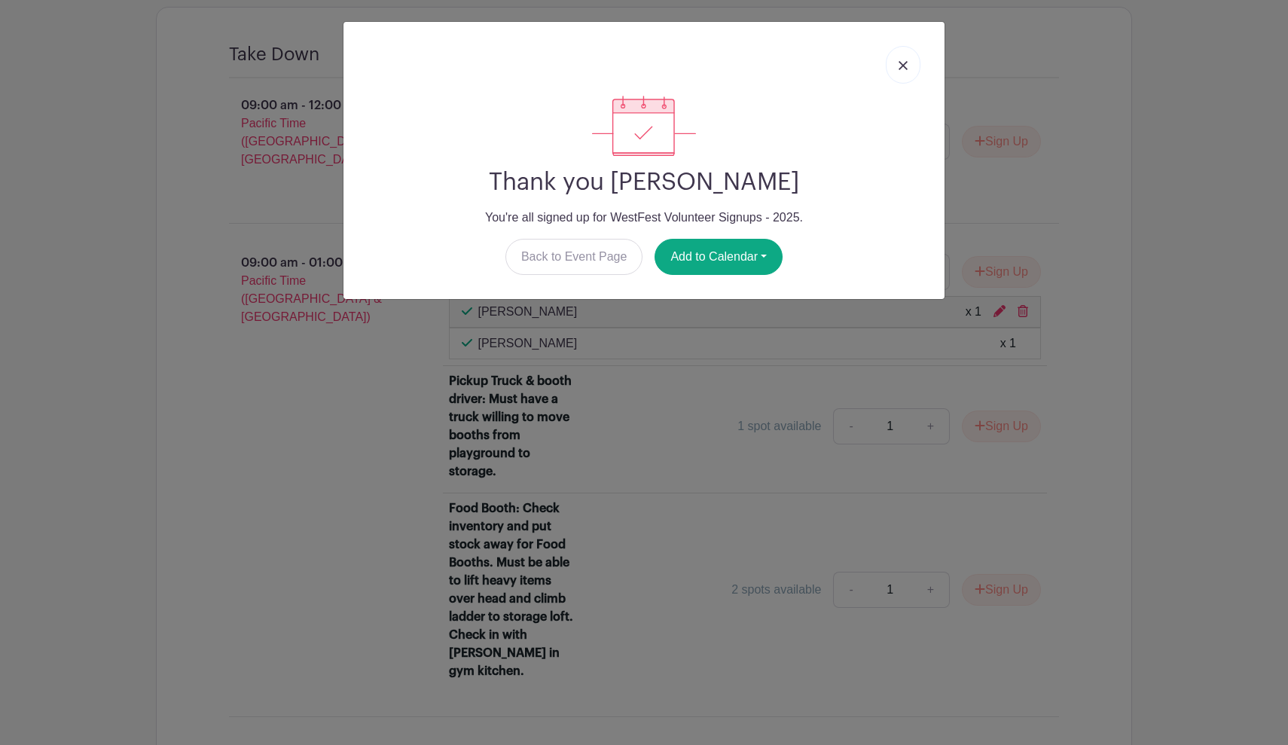
click at [907, 70] on img at bounding box center [903, 65] width 9 height 9
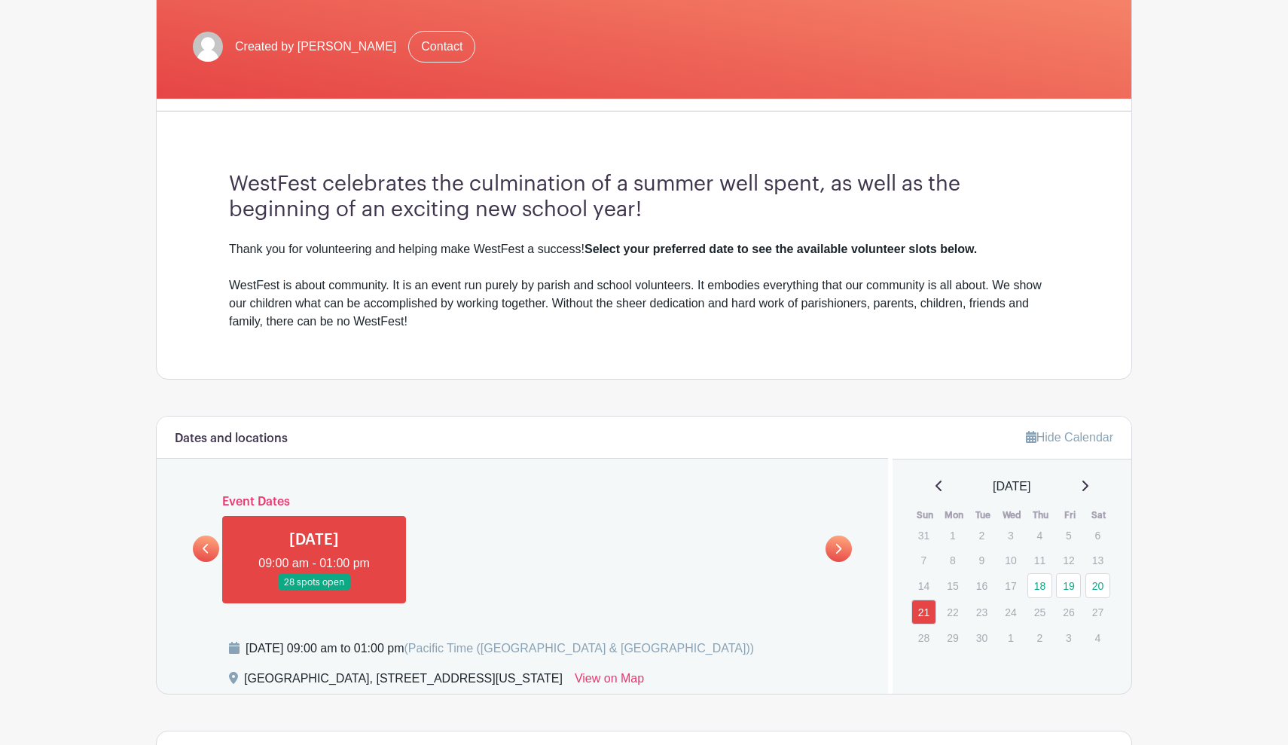
scroll to position [283, 0]
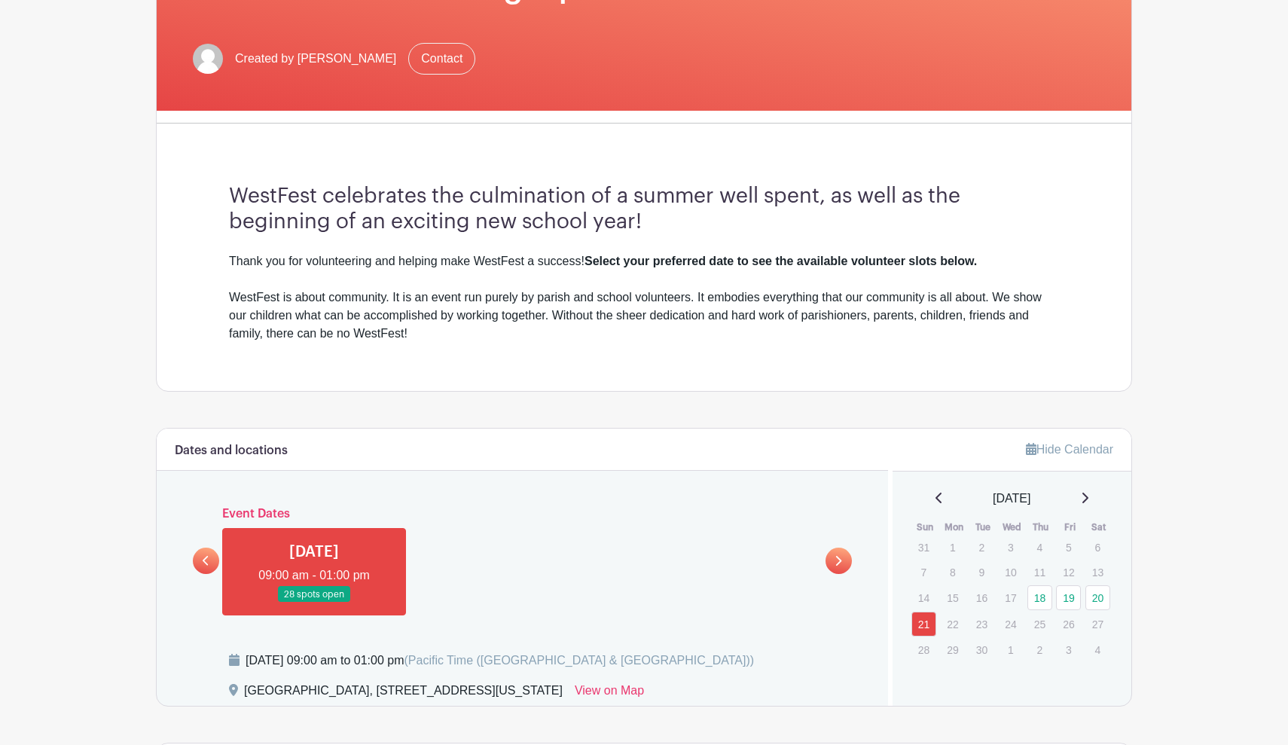
click at [215, 562] on link at bounding box center [206, 561] width 26 height 26
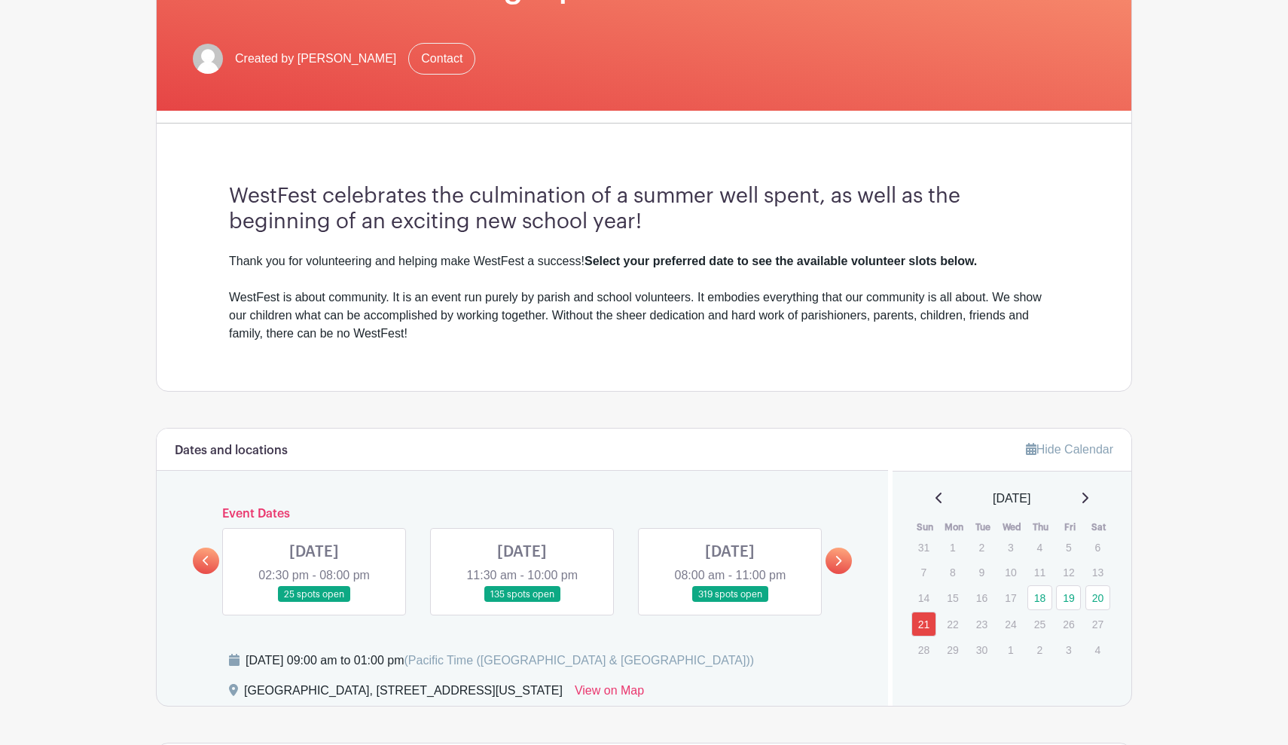
click at [314, 603] on link at bounding box center [314, 603] width 0 height 0
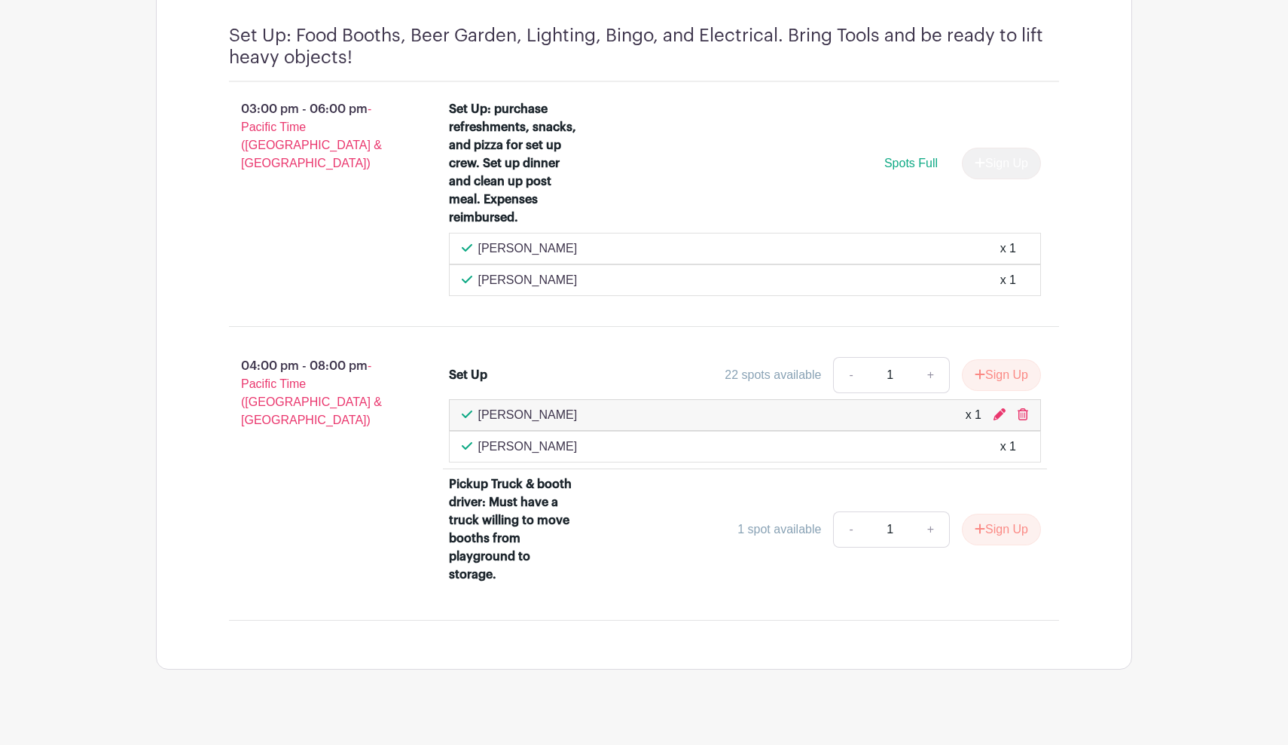
scroll to position [1582, 0]
click at [1002, 409] on icon at bounding box center [999, 415] width 12 height 12
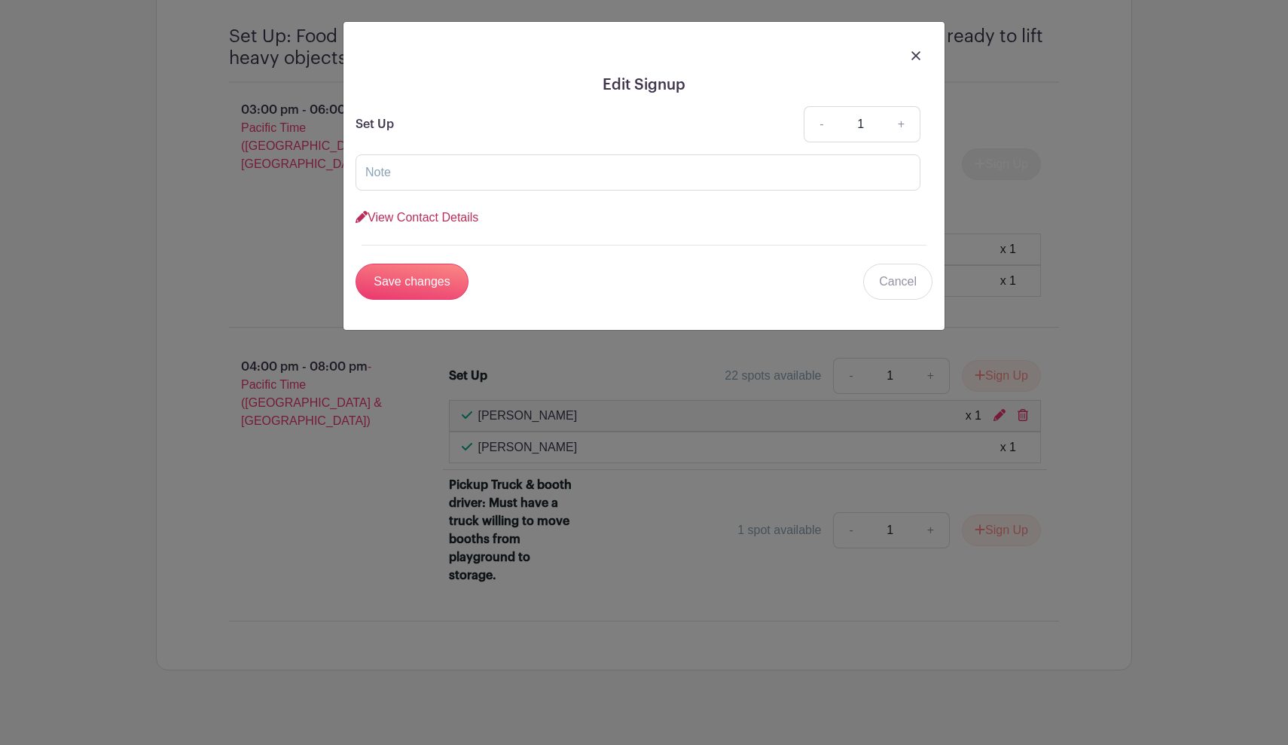
click at [401, 221] on link "View Contact Details" at bounding box center [417, 217] width 123 height 13
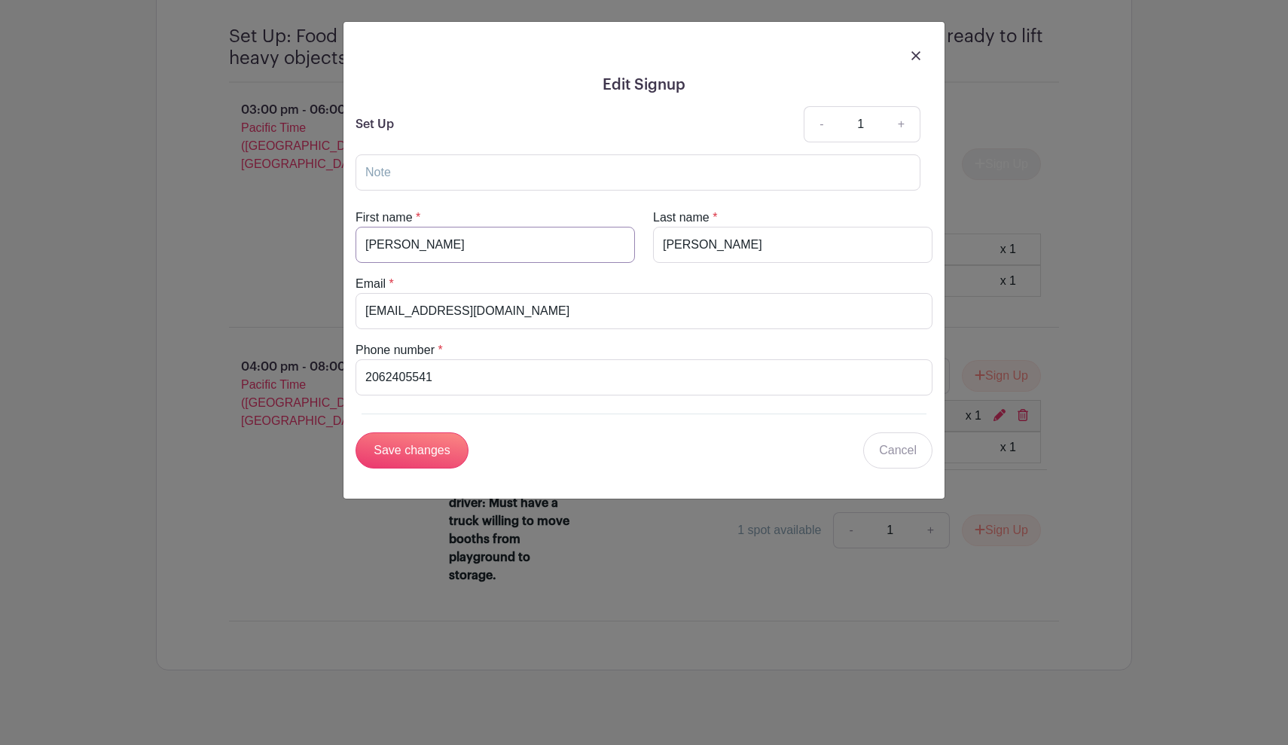
drag, startPoint x: 414, startPoint y: 247, endPoint x: 337, endPoint y: 249, distance: 77.6
type input "M"
type input "Mark"
click at [370, 450] on input "Save changes" at bounding box center [412, 450] width 113 height 36
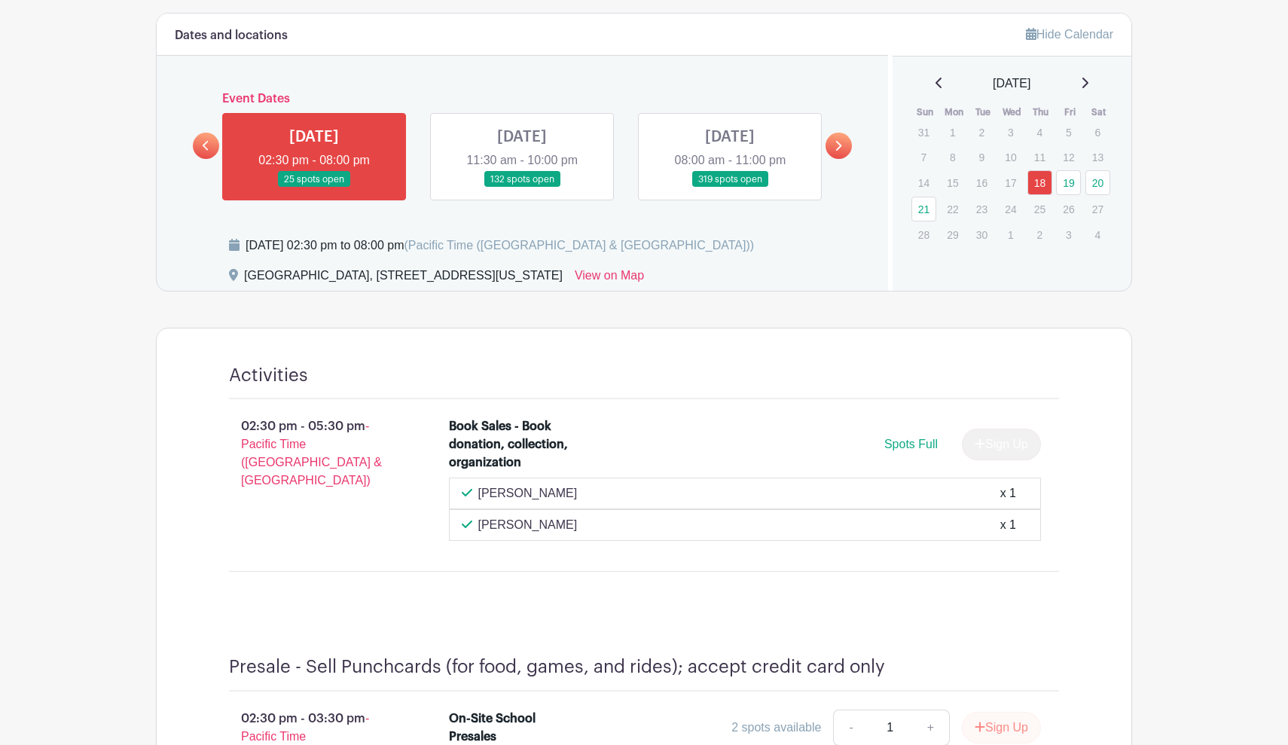
scroll to position [682, 0]
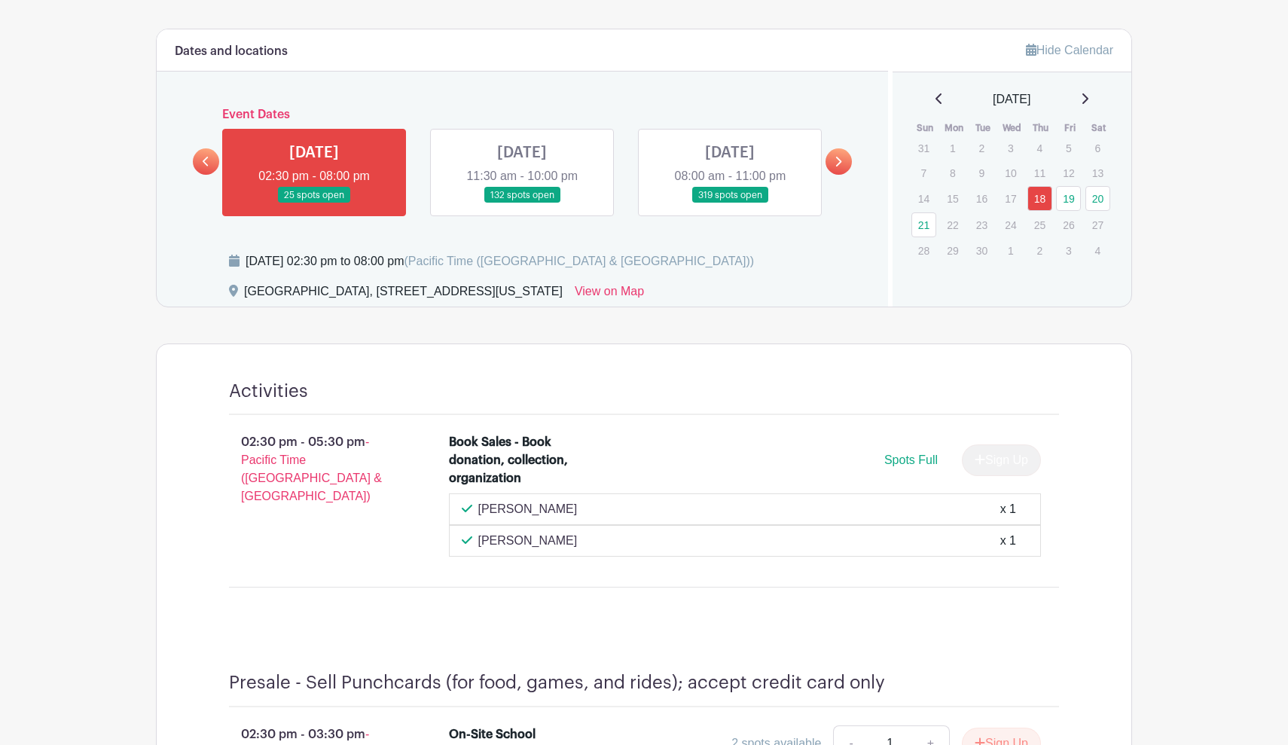
click at [522, 203] on link at bounding box center [522, 203] width 0 height 0
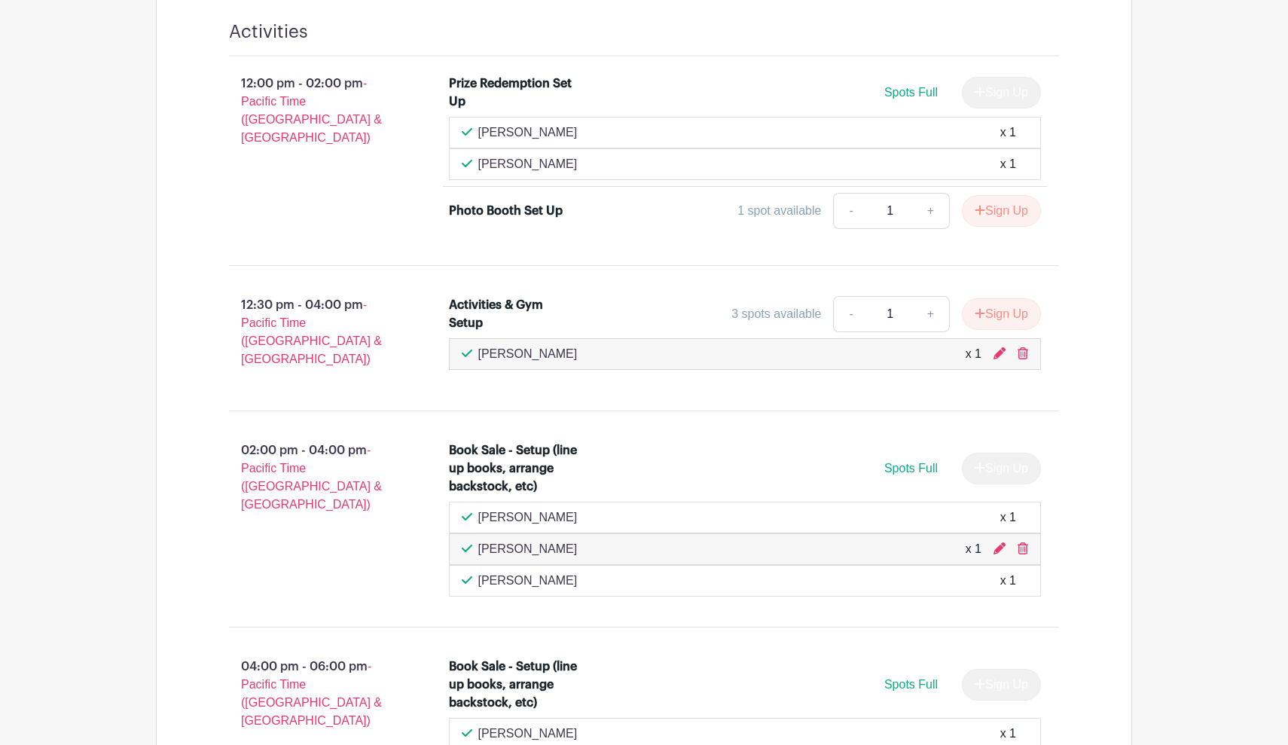
scroll to position [1844, 0]
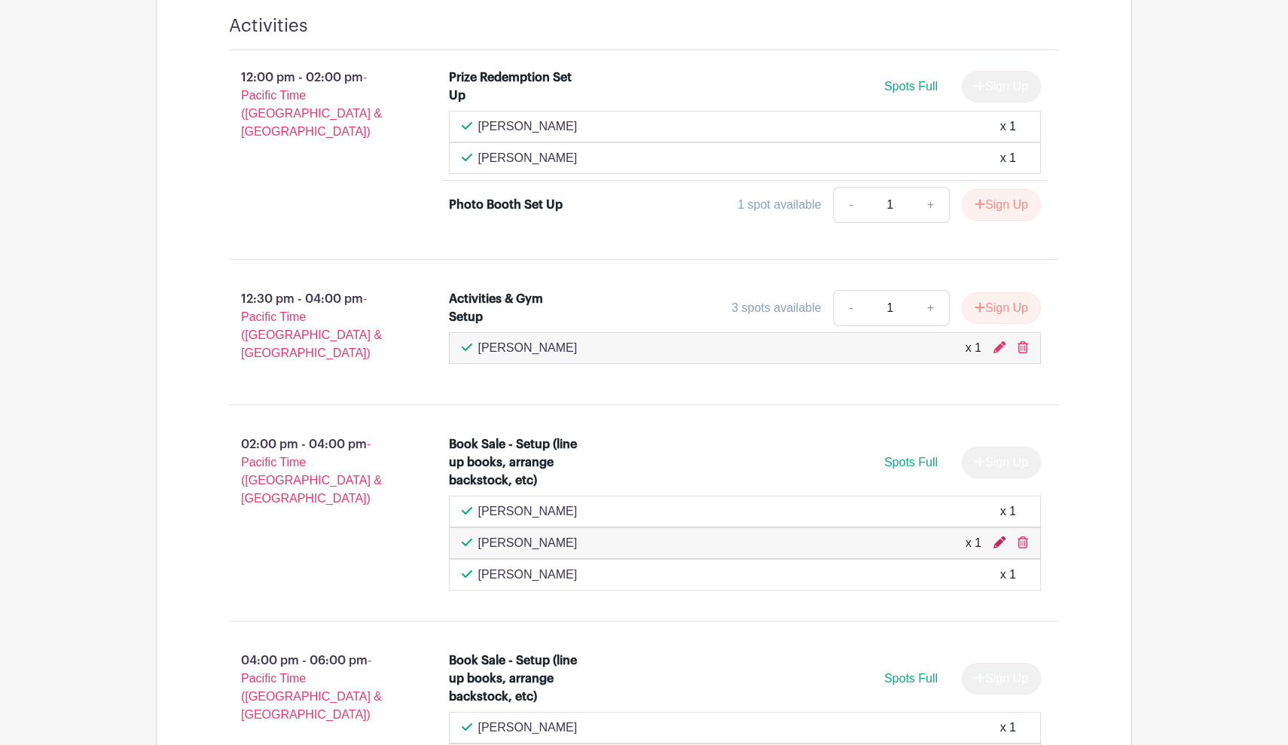
click at [998, 536] on icon at bounding box center [999, 542] width 12 height 12
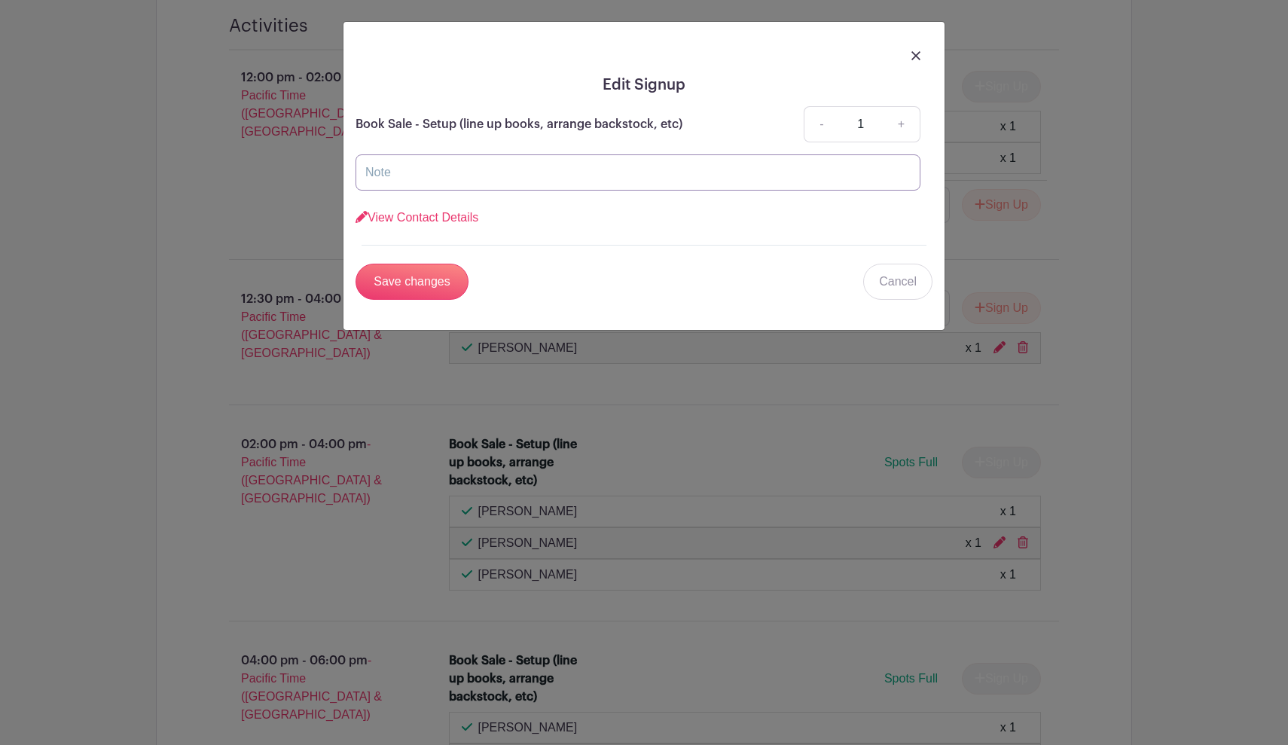
click at [595, 163] on input "text" at bounding box center [638, 172] width 565 height 36
type input "*Helena Scamehorn*"
click at [442, 273] on input "Save changes" at bounding box center [412, 282] width 113 height 36
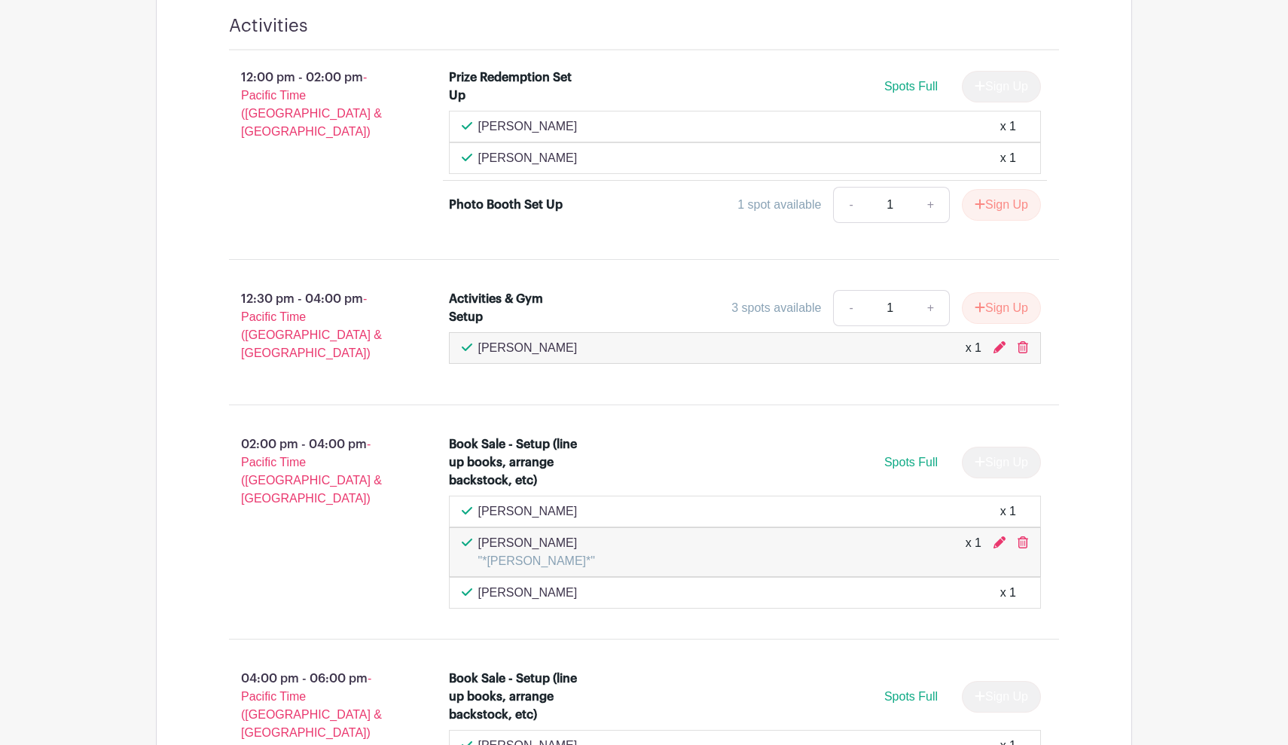
scroll to position [1902, 0]
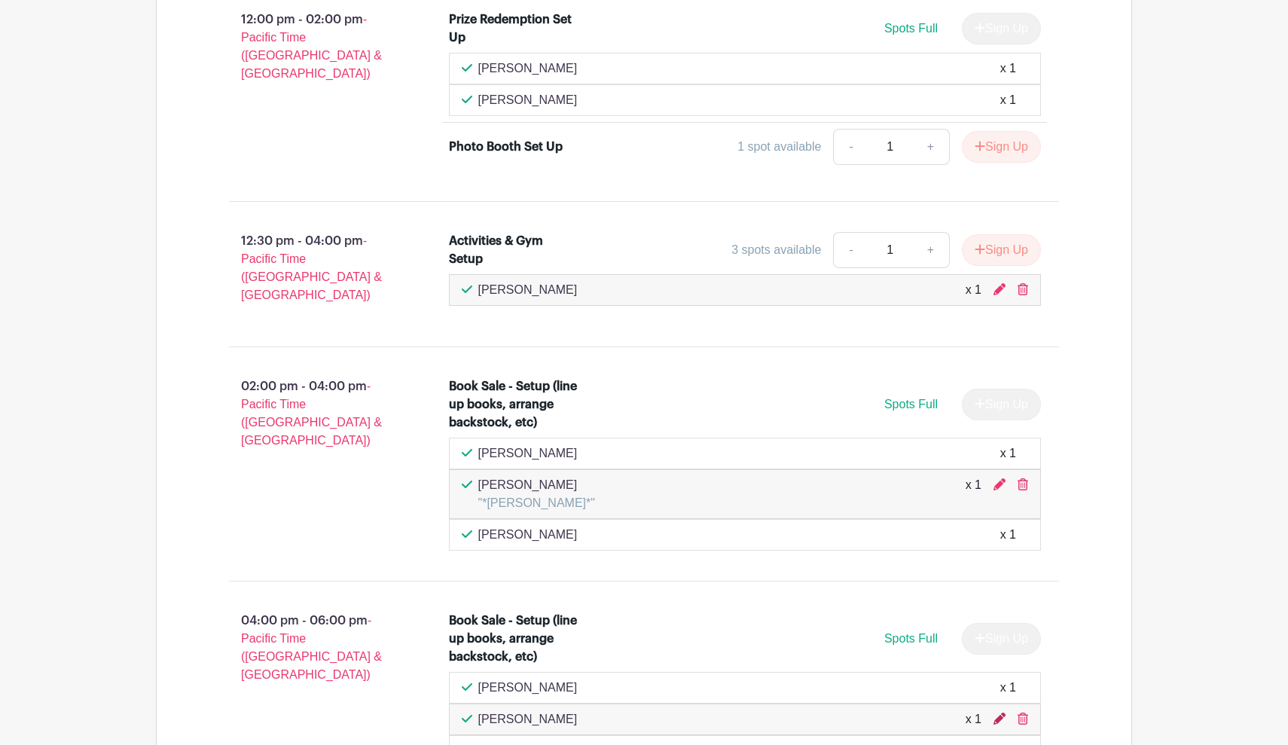
click at [1000, 713] on icon at bounding box center [999, 719] width 12 height 12
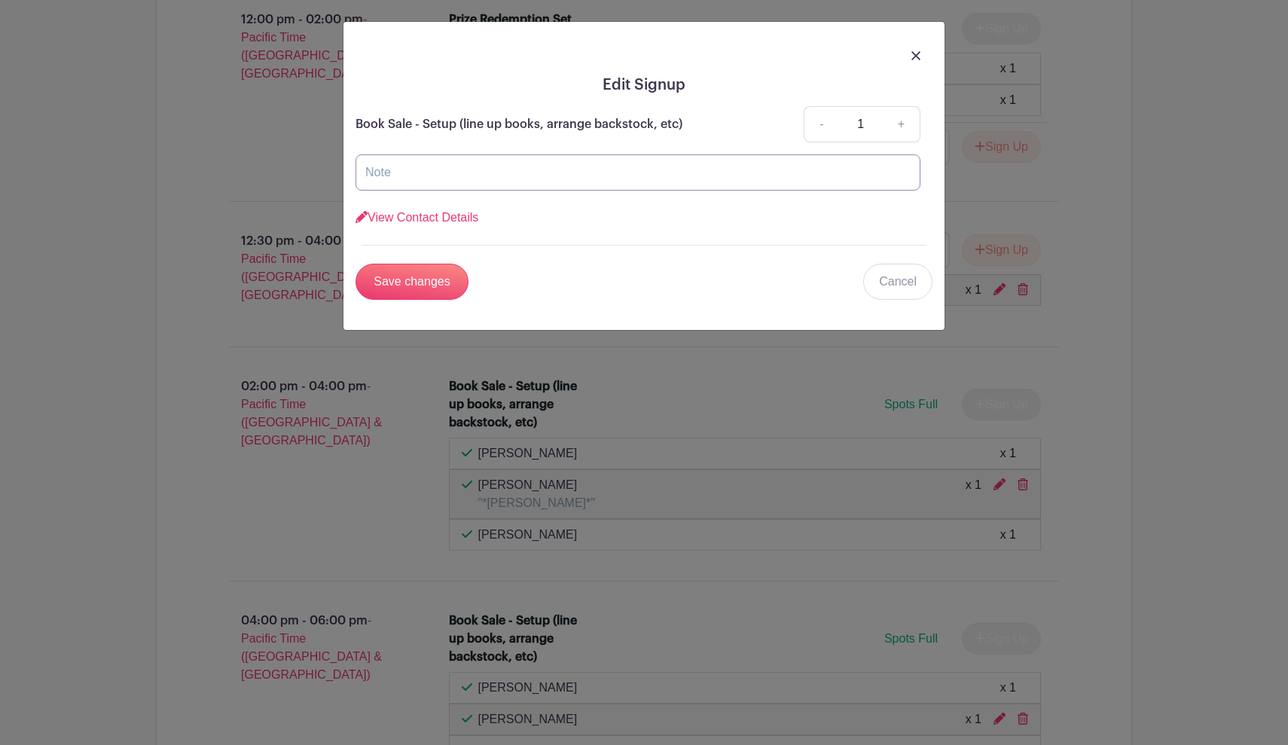
click at [676, 181] on input "text" at bounding box center [638, 172] width 565 height 36
type input "*Helena Scamehorn*"
click at [409, 282] on input "Save changes" at bounding box center [412, 282] width 113 height 36
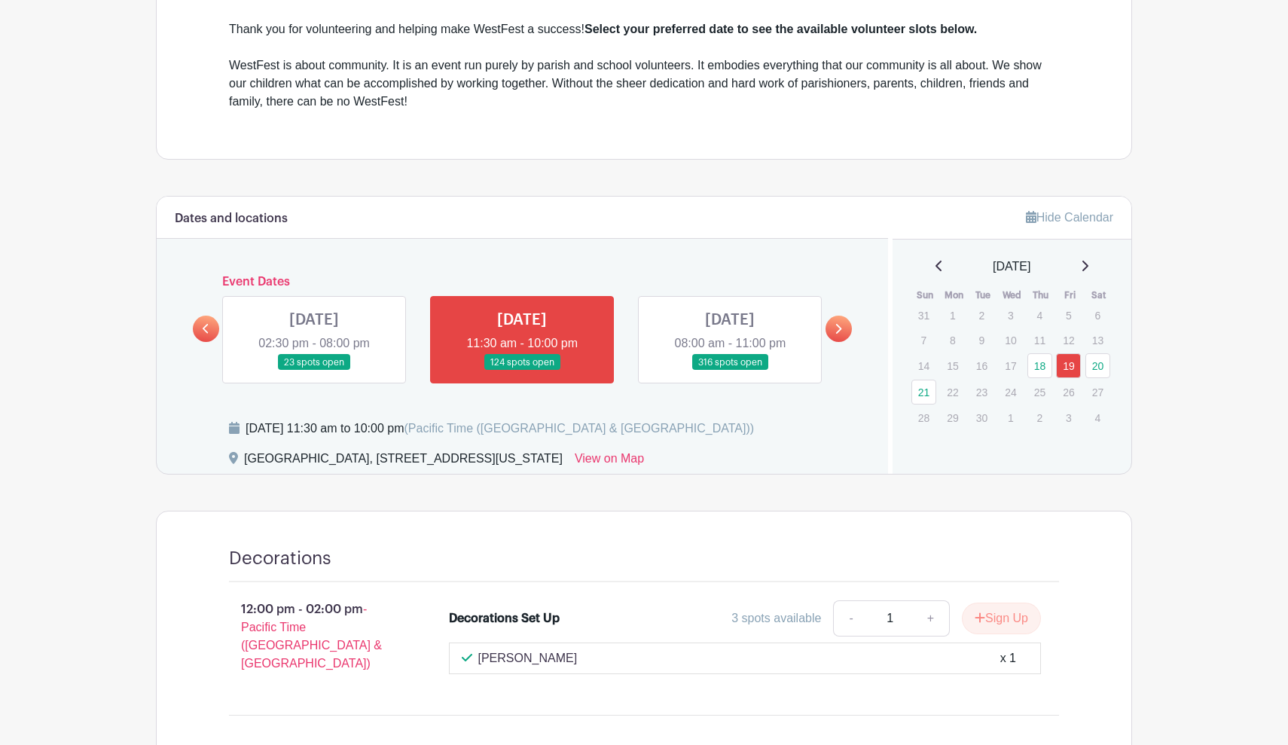
scroll to position [517, 0]
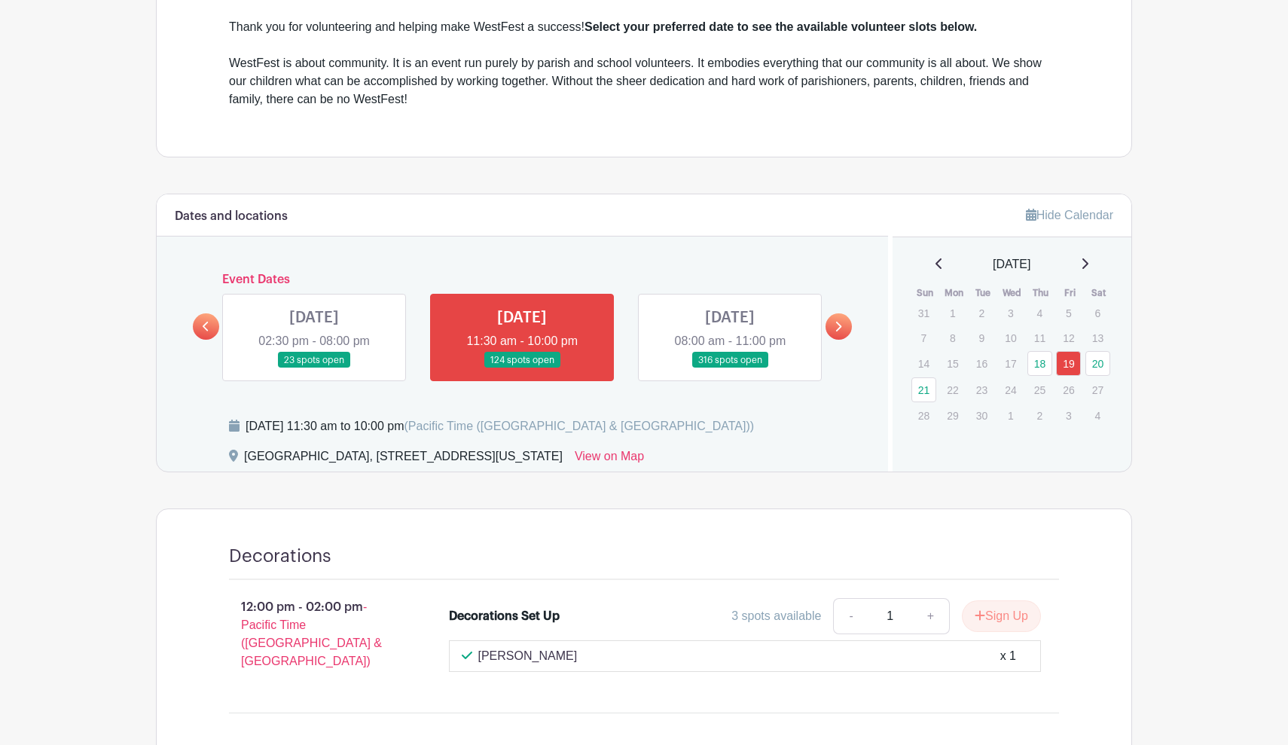
click at [730, 368] on link at bounding box center [730, 368] width 0 height 0
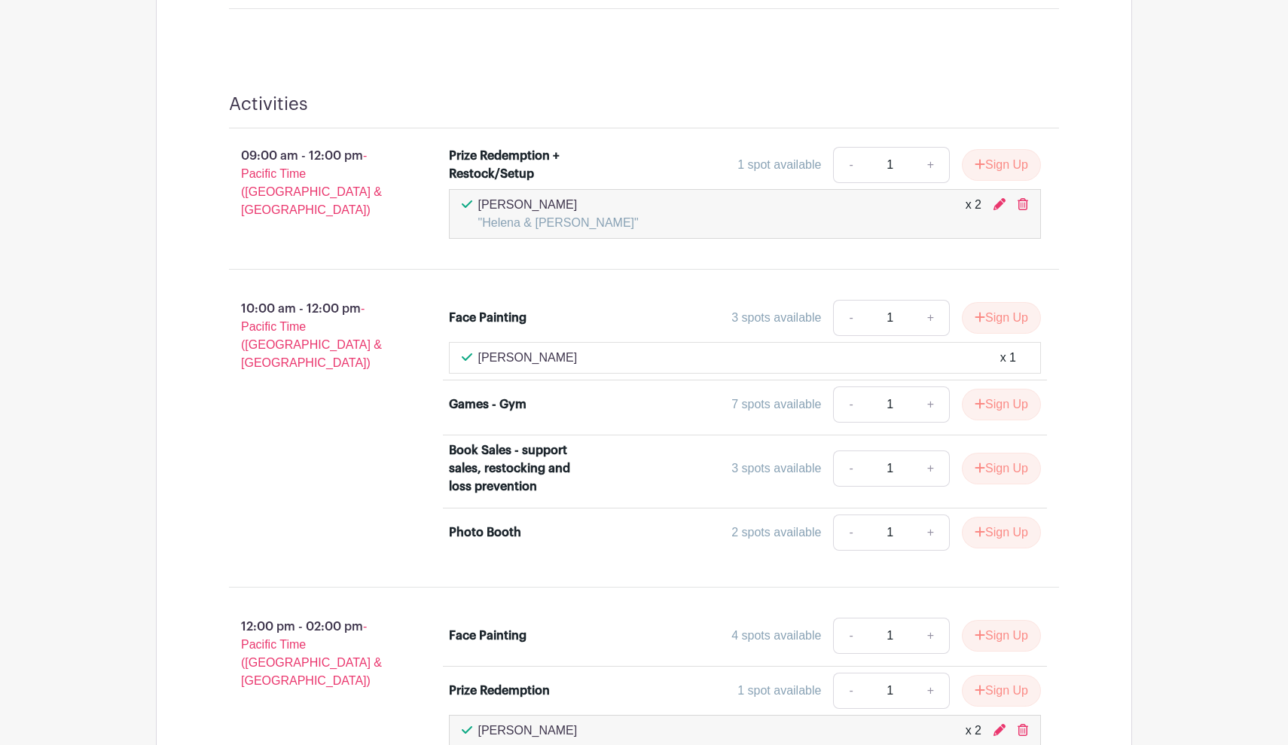
scroll to position [2089, 0]
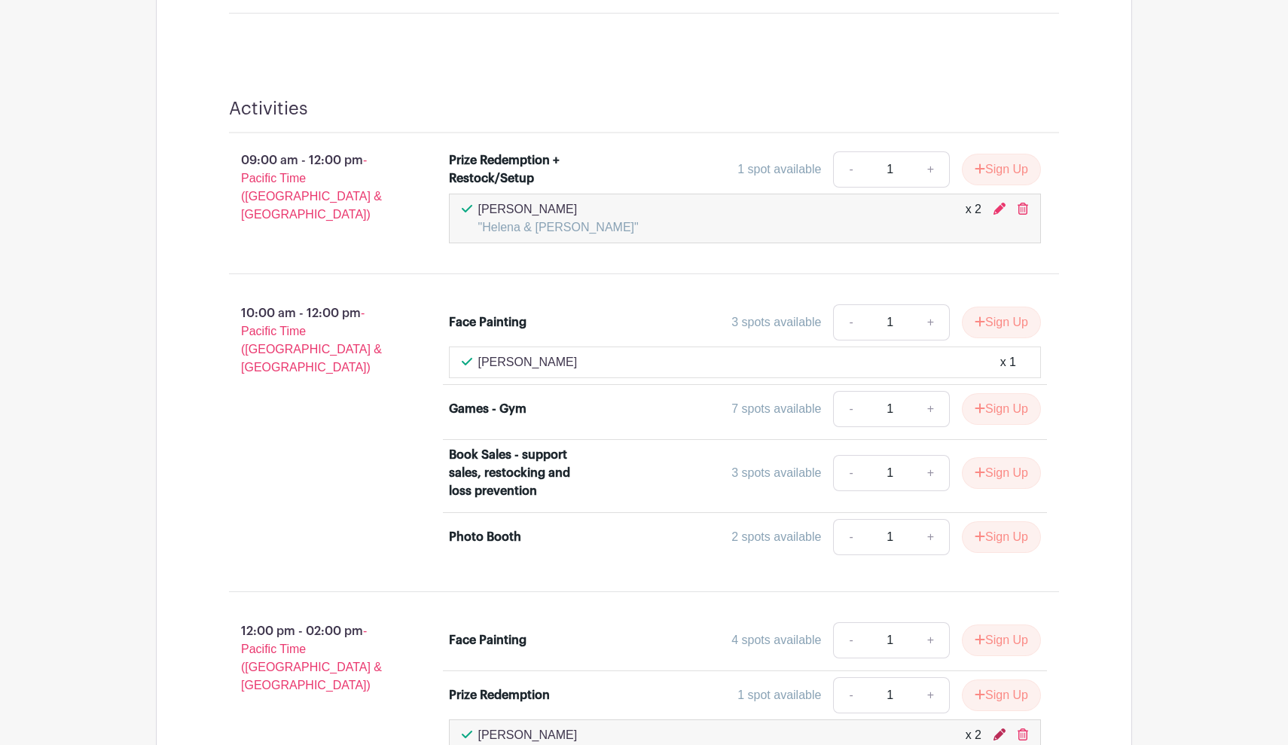
click at [999, 728] on icon at bounding box center [999, 734] width 12 height 12
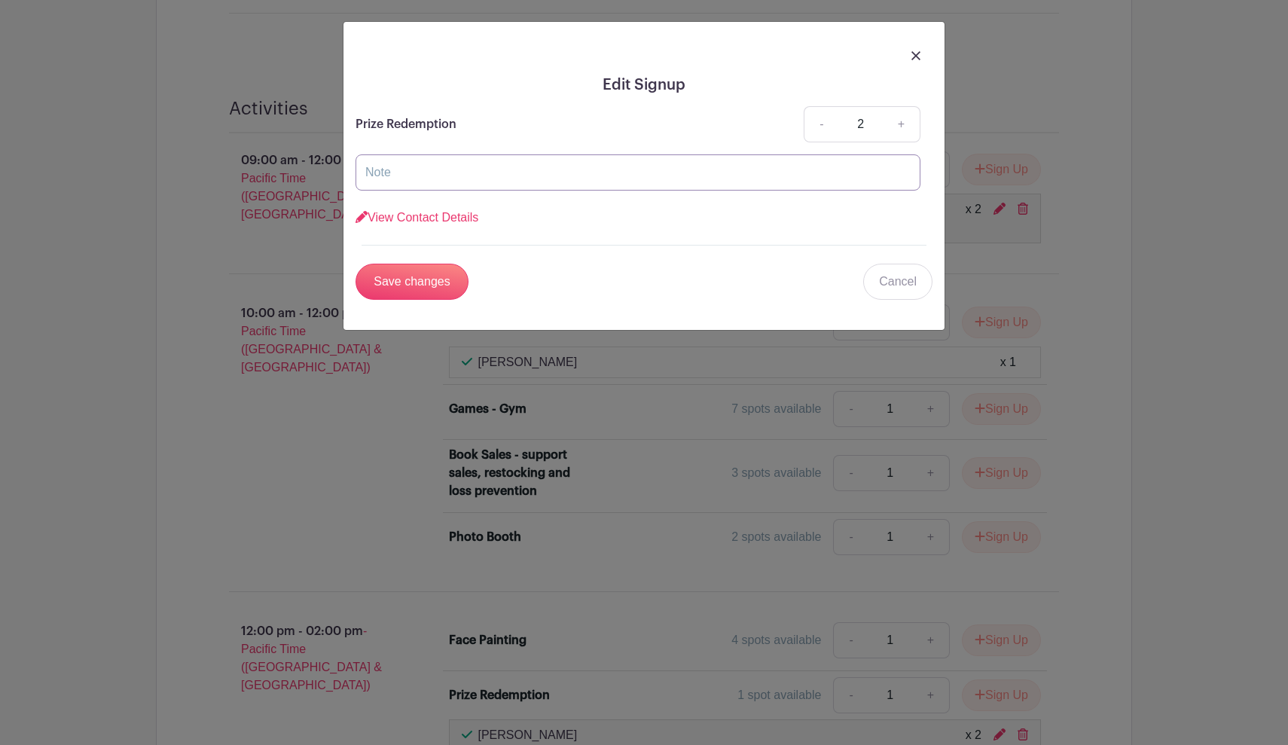
click at [452, 187] on input "text" at bounding box center [638, 172] width 565 height 36
type input "*Helena & Mark Scamehorn*"
click at [410, 282] on input "Save changes" at bounding box center [412, 282] width 113 height 36
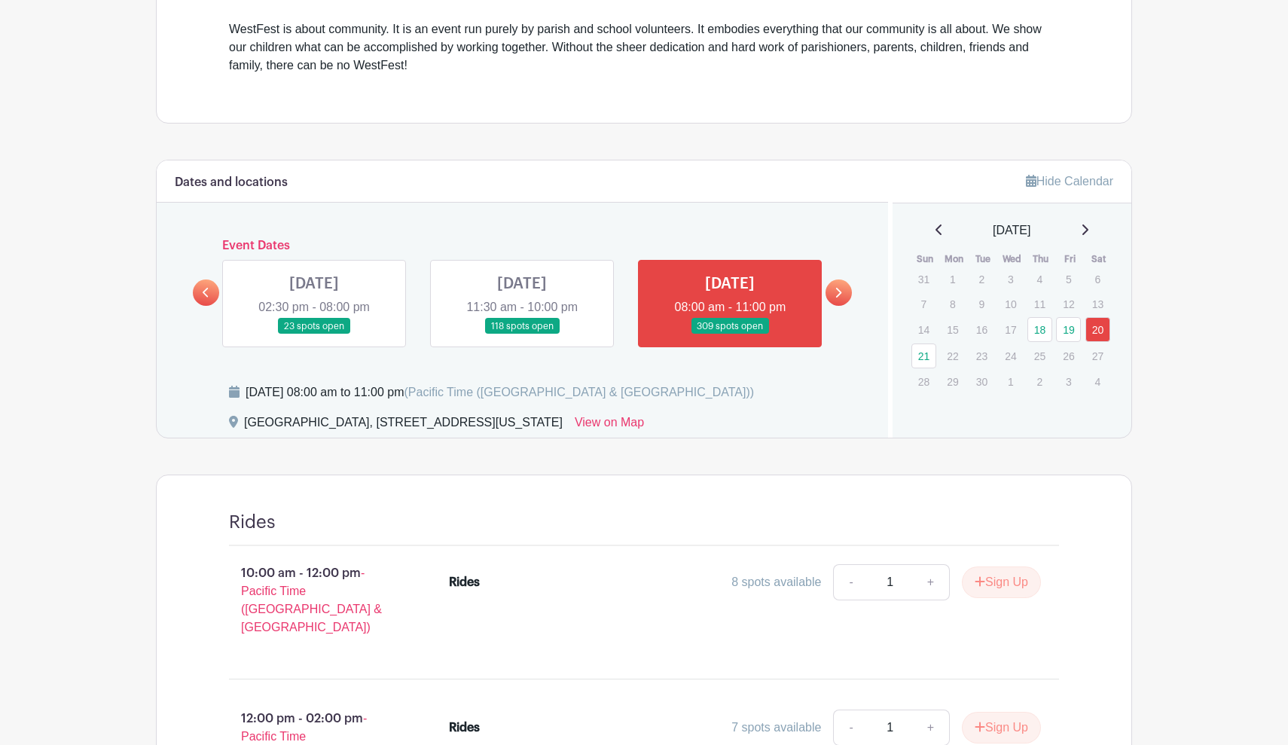
scroll to position [536, 0]
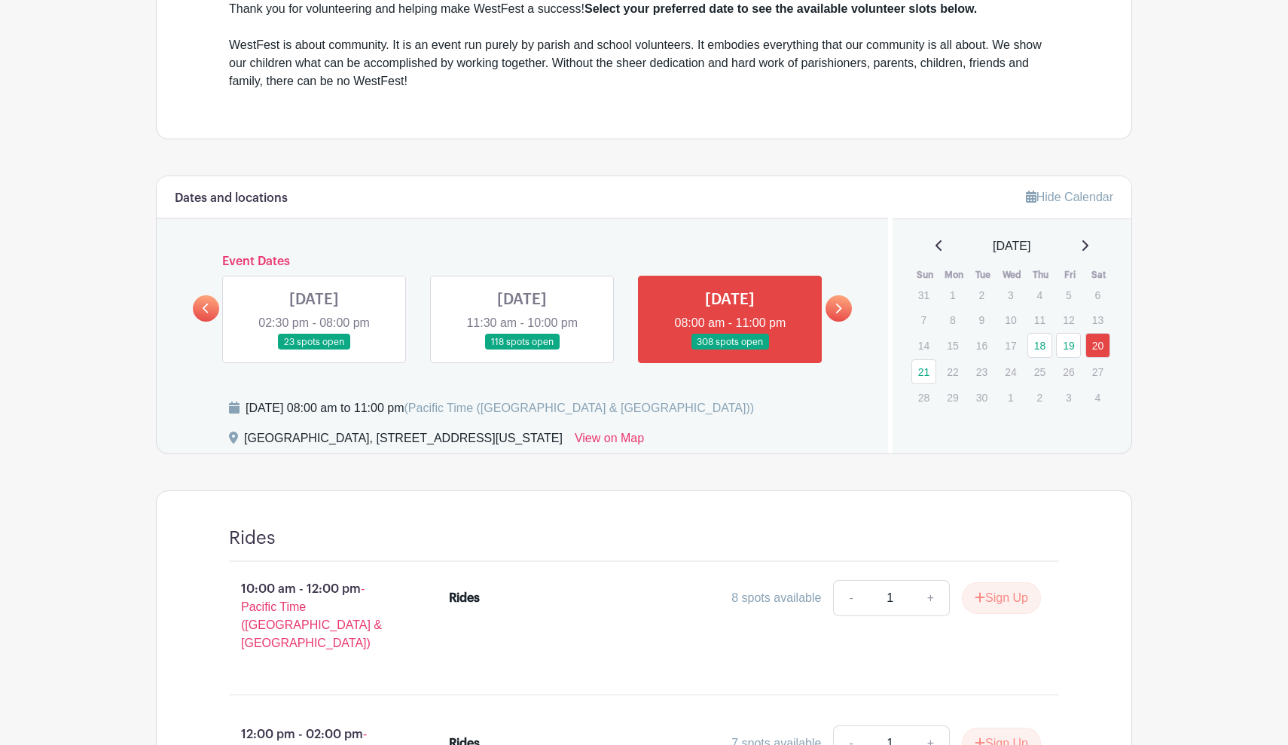
click at [314, 350] on link at bounding box center [314, 350] width 0 height 0
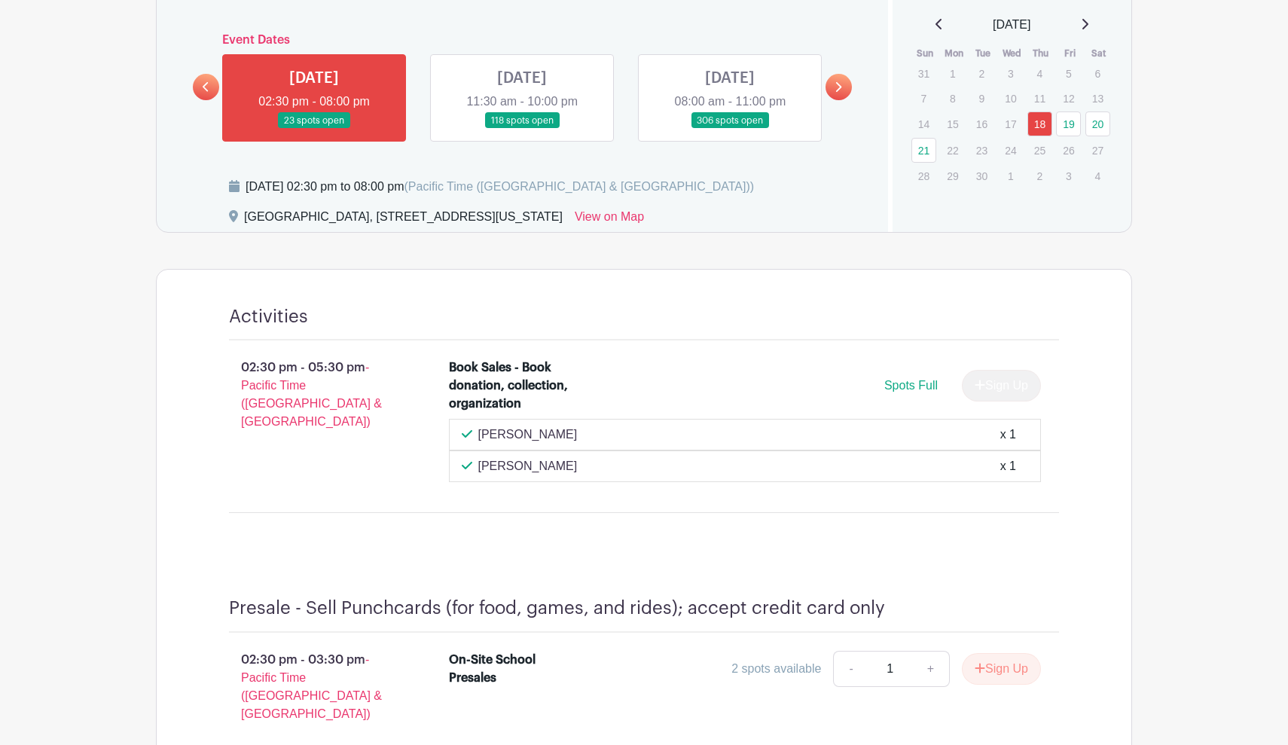
scroll to position [757, 0]
click at [522, 129] on link at bounding box center [522, 129] width 0 height 0
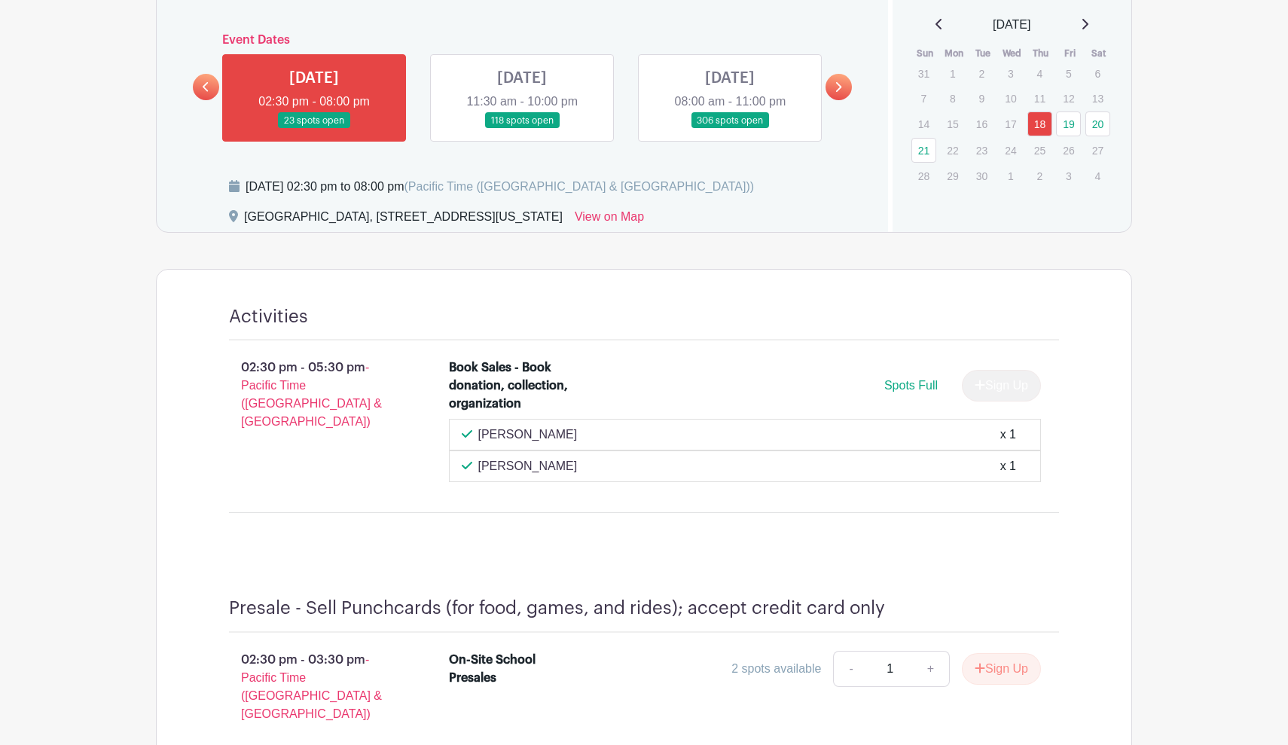
click at [522, 129] on link at bounding box center [522, 129] width 0 height 0
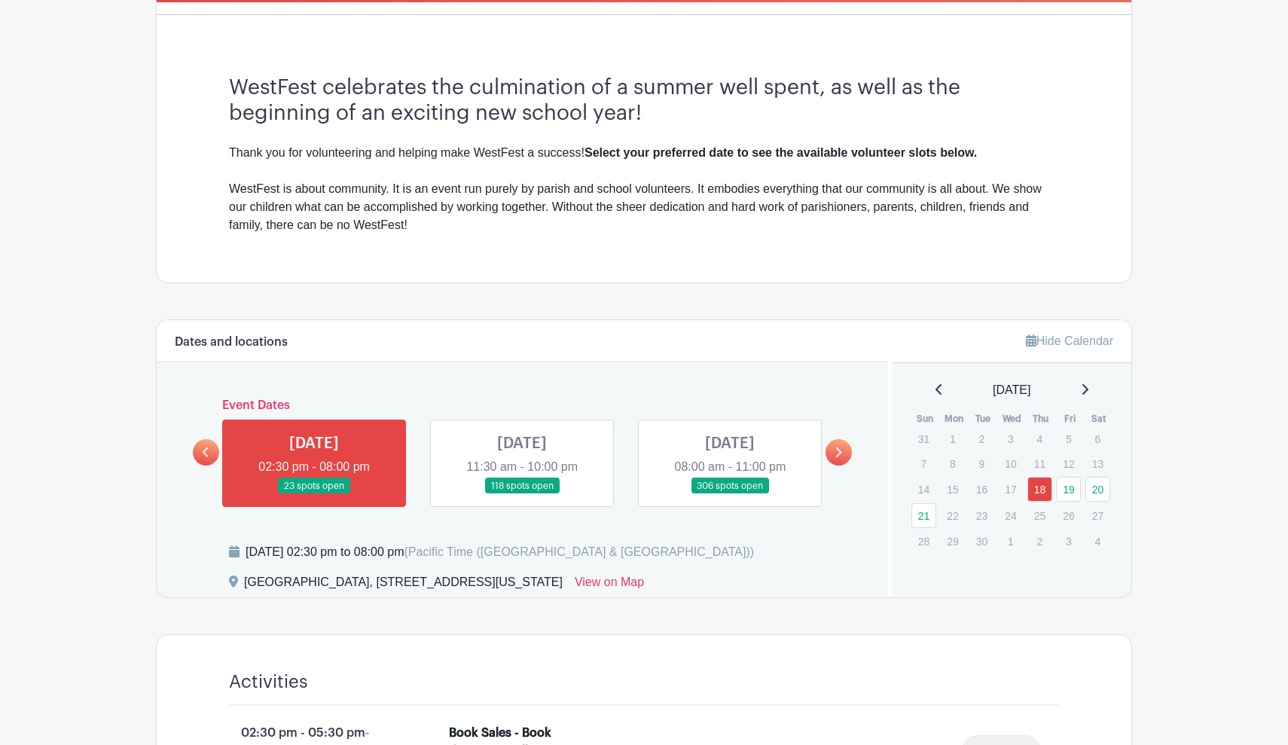
scroll to position [322, 0]
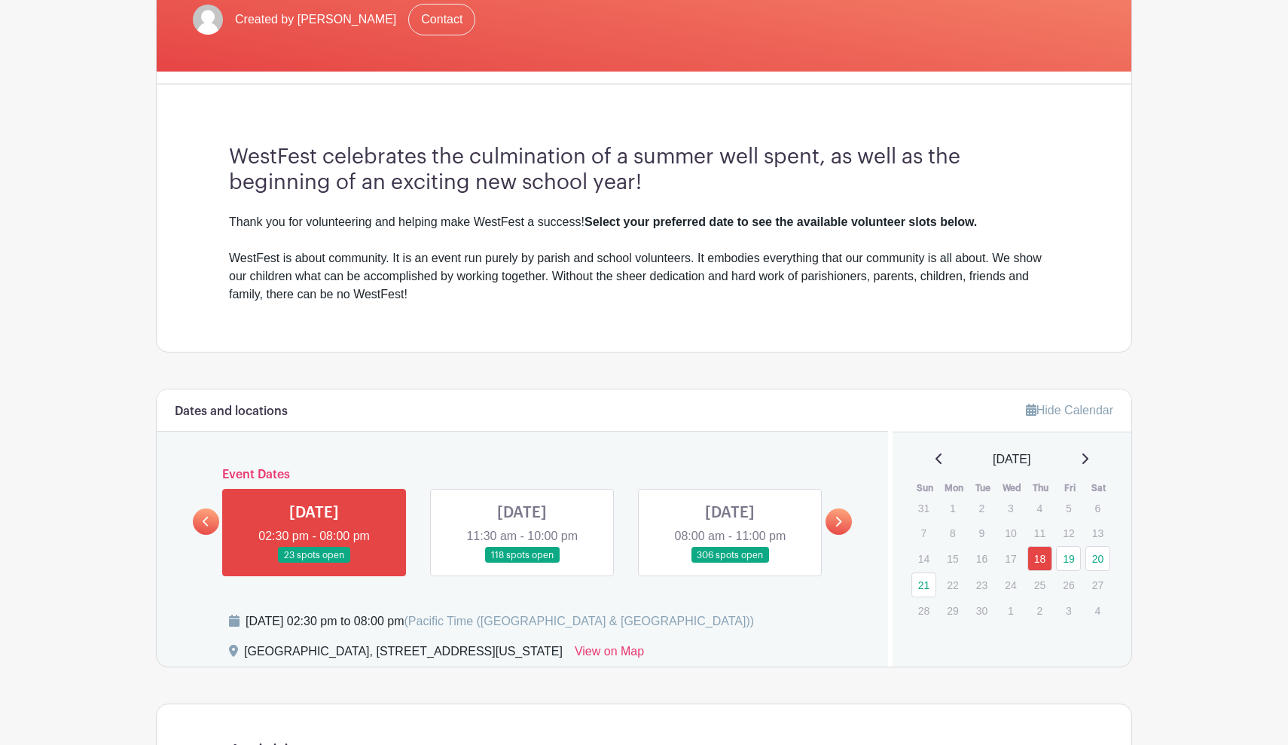
click at [522, 563] on link at bounding box center [522, 563] width 0 height 0
click at [833, 520] on link at bounding box center [839, 521] width 26 height 26
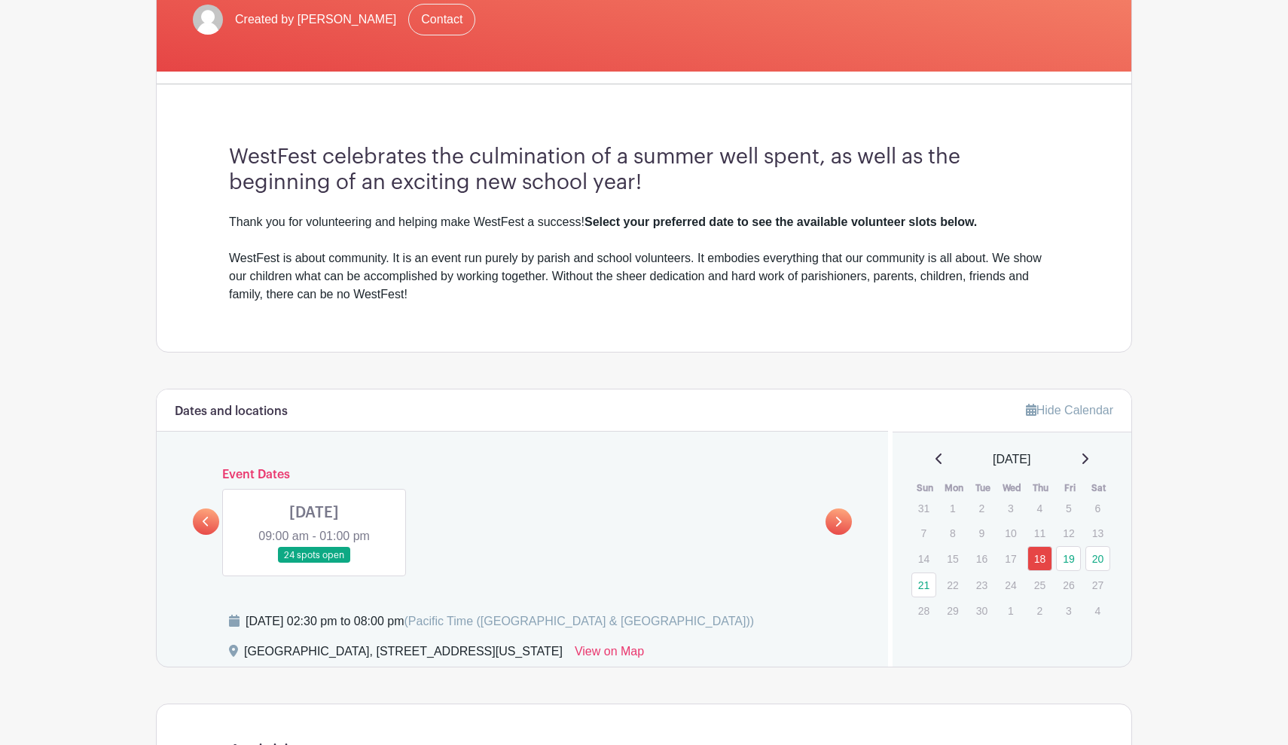
click at [206, 516] on icon at bounding box center [206, 521] width 7 height 11
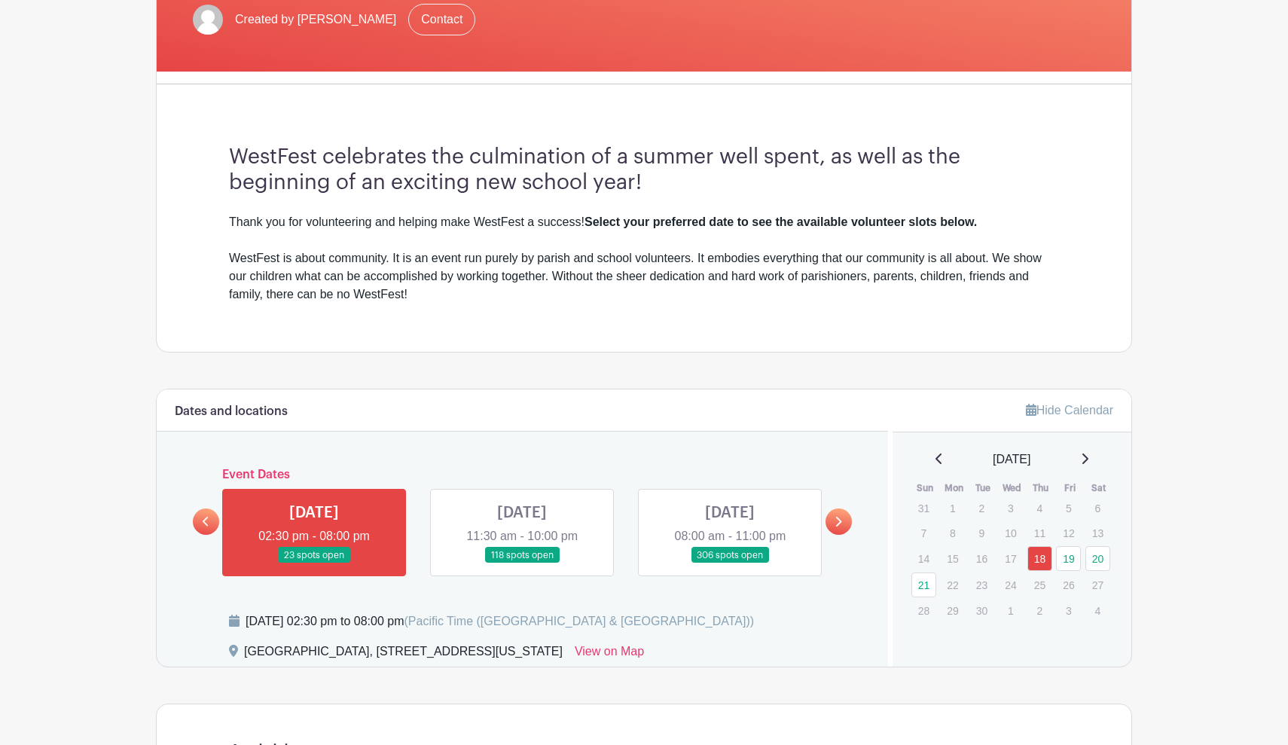
click at [522, 563] on link at bounding box center [522, 563] width 0 height 0
click at [1074, 553] on link "19" at bounding box center [1068, 558] width 25 height 25
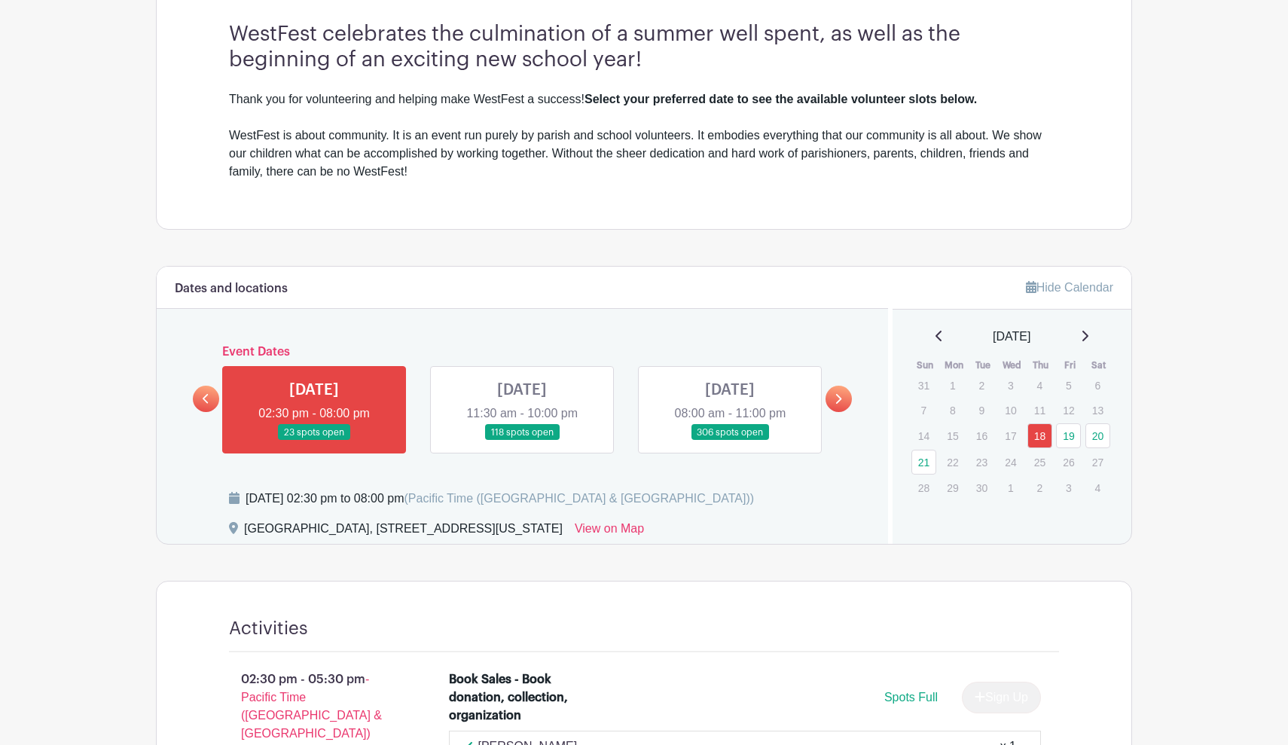
scroll to position [446, 0]
click at [1065, 442] on link "19" at bounding box center [1068, 435] width 25 height 25
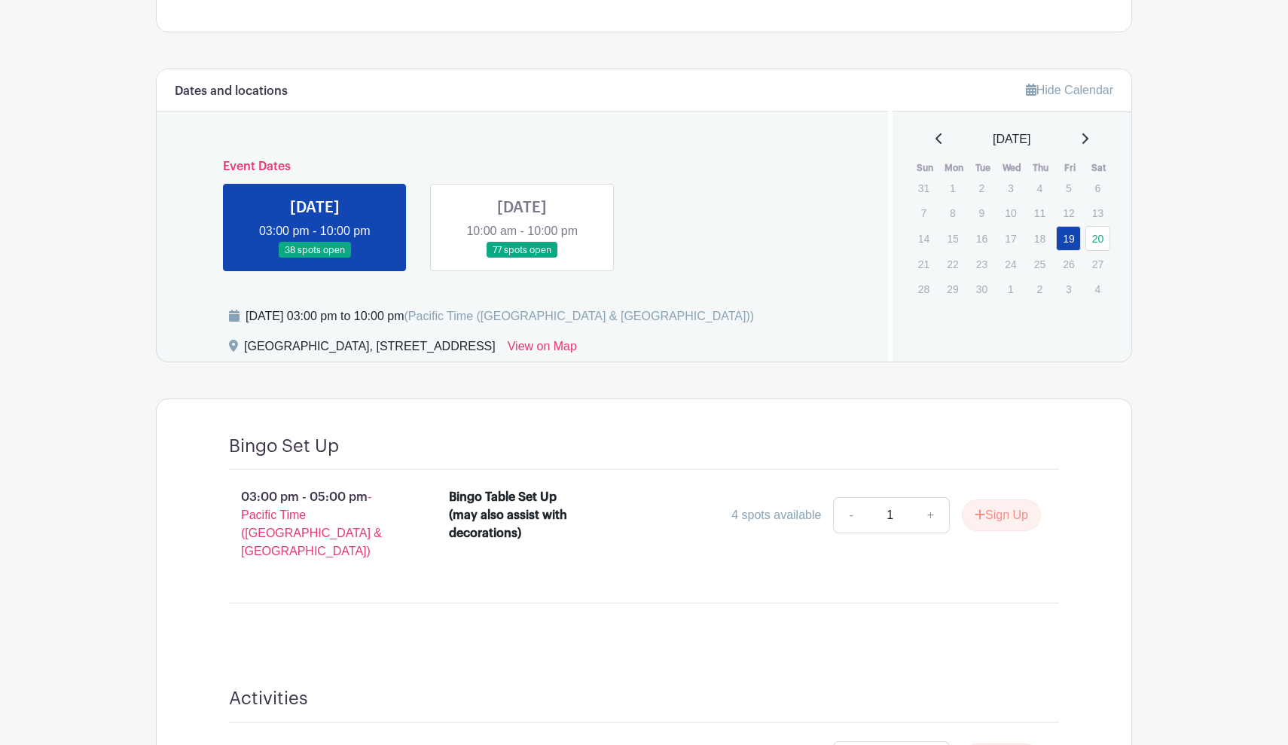
scroll to position [532, 0]
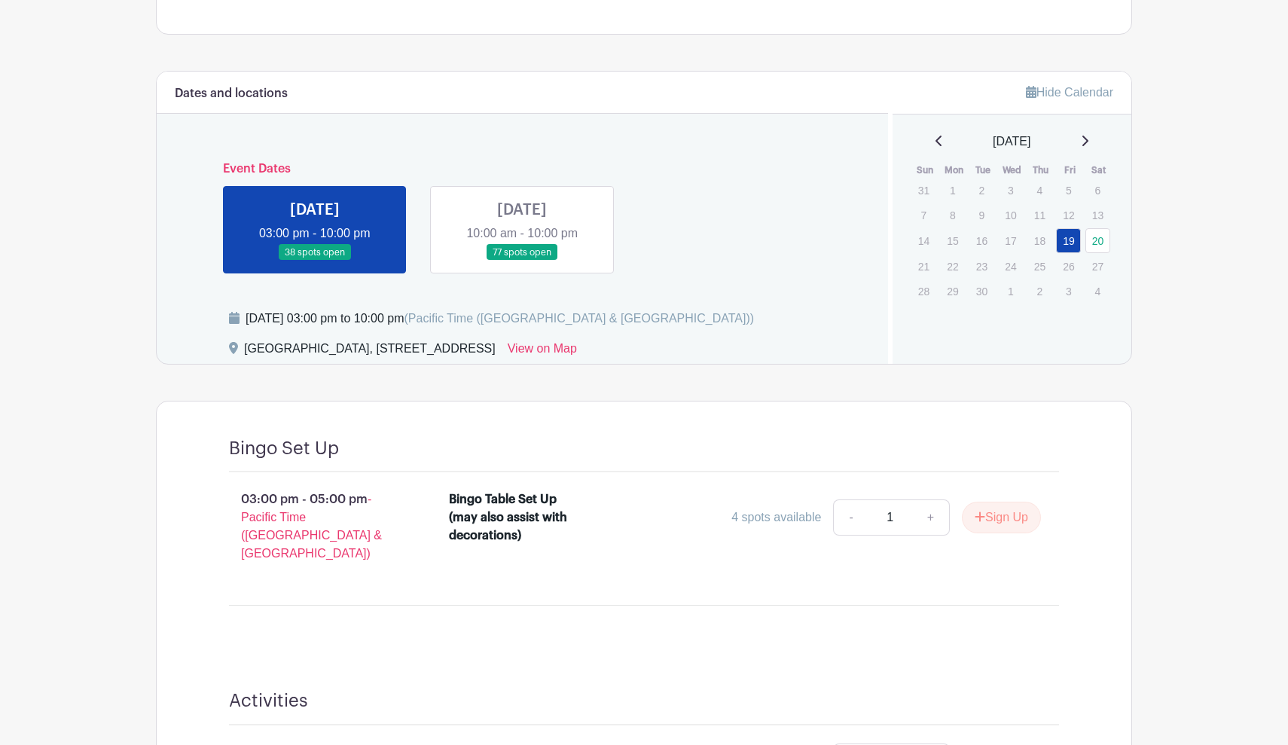
click at [522, 261] on link at bounding box center [522, 261] width 0 height 0
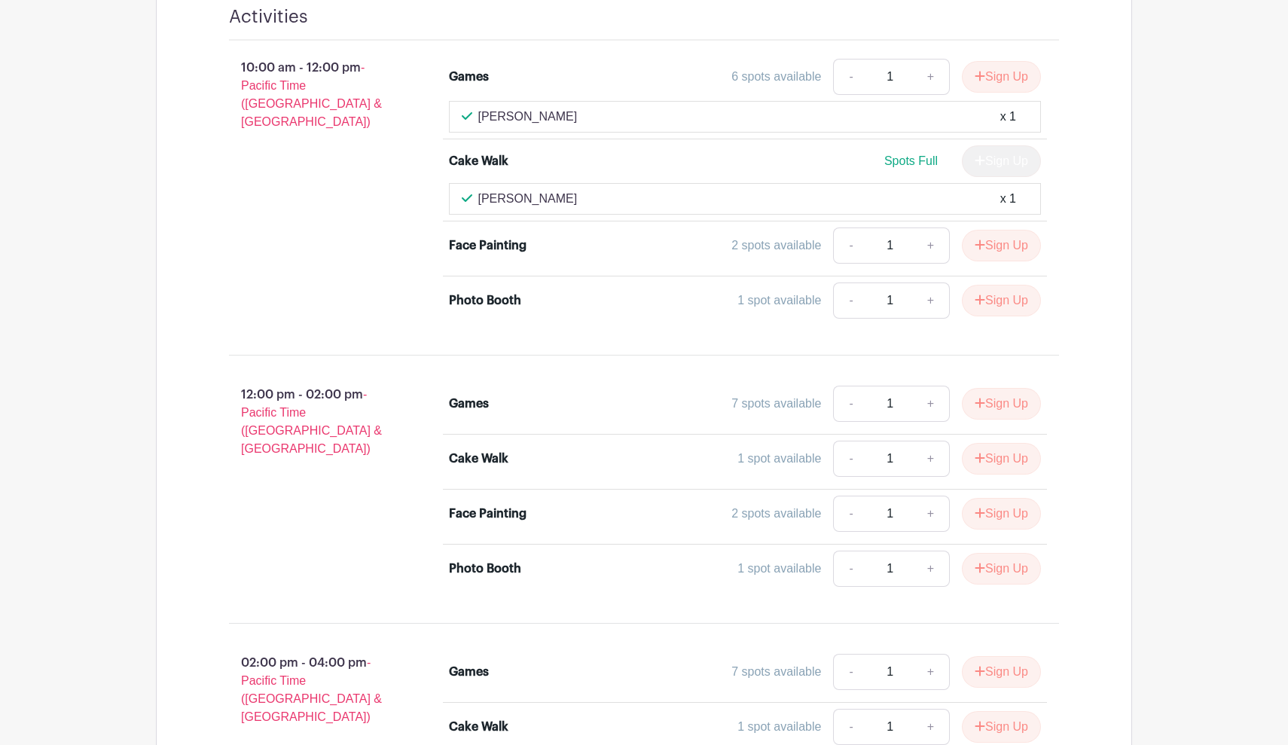
scroll to position [963, 0]
click at [1005, 74] on button "Sign Up" at bounding box center [1001, 78] width 79 height 32
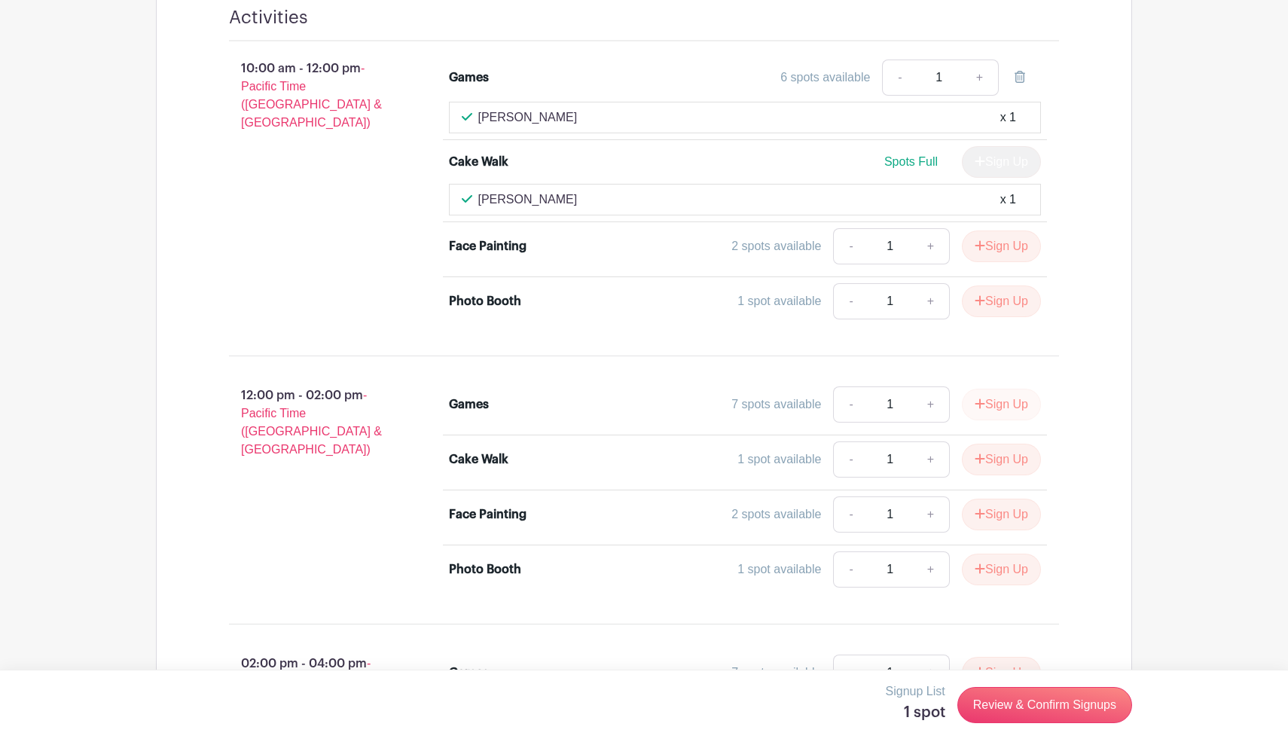
click at [1000, 411] on button "Sign Up" at bounding box center [1001, 405] width 79 height 32
click at [1002, 713] on link "Review & Confirm Signups" at bounding box center [1044, 705] width 175 height 36
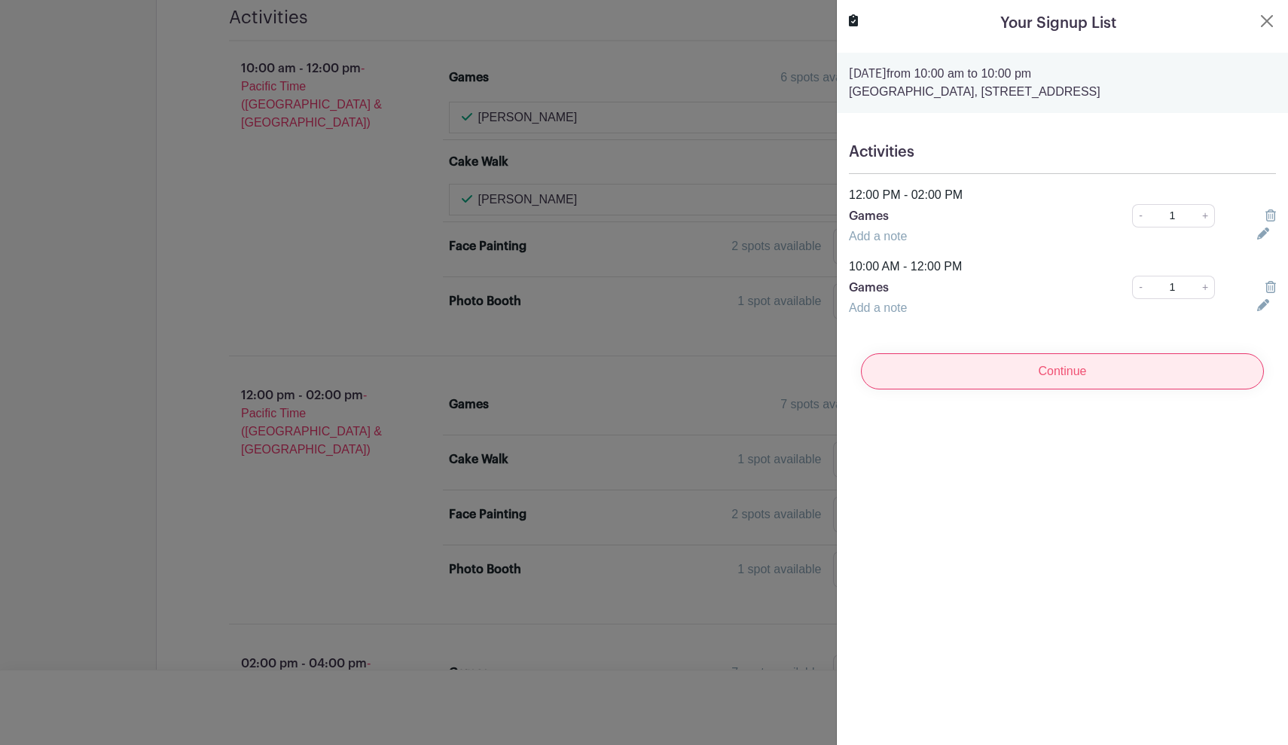
click at [1032, 379] on input "Continue" at bounding box center [1062, 371] width 403 height 36
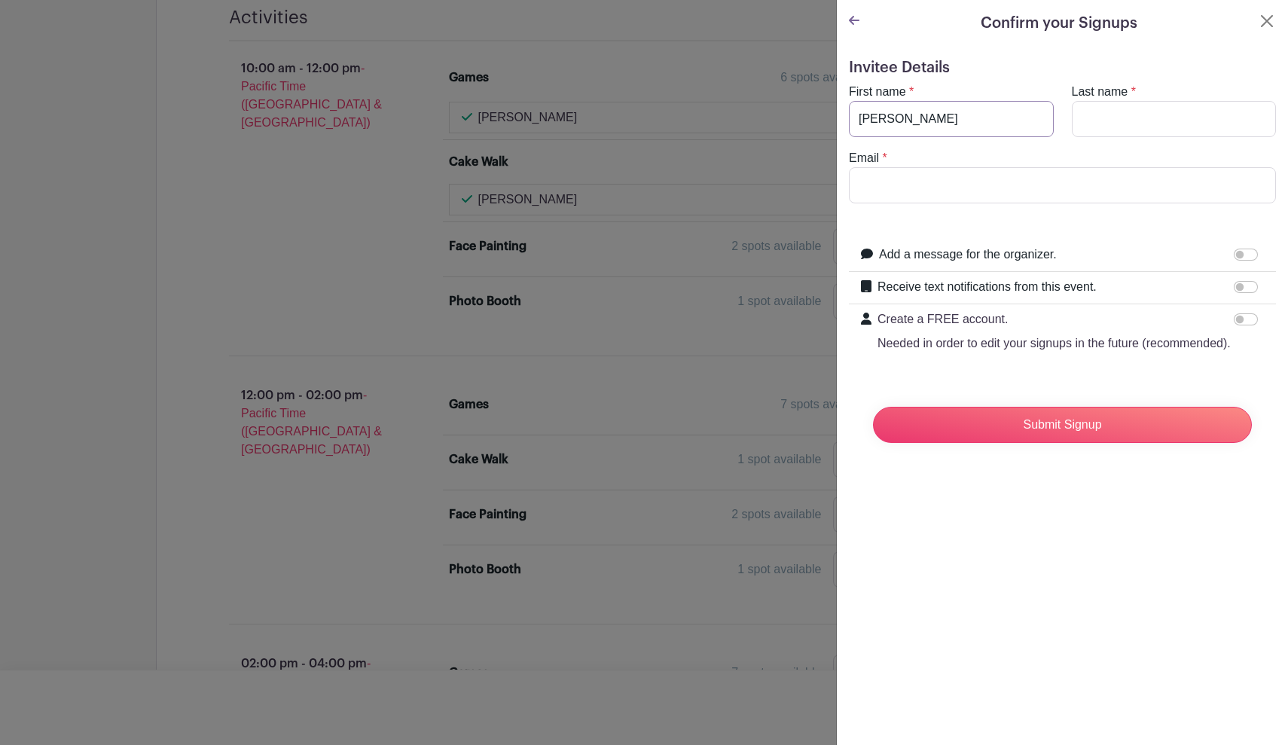
type input "[PERSON_NAME]"
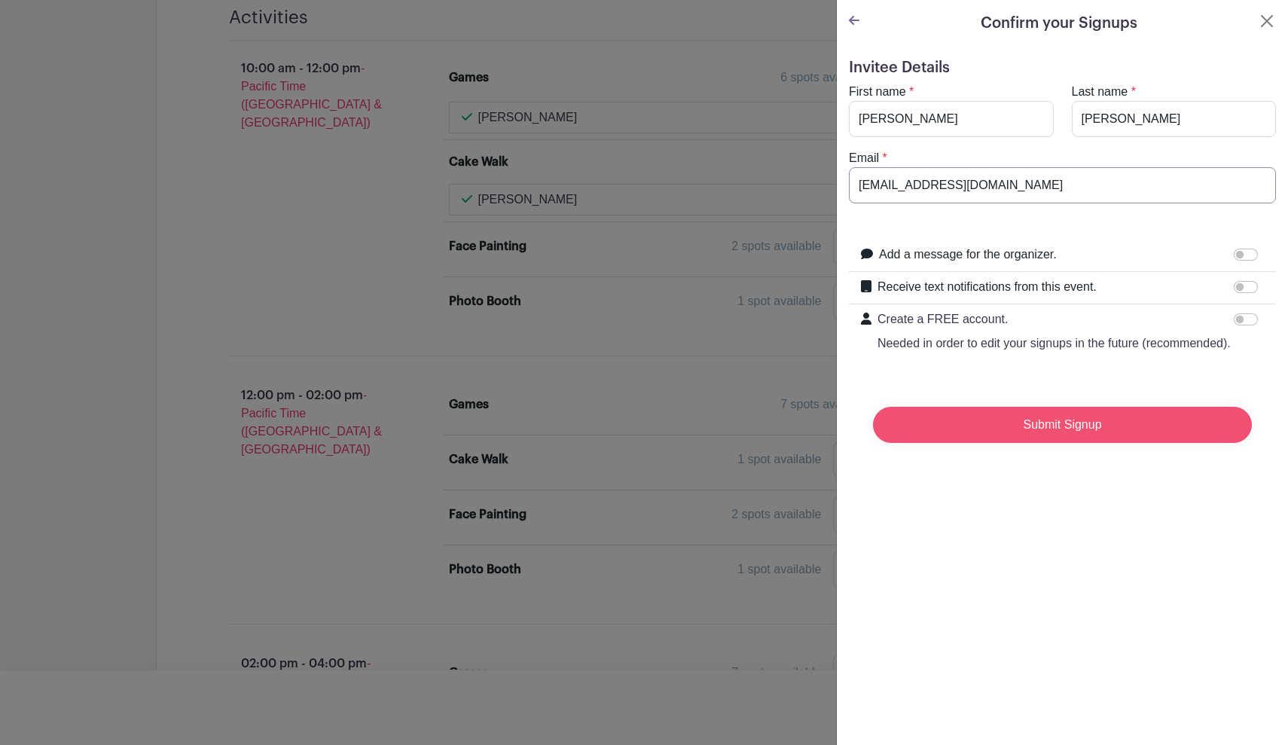
type input "iscamehorn.2026@holyrosaryws.org"
click at [1097, 421] on input "Submit Signup" at bounding box center [1062, 425] width 379 height 36
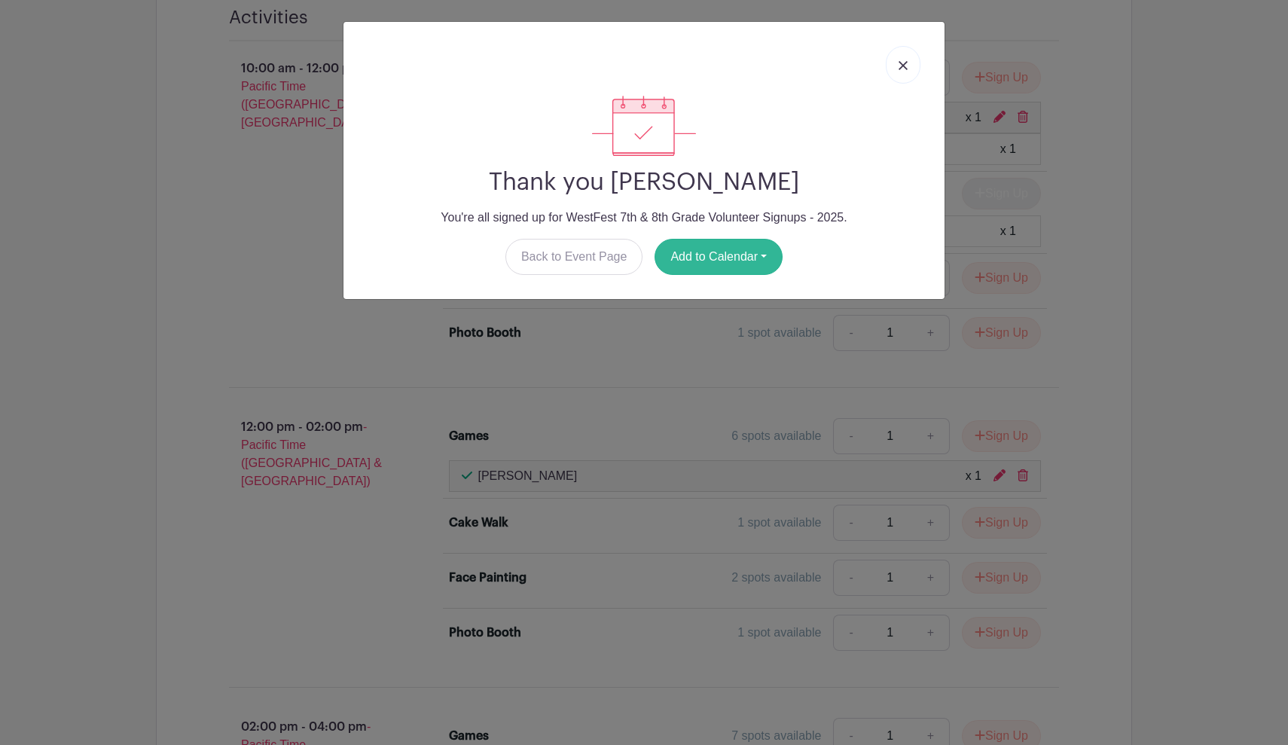
click at [719, 271] on button "Add to Calendar" at bounding box center [719, 257] width 128 height 36
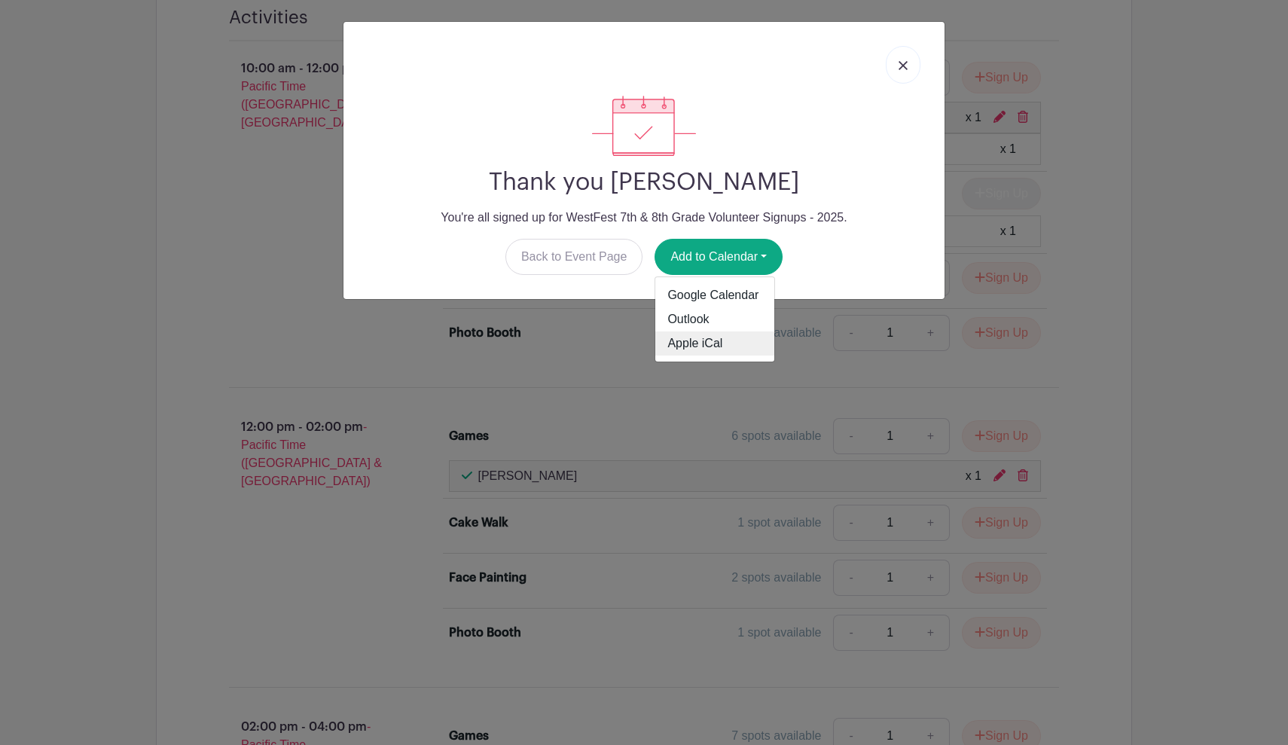
click at [687, 343] on link "Apple iCal" at bounding box center [714, 343] width 119 height 24
click at [586, 261] on link "Back to Event Page" at bounding box center [574, 257] width 138 height 36
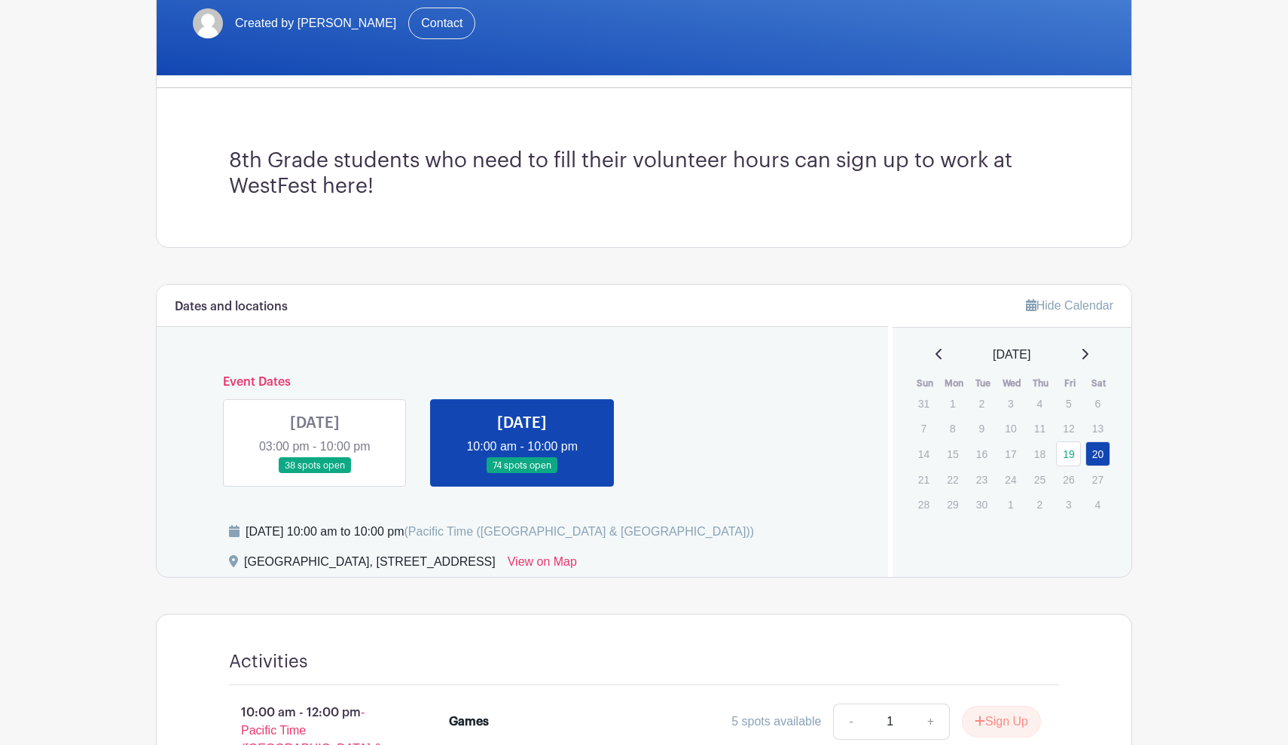
scroll to position [315, 0]
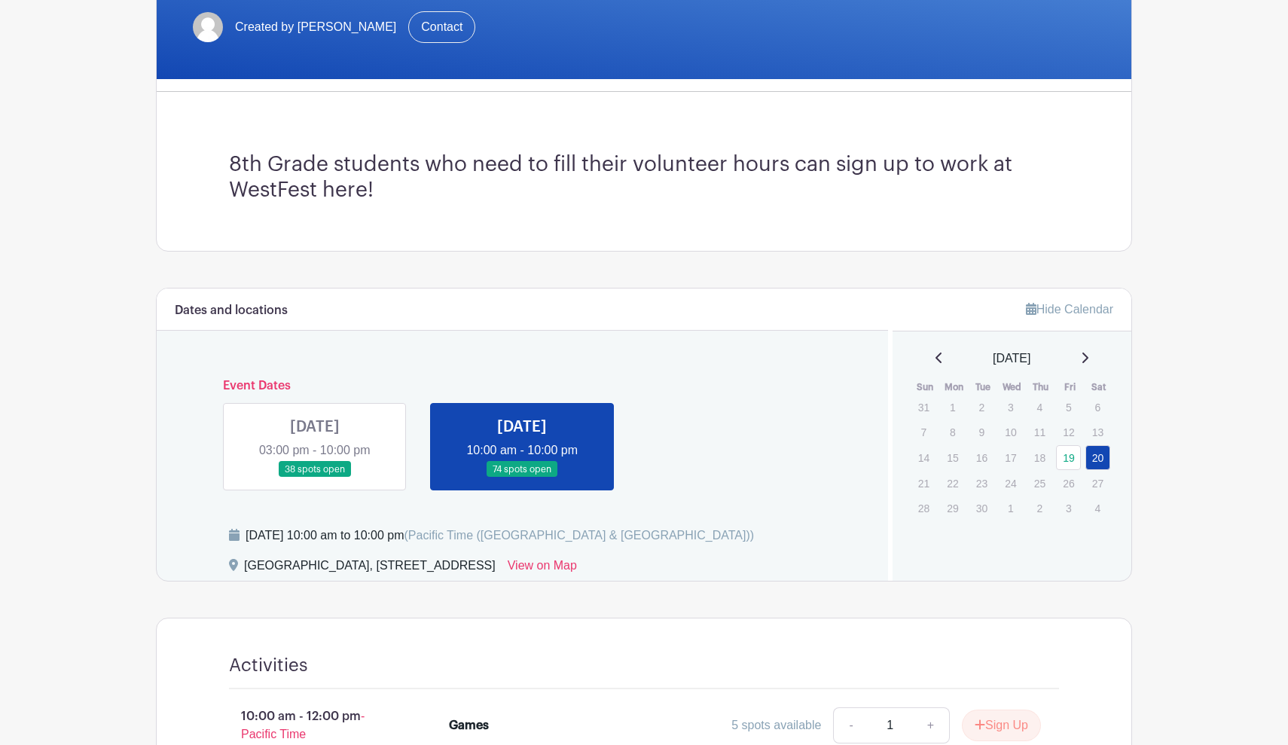
click at [315, 478] on link at bounding box center [315, 478] width 0 height 0
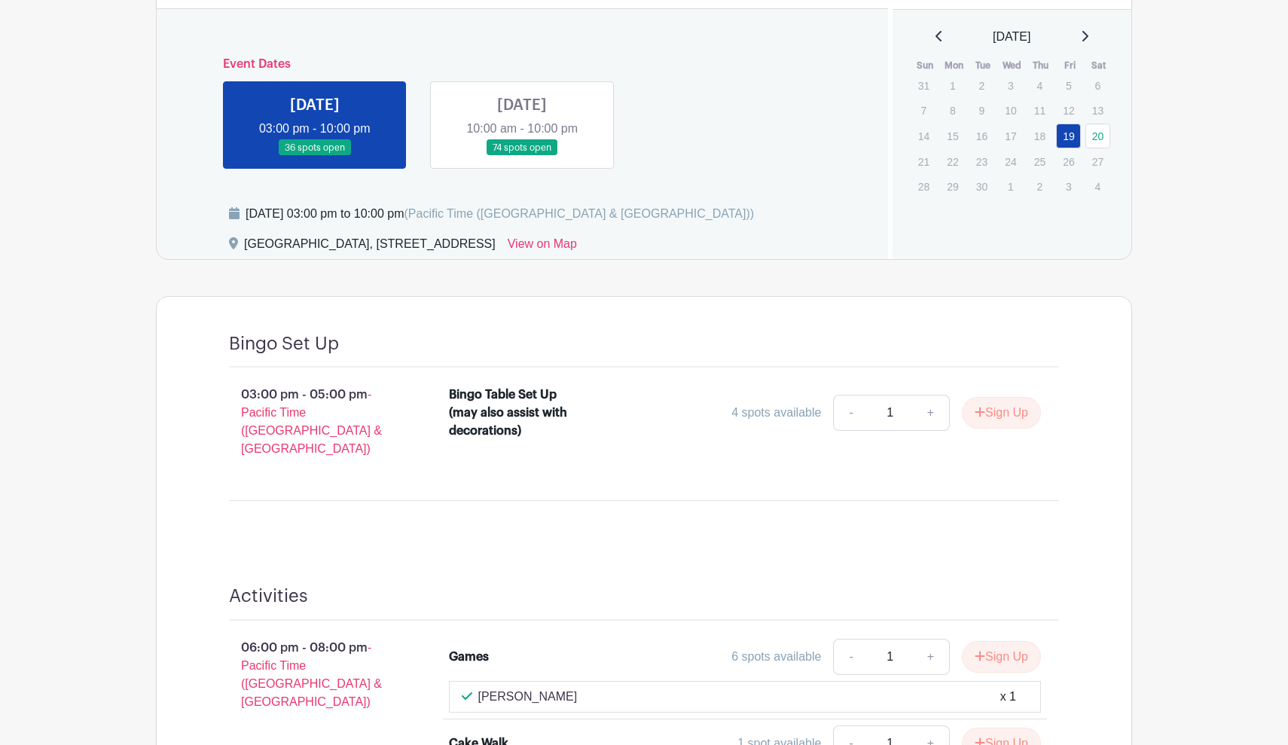
scroll to position [635, 0]
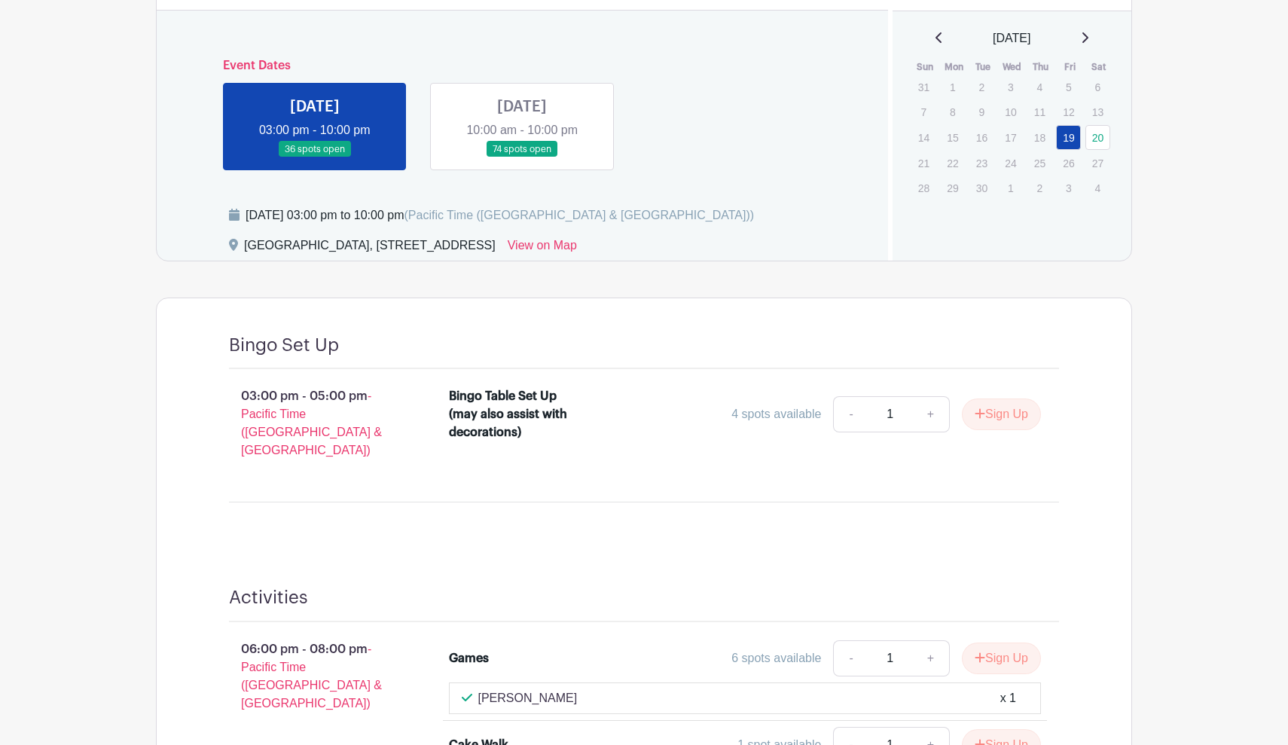
click at [522, 157] on link at bounding box center [522, 157] width 0 height 0
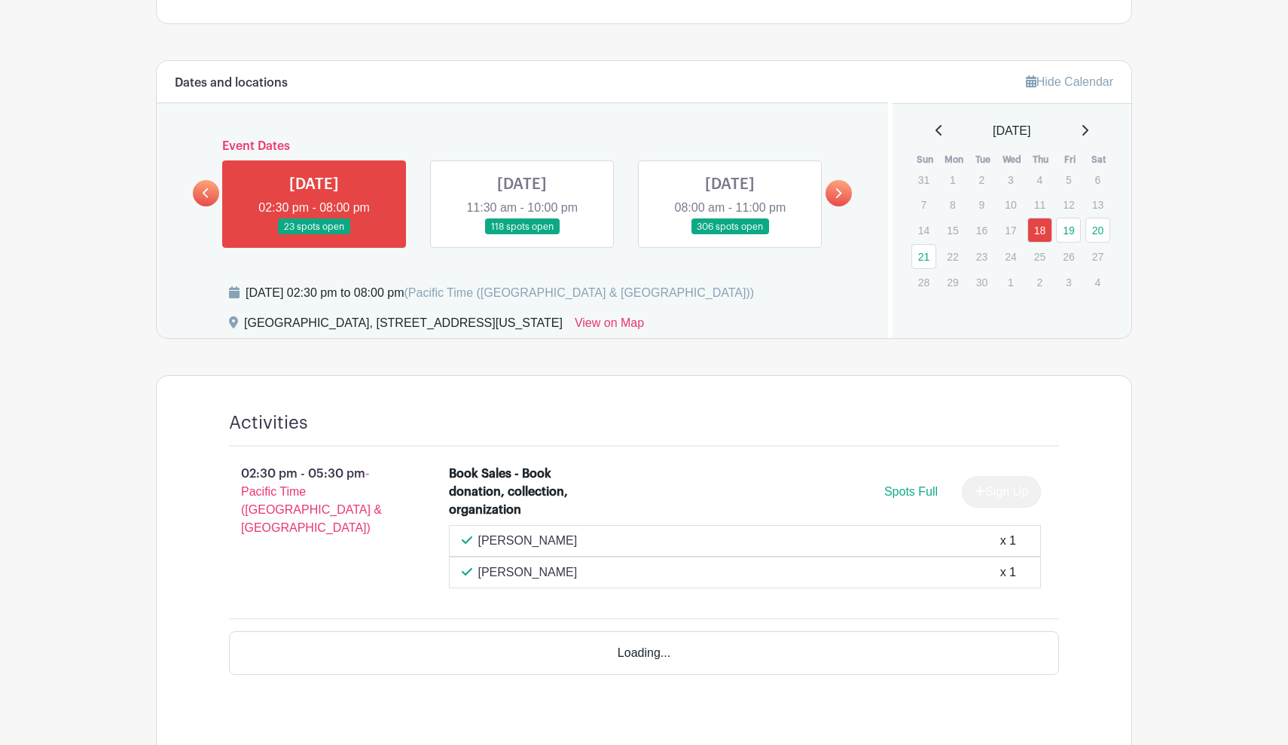
scroll to position [704, 0]
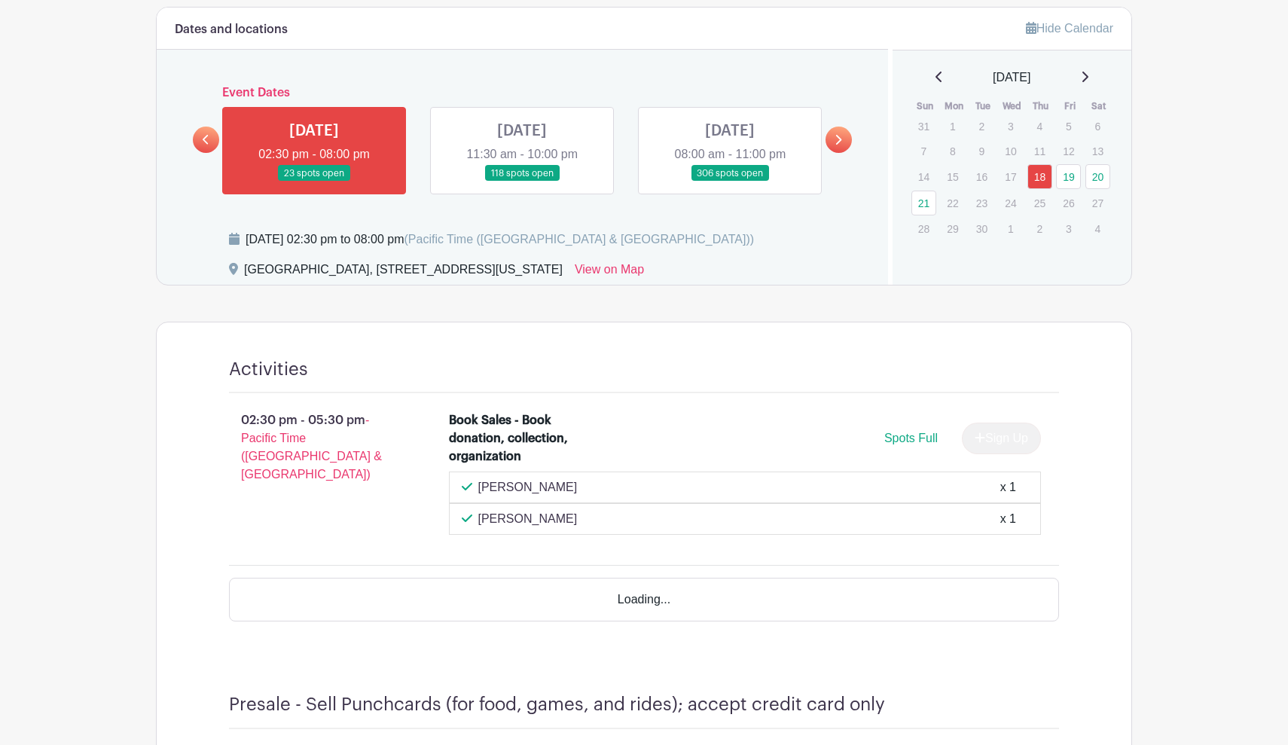
click at [522, 182] on link at bounding box center [522, 182] width 0 height 0
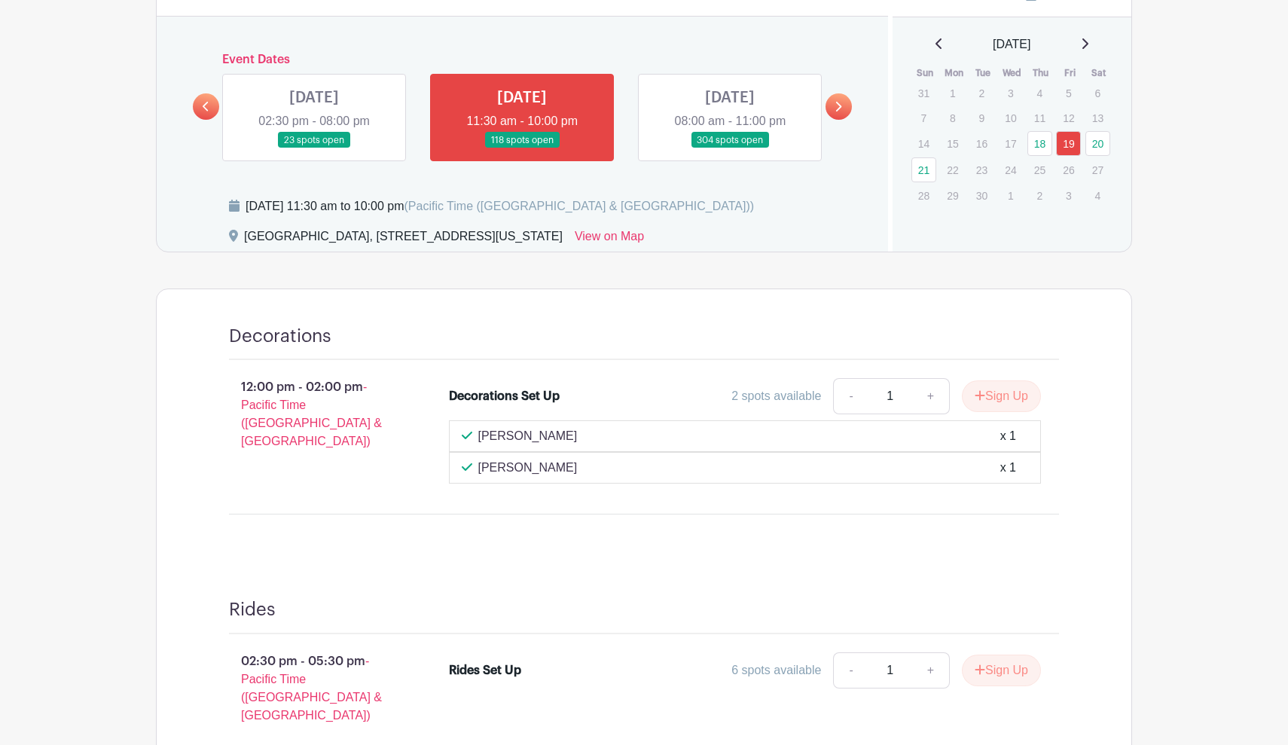
scroll to position [646, 0]
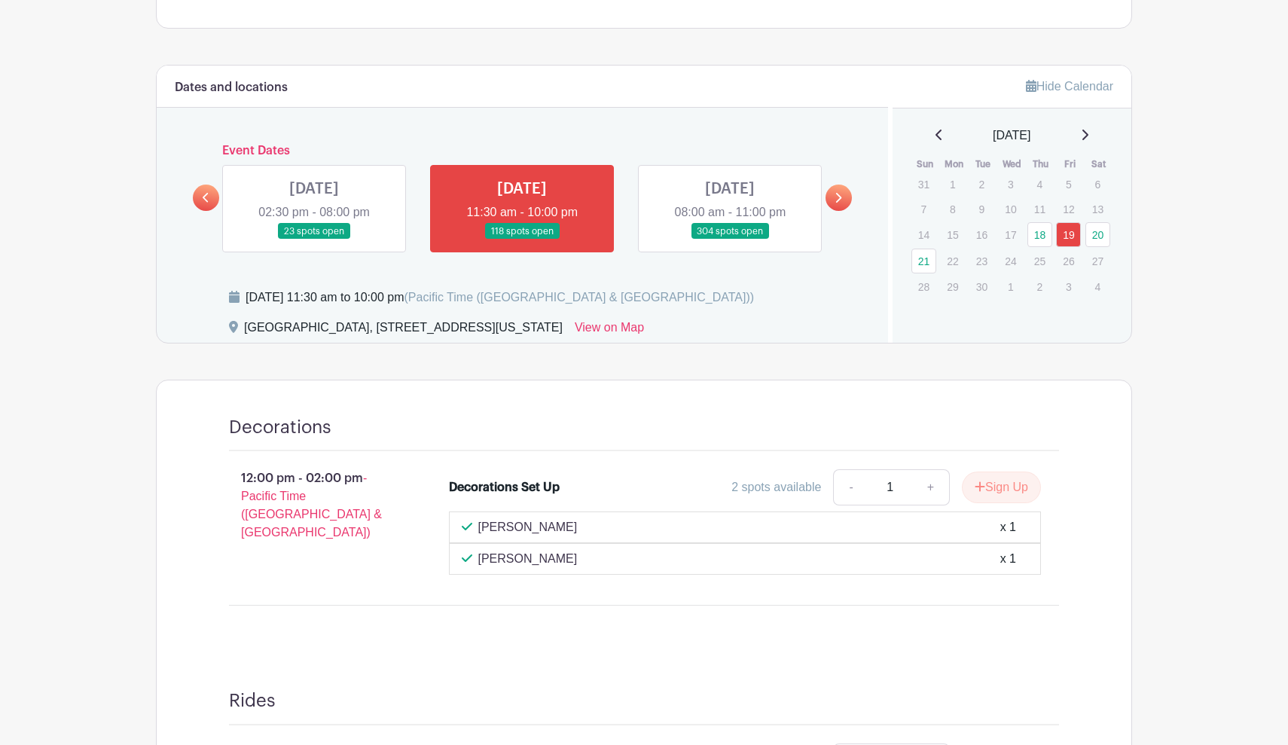
click at [730, 240] on link at bounding box center [730, 240] width 0 height 0
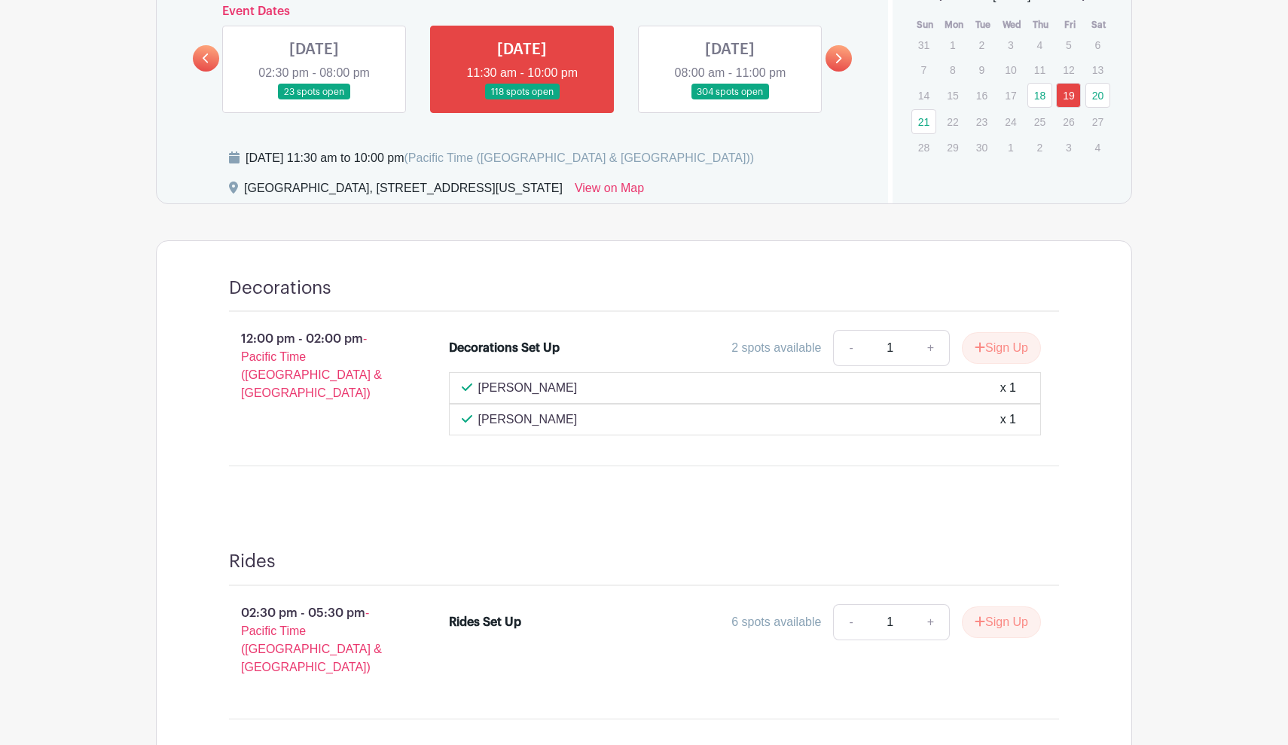
scroll to position [781, 0]
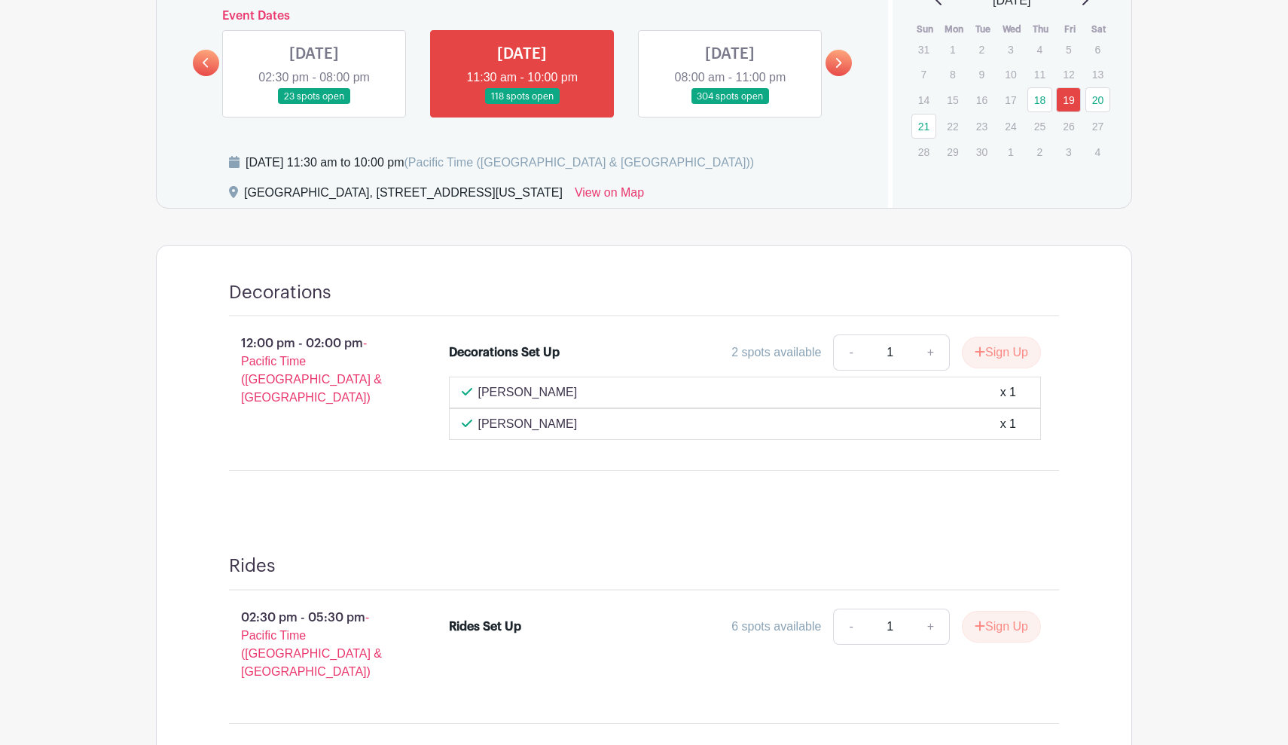
click at [730, 105] on link at bounding box center [730, 105] width 0 height 0
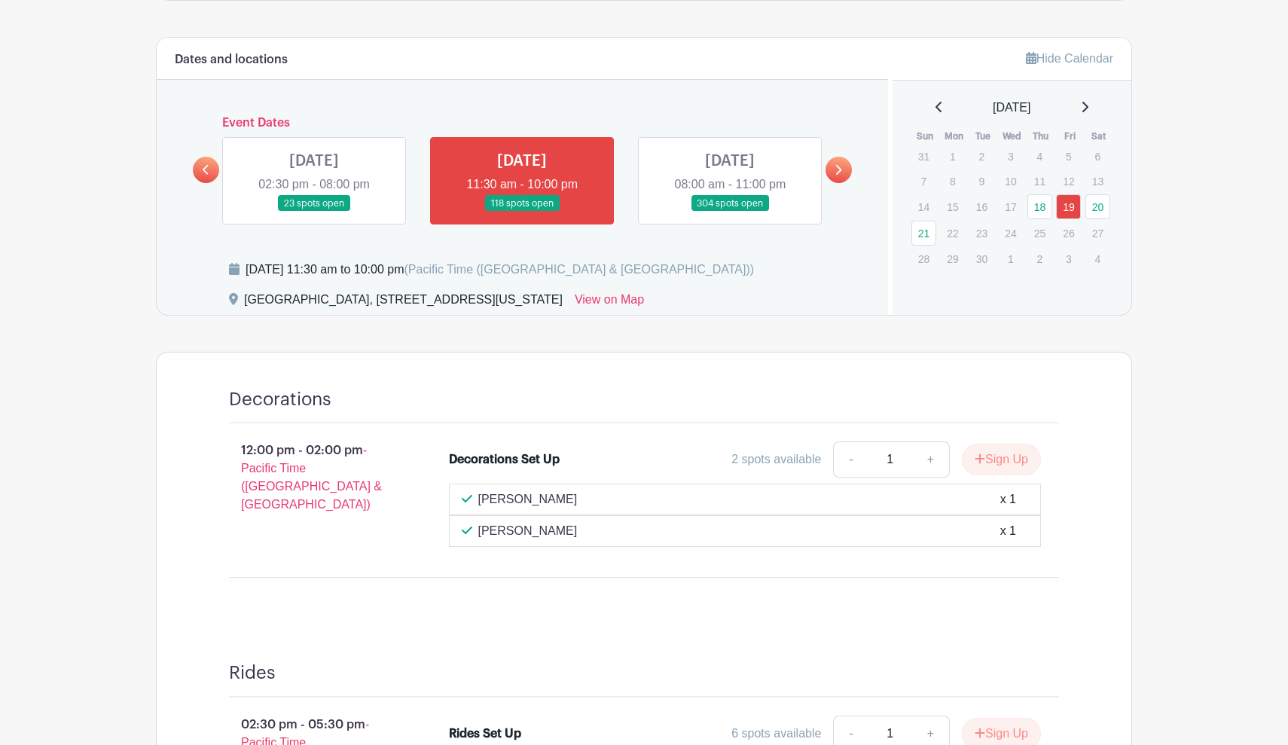
scroll to position [569, 0]
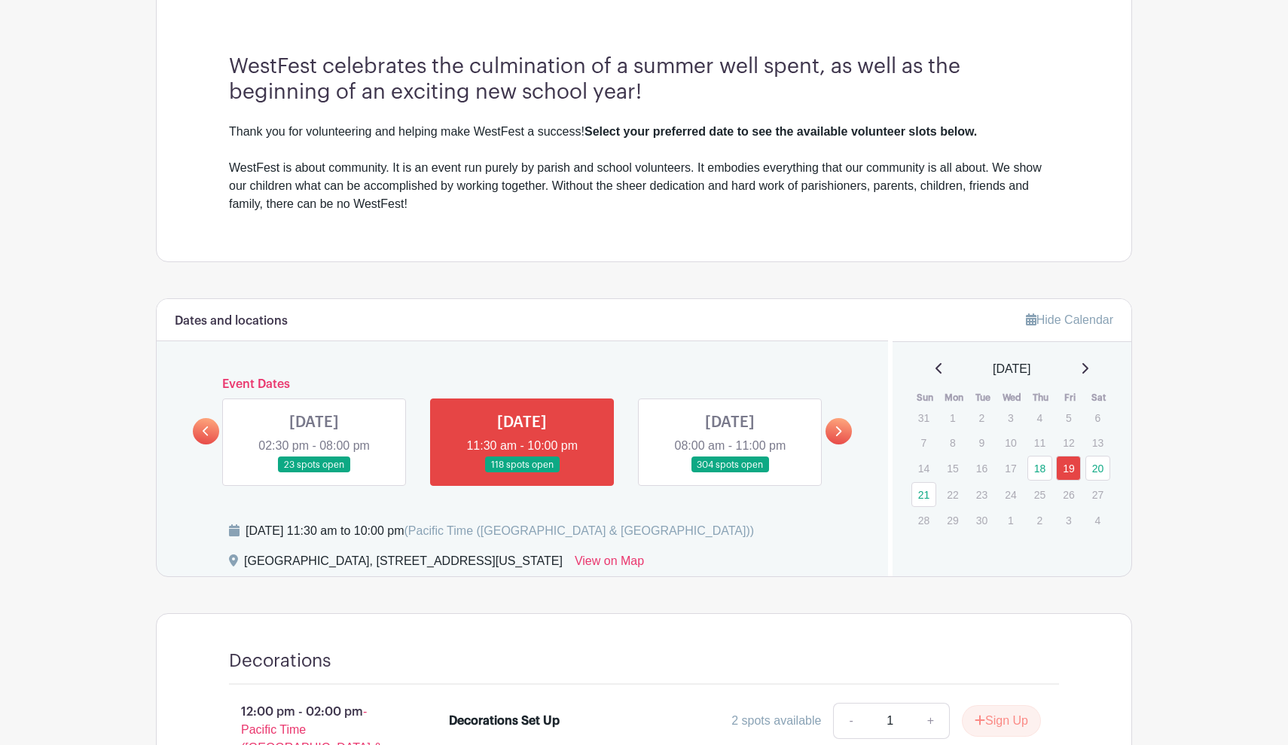
scroll to position [622, 0]
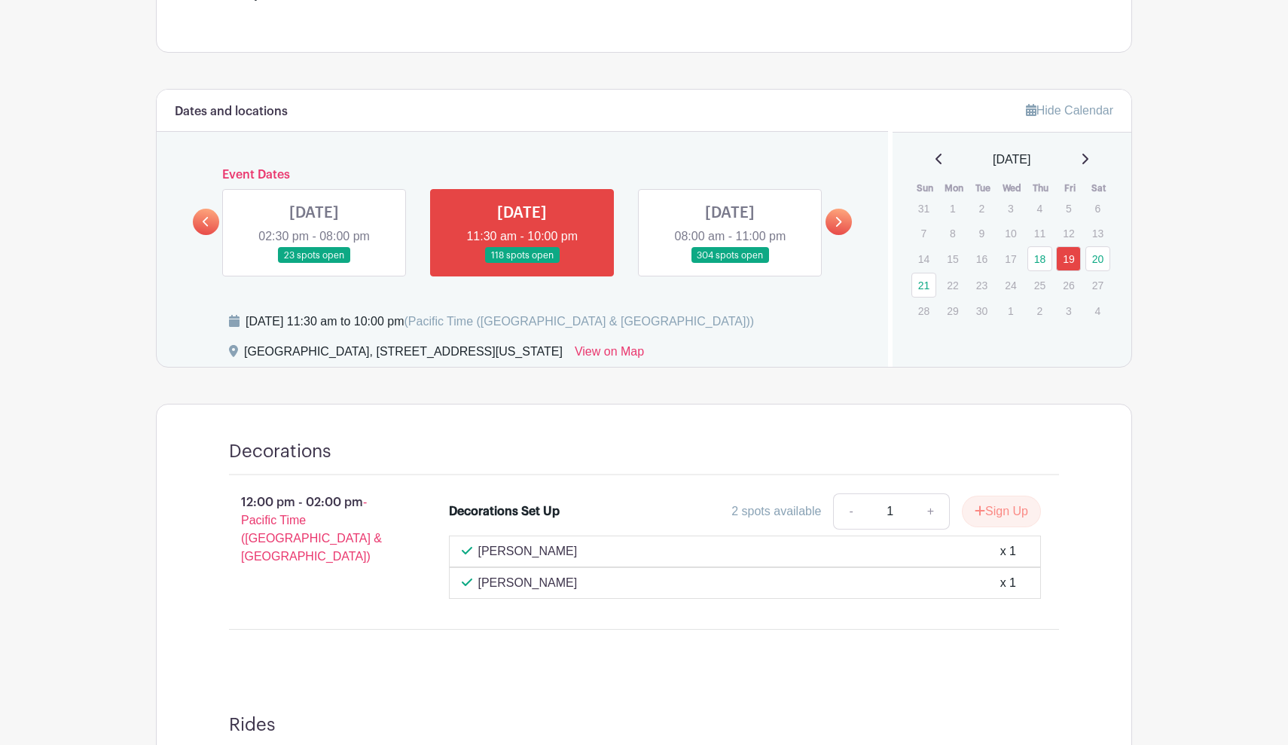
click at [730, 264] on link at bounding box center [730, 264] width 0 height 0
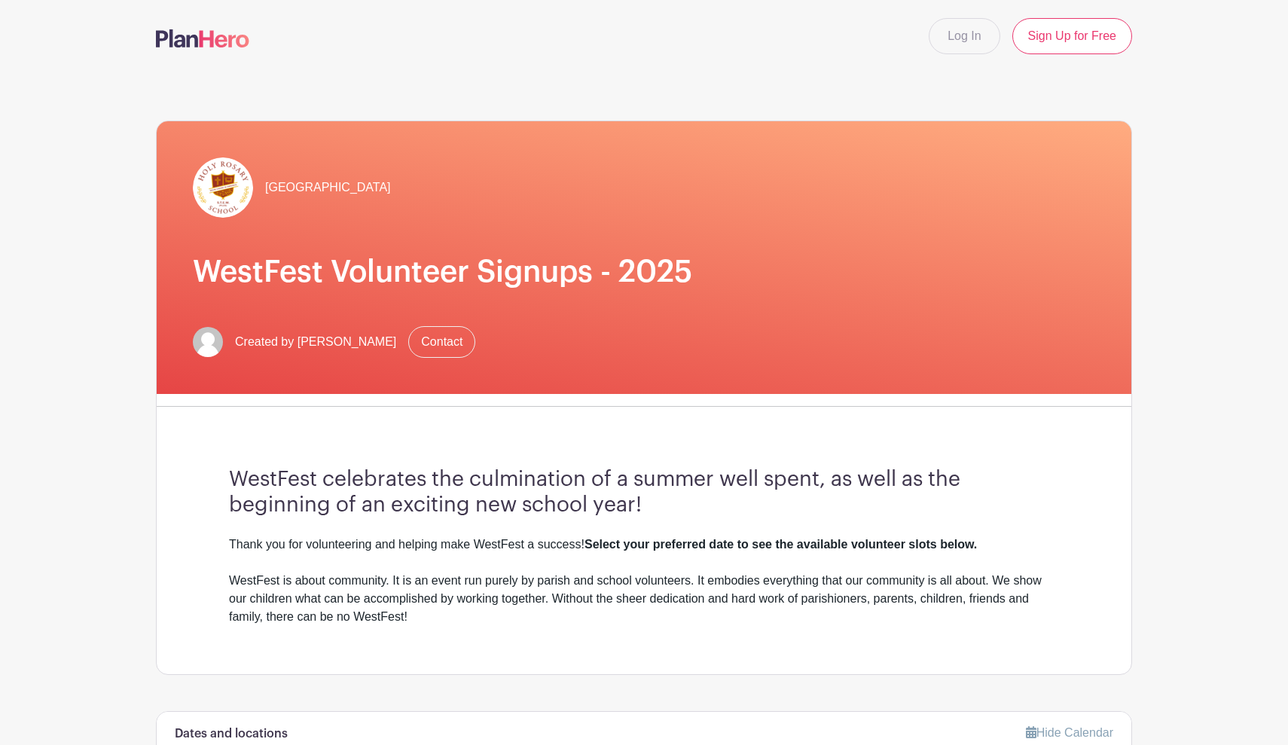
drag, startPoint x: 816, startPoint y: 230, endPoint x: 649, endPoint y: 679, distance: 480.0
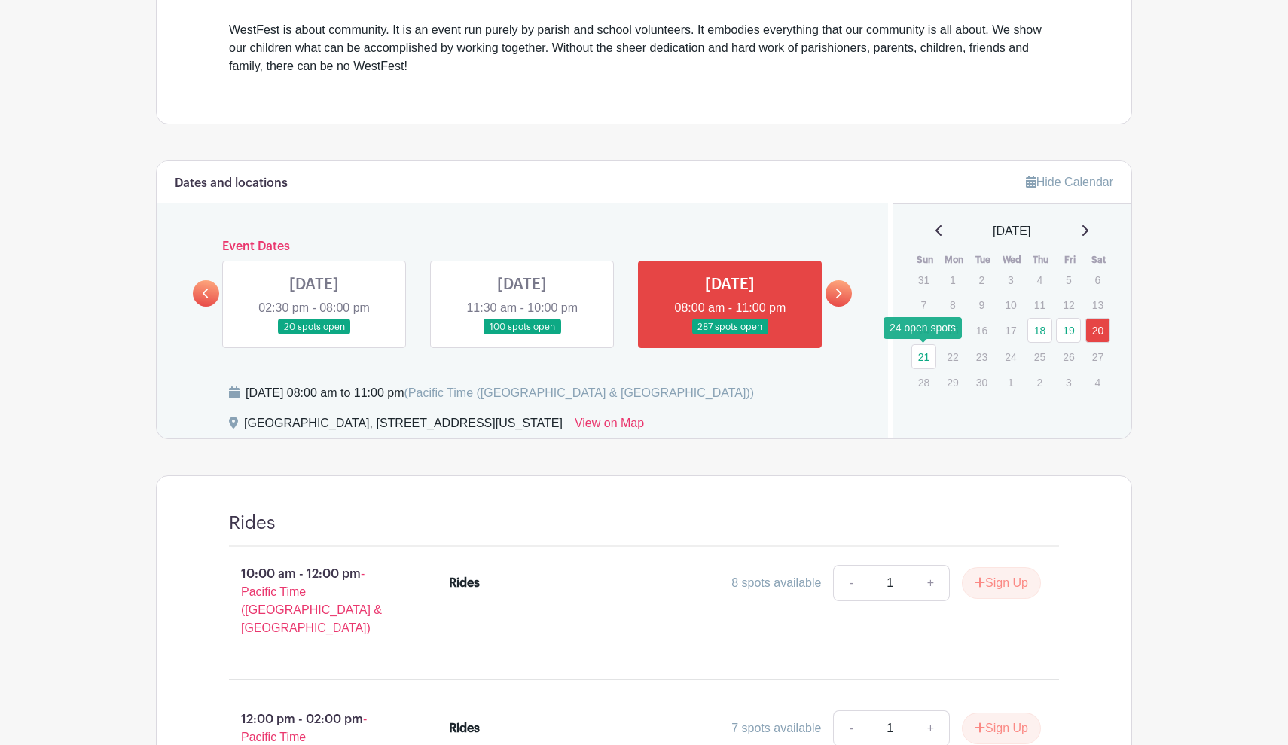
scroll to position [550, 0]
click at [522, 336] on link at bounding box center [522, 336] width 0 height 0
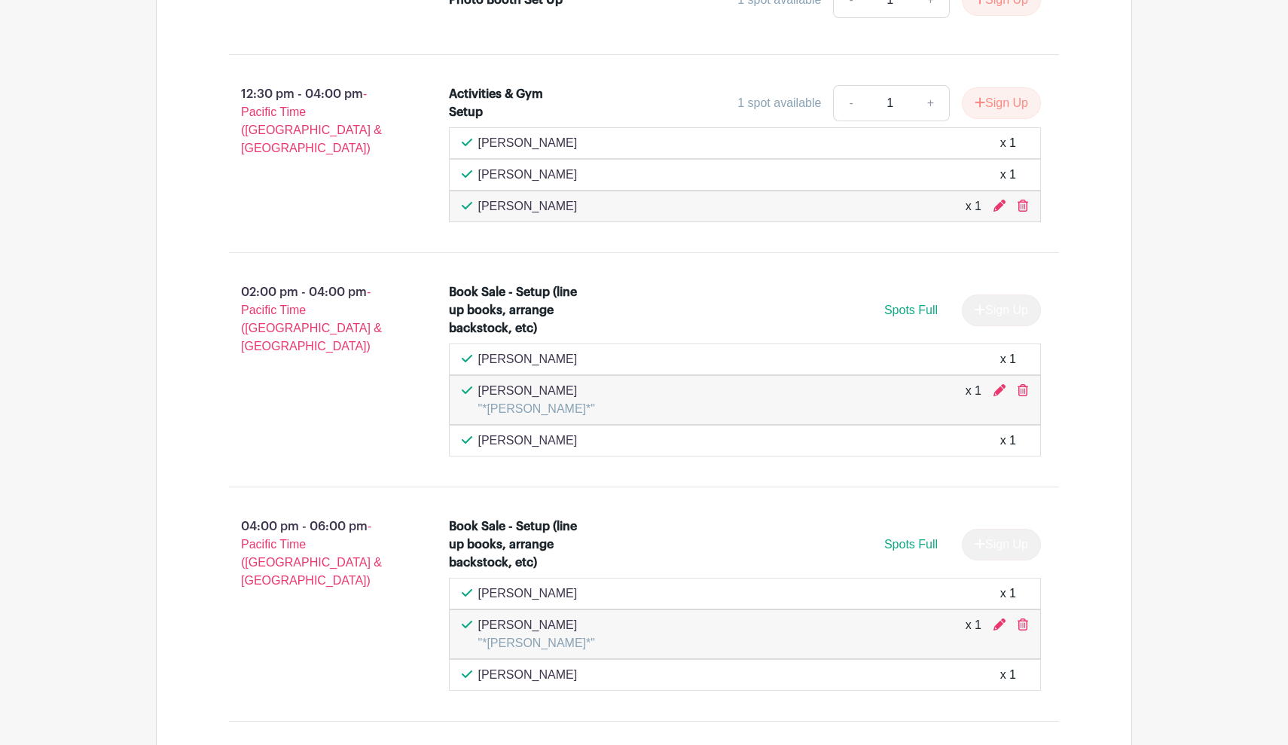
scroll to position [2129, 0]
click at [1002, 383] on icon at bounding box center [999, 389] width 12 height 12
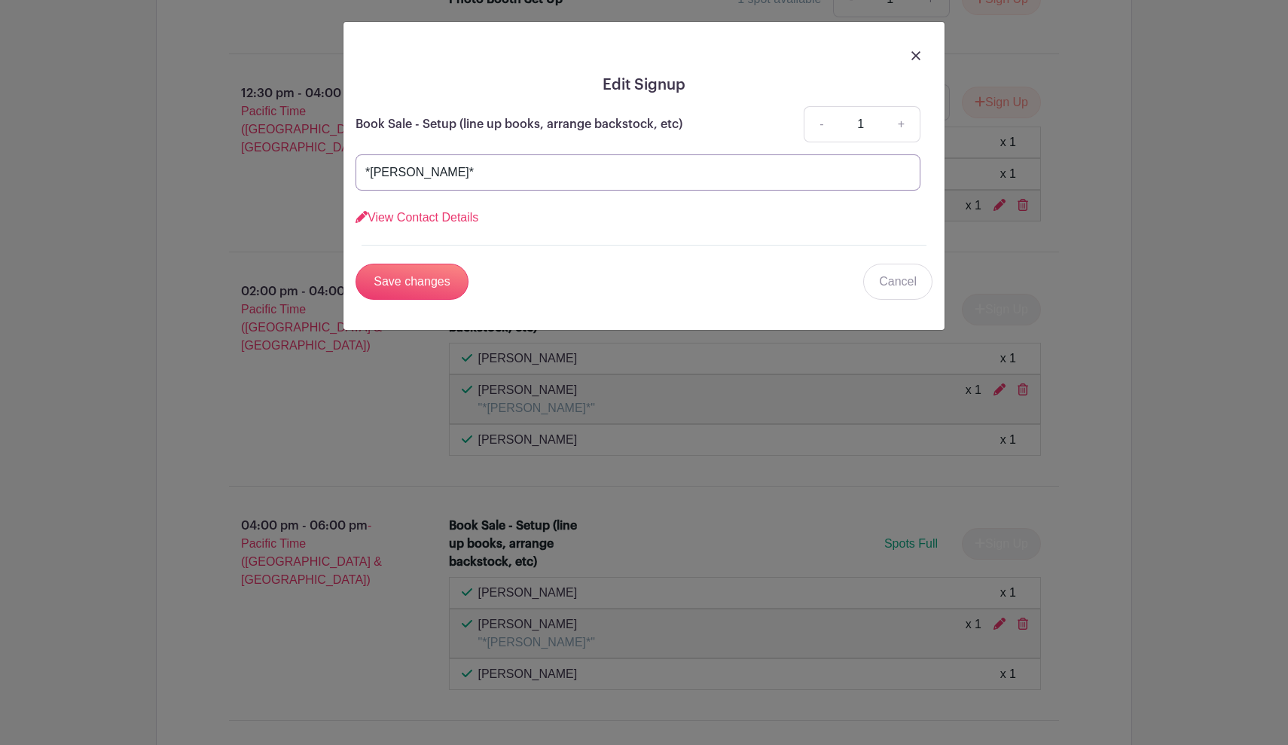
drag, startPoint x: 505, startPoint y: 173, endPoint x: 359, endPoint y: 180, distance: 146.3
click at [359, 180] on input "*Helena Scamehorn*" at bounding box center [638, 172] width 565 height 36
type input "*"
click at [434, 215] on link "View Contact Details" at bounding box center [417, 217] width 123 height 13
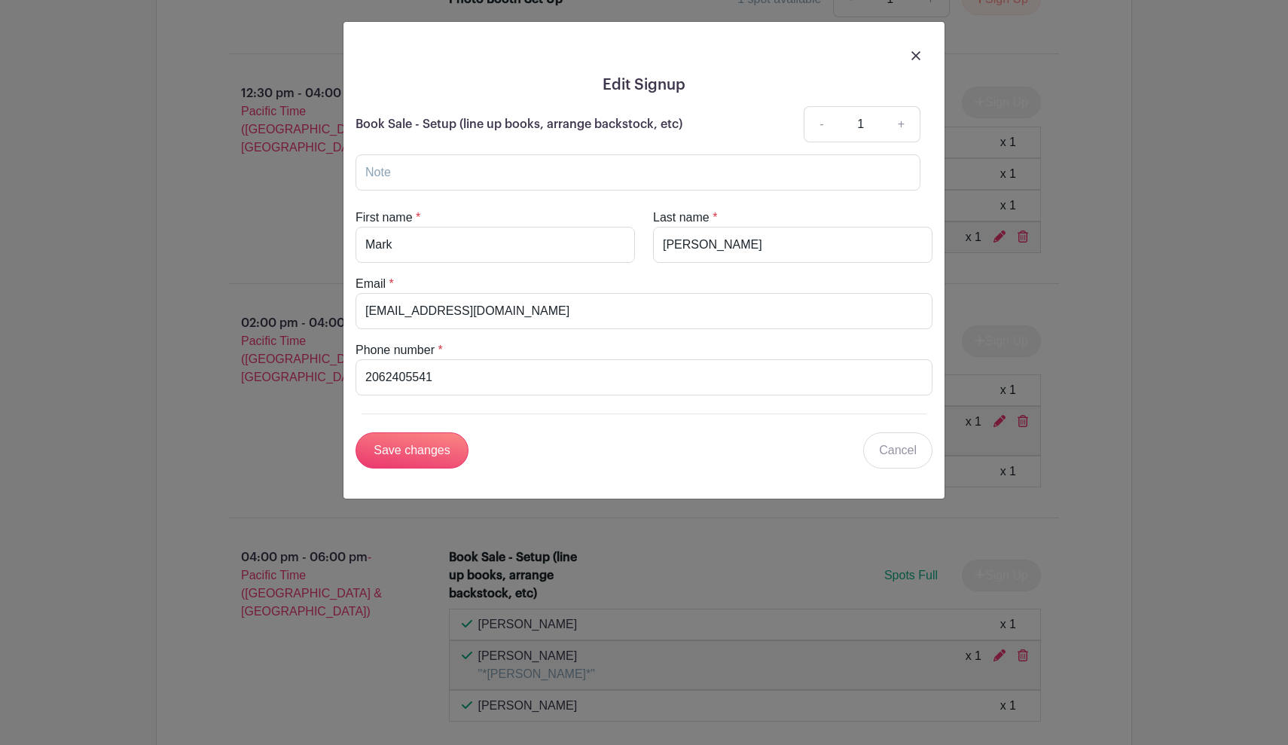
click at [916, 54] on img at bounding box center [915, 55] width 9 height 9
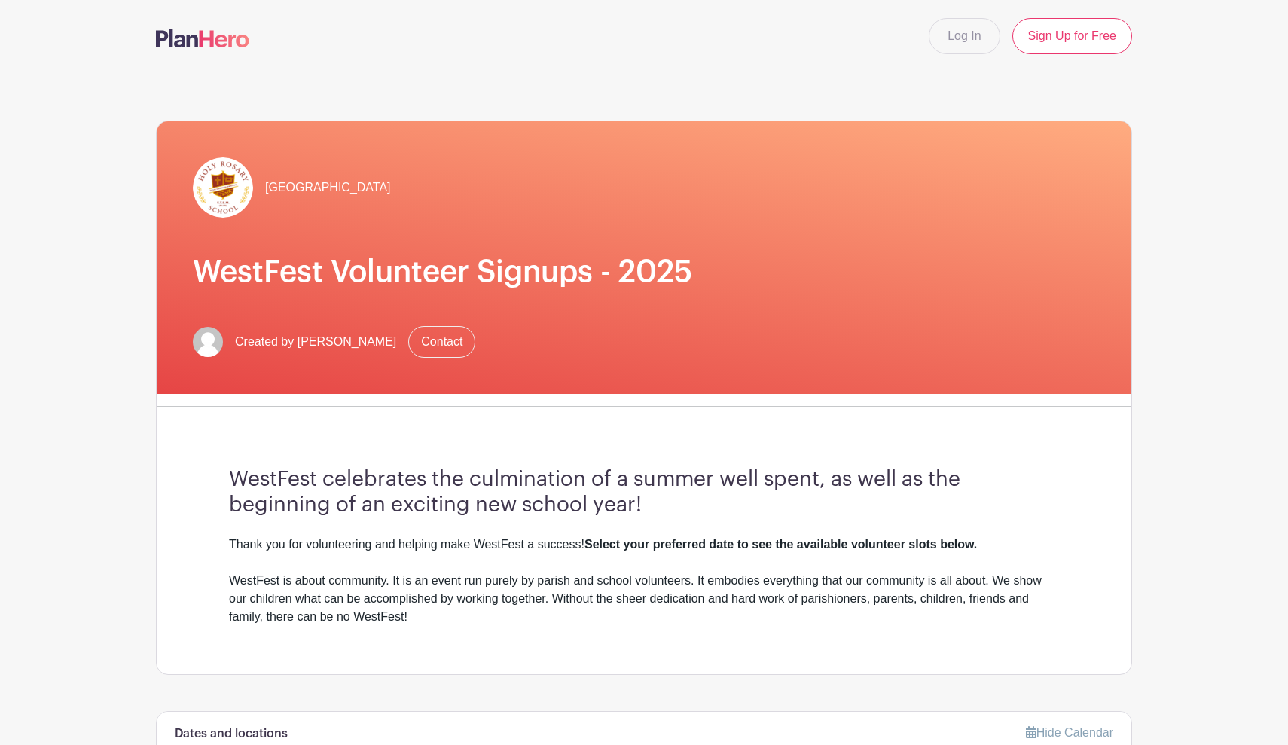
scroll to position [0, 0]
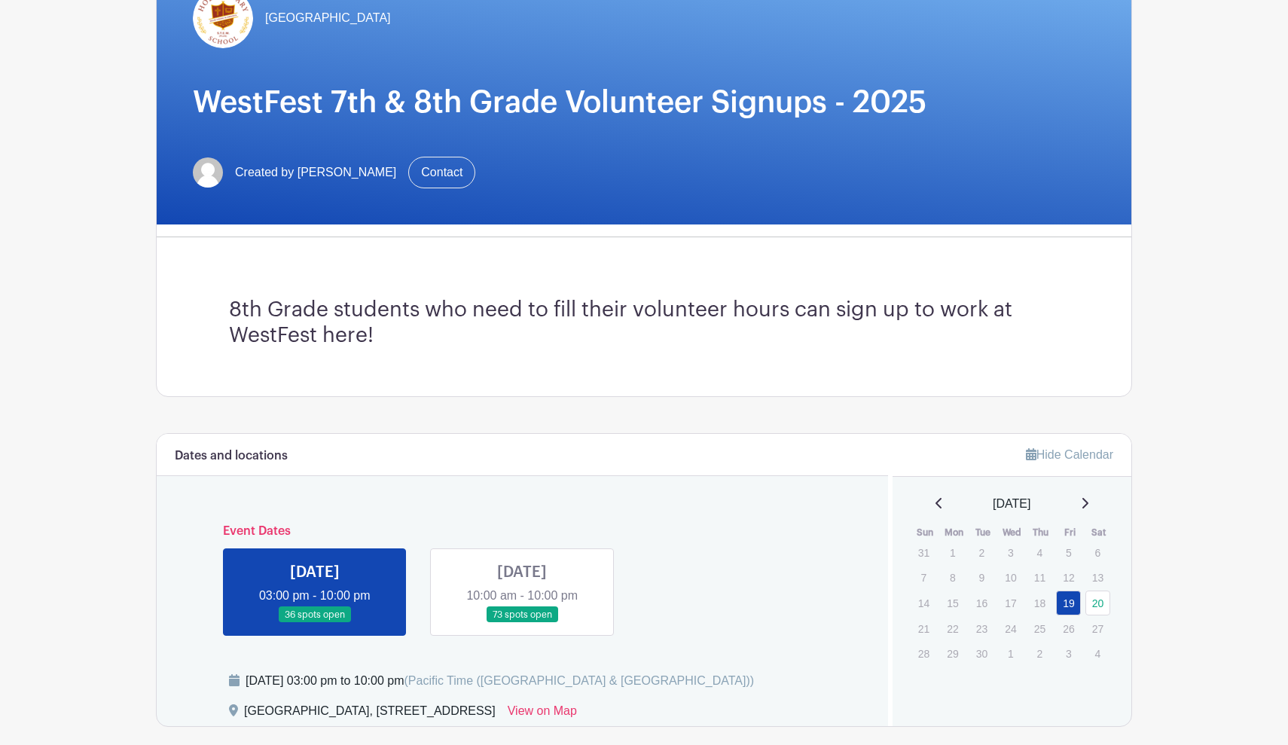
scroll to position [284, 0]
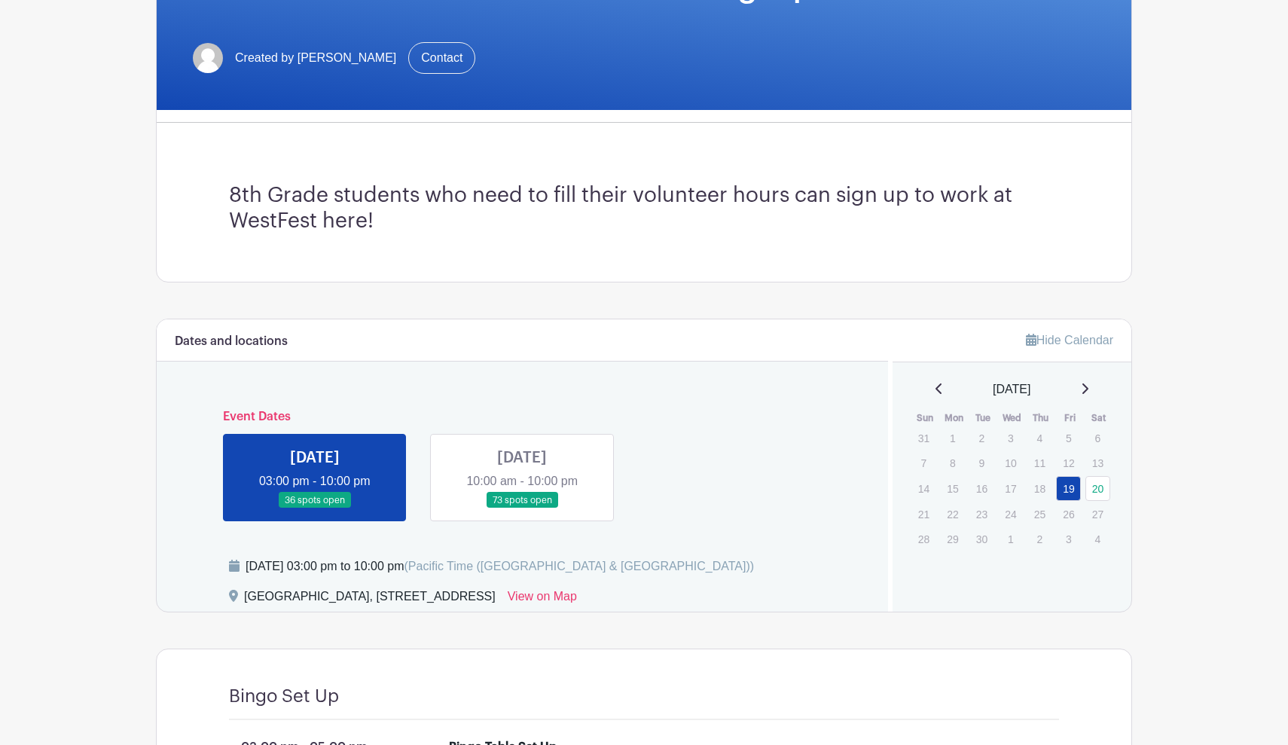
click at [522, 508] on link at bounding box center [522, 508] width 0 height 0
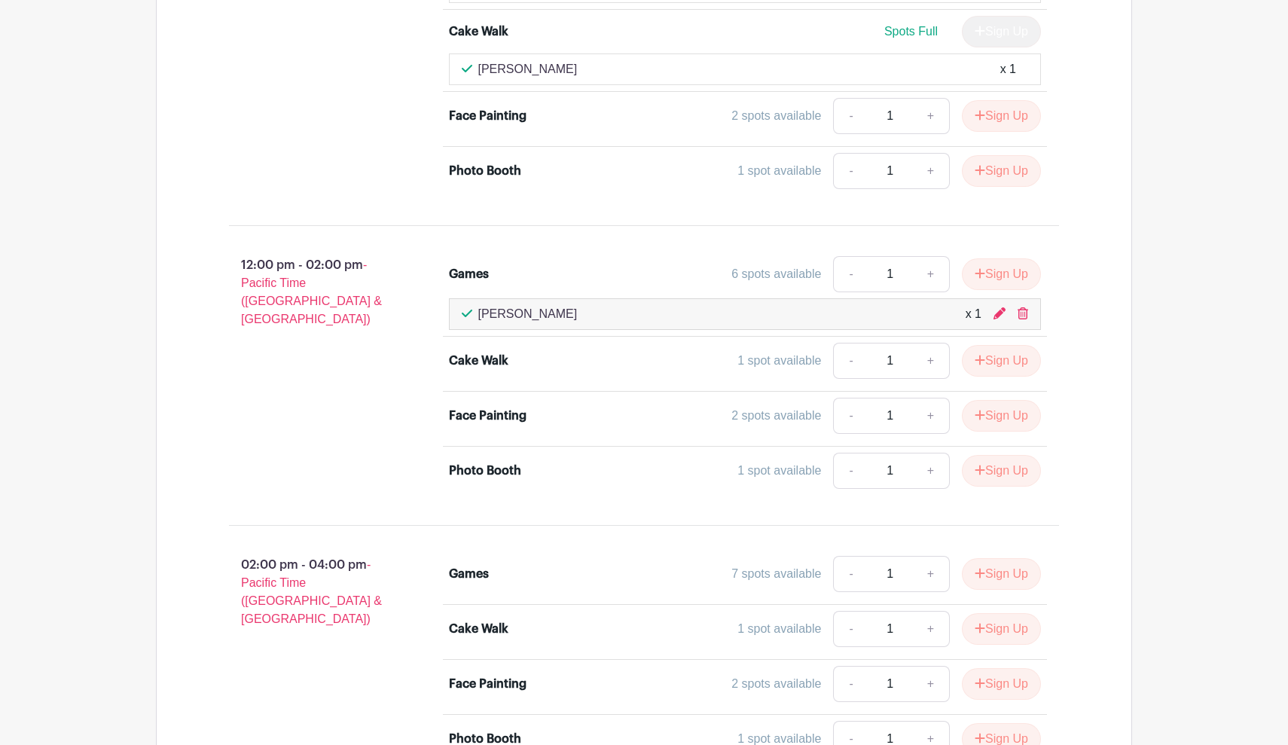
scroll to position [1157, 0]
